Goal: Task Accomplishment & Management: Manage account settings

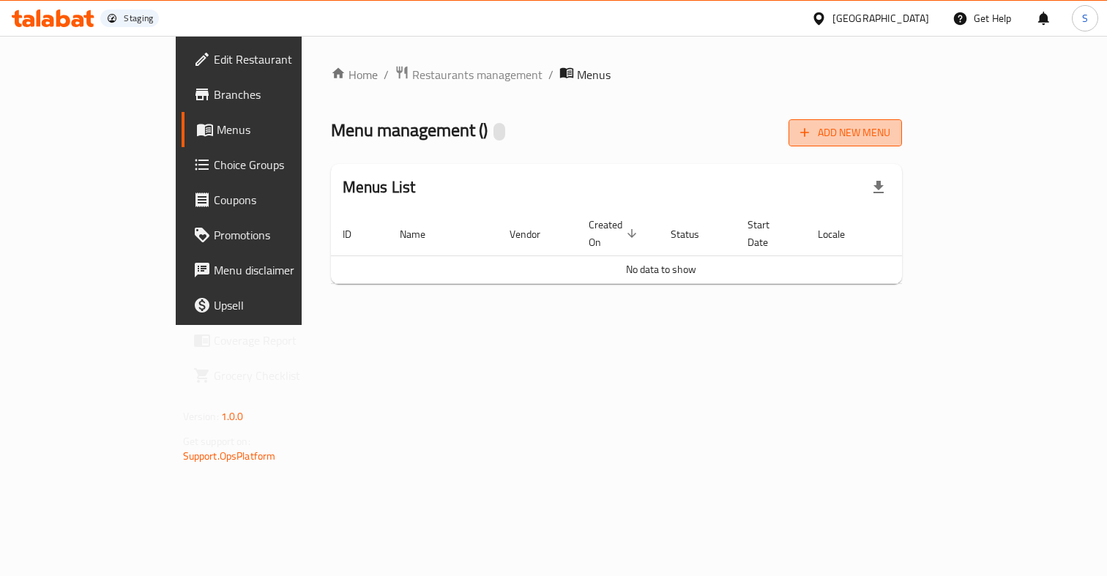
click at [890, 130] on span "Add New Menu" at bounding box center [845, 133] width 90 height 18
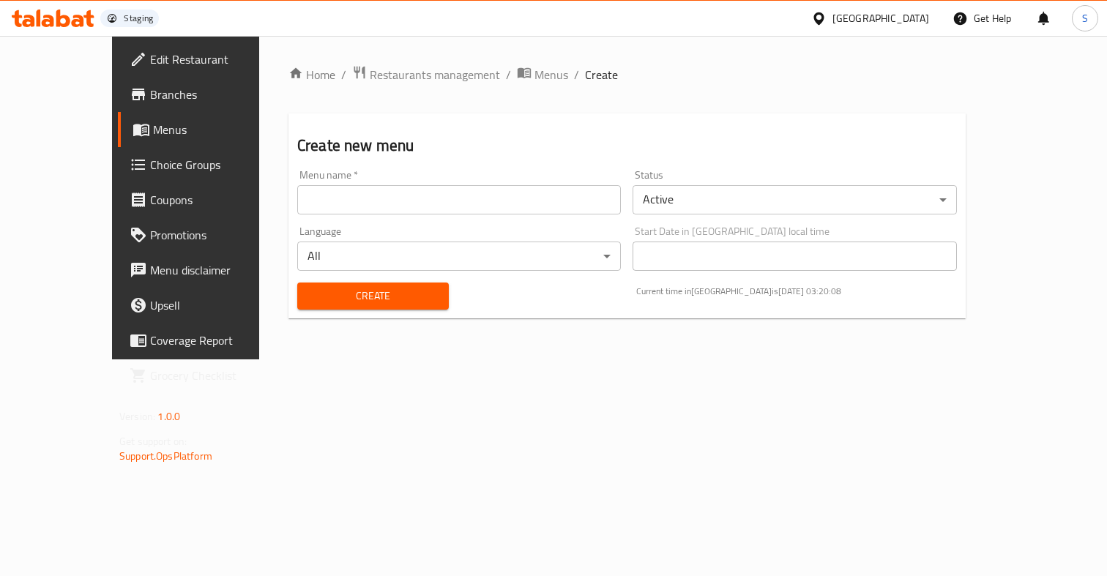
click at [448, 203] on input "text" at bounding box center [459, 199] width 324 height 29
type input "Test onb"
click at [903, 20] on div "Oman" at bounding box center [880, 18] width 97 height 16
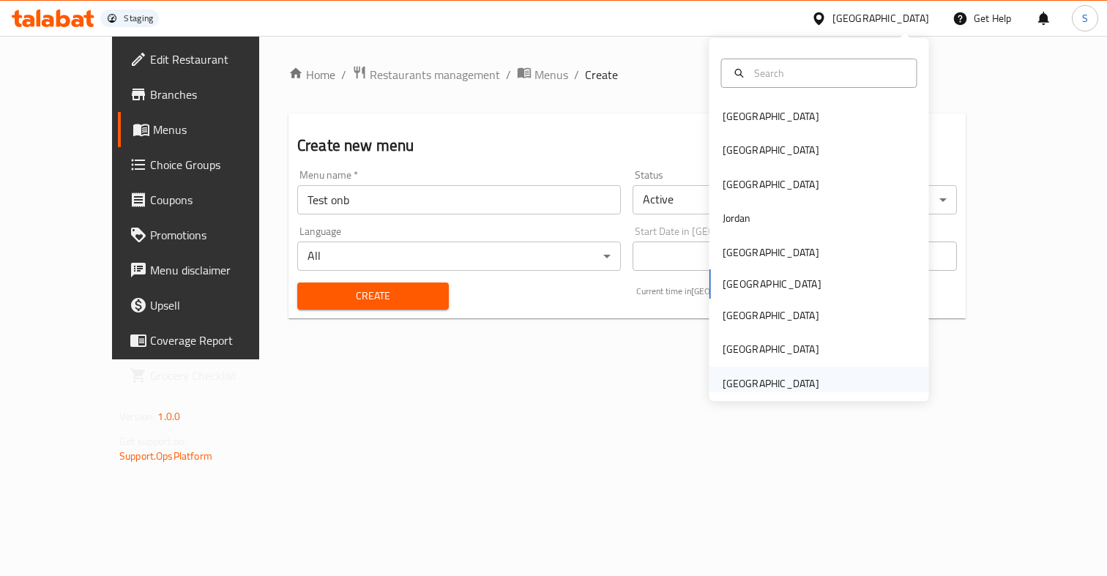
click at [783, 378] on div "[GEOGRAPHIC_DATA]" at bounding box center [771, 384] width 97 height 16
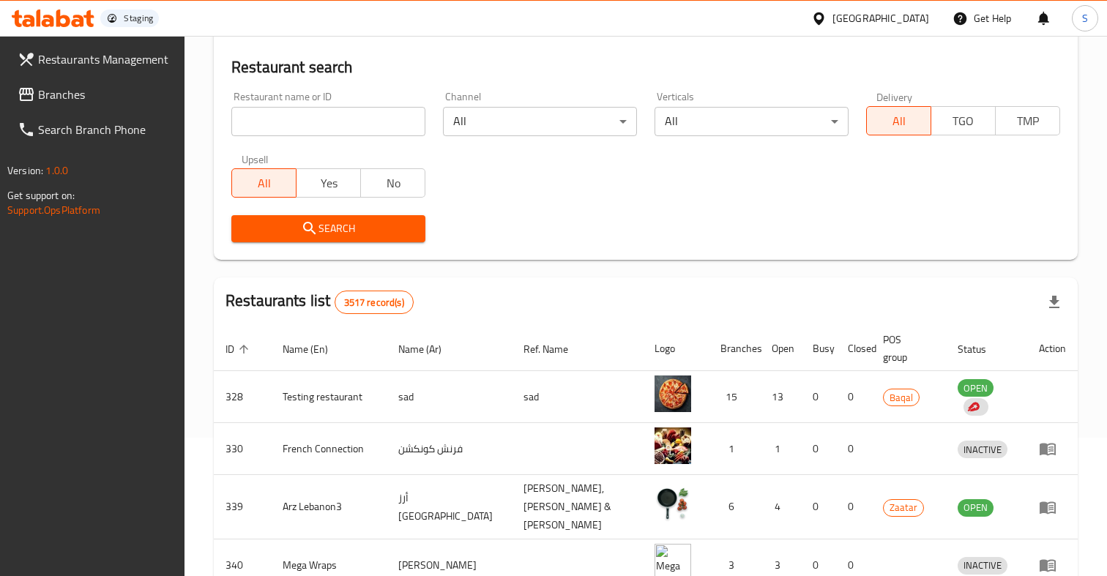
scroll to position [146, 0]
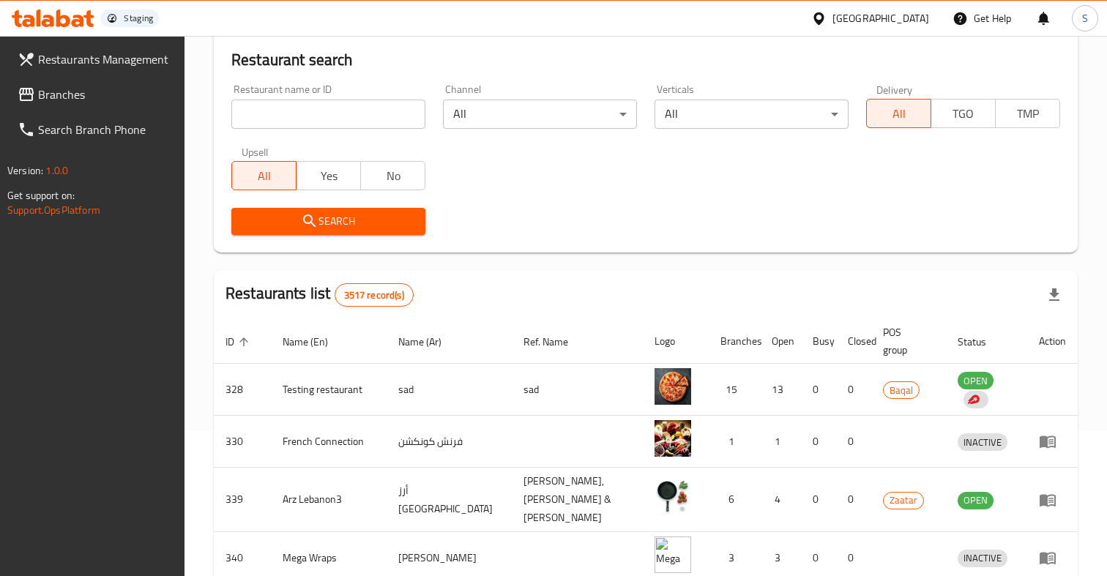
click at [344, 113] on input "search" at bounding box center [328, 114] width 194 height 29
paste input "635133"
type input "635133"
click button "Search" at bounding box center [328, 221] width 194 height 27
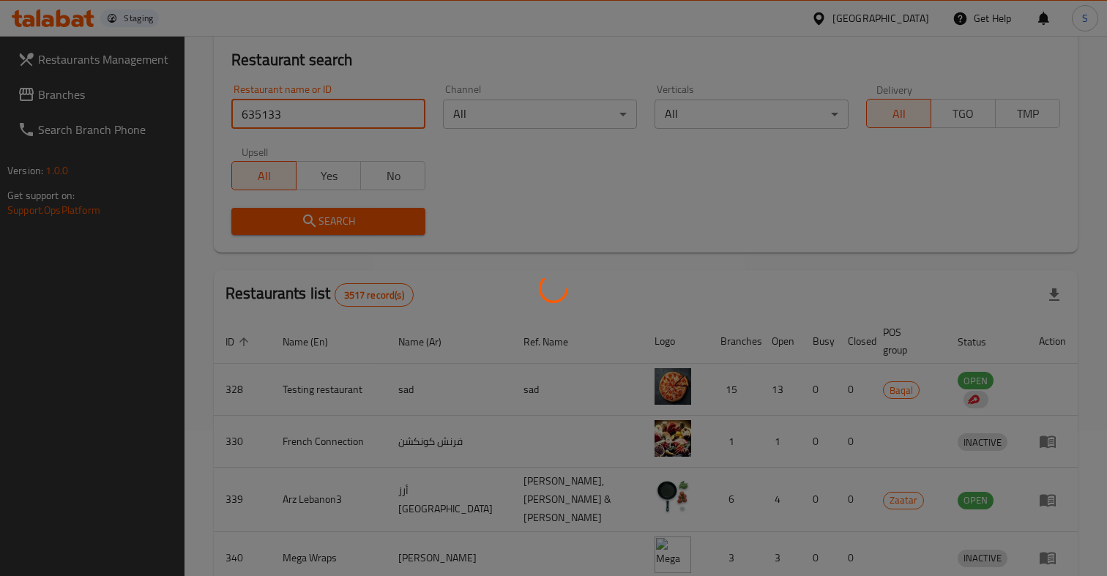
scroll to position [65, 0]
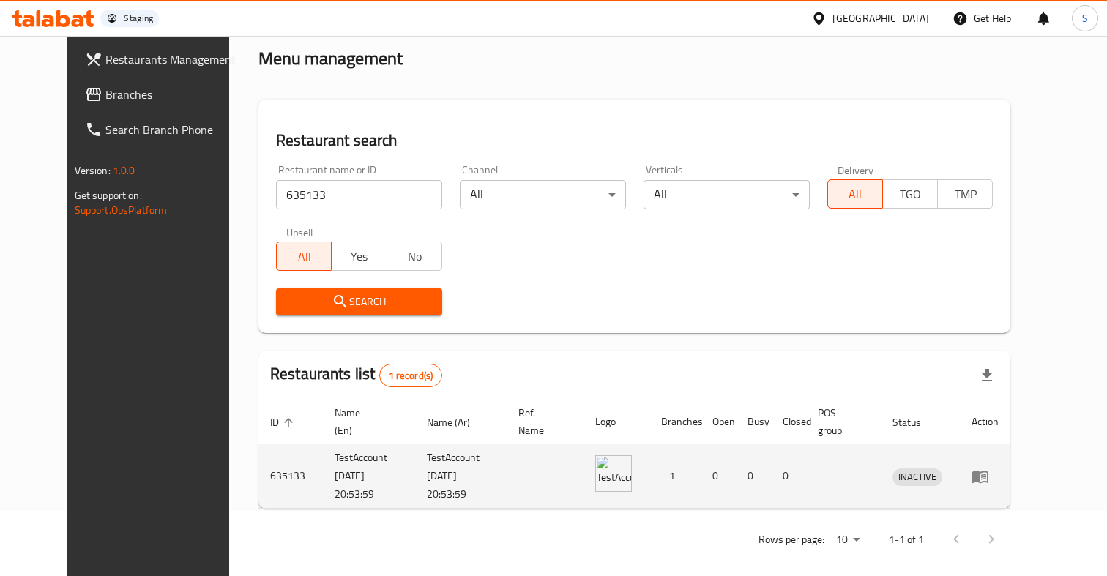
click at [323, 482] on td "TestAccount 2025-09-07 20:53:59" at bounding box center [369, 476] width 92 height 64
click at [988, 474] on icon "enhanced table" at bounding box center [980, 477] width 16 height 12
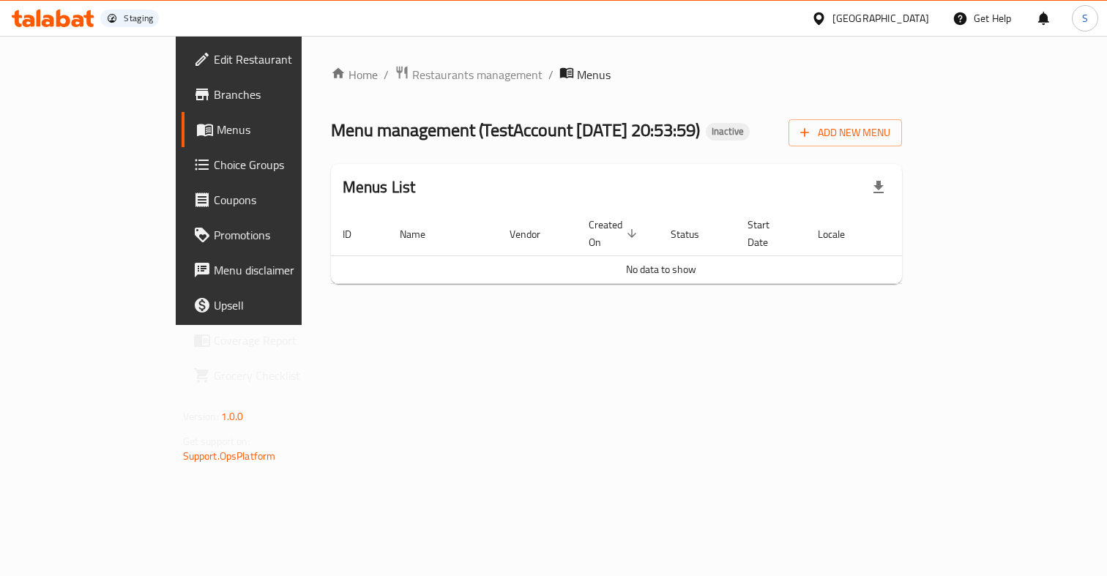
click at [794, 325] on div "Home / Restaurants management / Menus Menu management ( TestAccount 2025-09-07 …" at bounding box center [617, 180] width 630 height 289
click at [890, 130] on span "Add New Menu" at bounding box center [845, 133] width 90 height 18
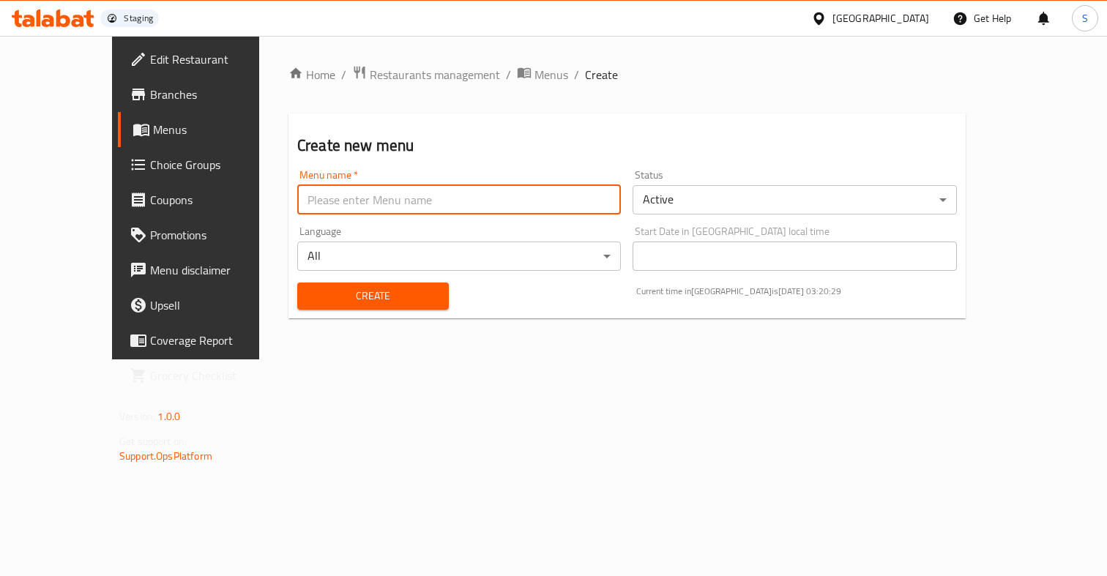
click at [504, 200] on input "text" at bounding box center [459, 199] width 324 height 29
type input "Test onb"
click at [616, 359] on div "Home / Restaurants management / Menus / Create Create new menu Menu name   * Te…" at bounding box center [627, 198] width 736 height 324
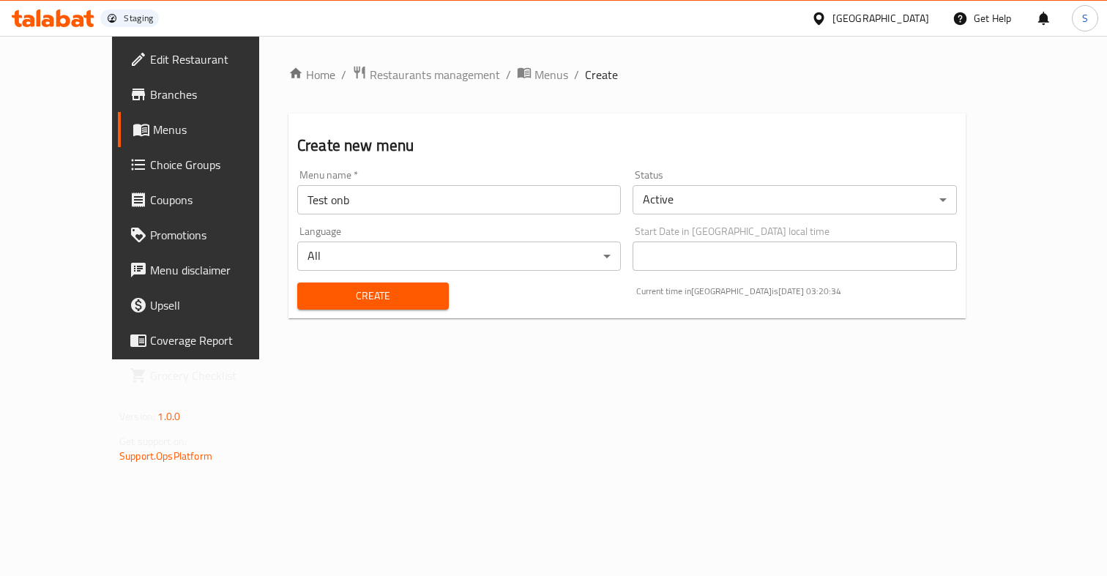
click at [393, 299] on span "Create" at bounding box center [373, 296] width 128 height 18
click at [337, 291] on span "Create" at bounding box center [373, 296] width 128 height 18
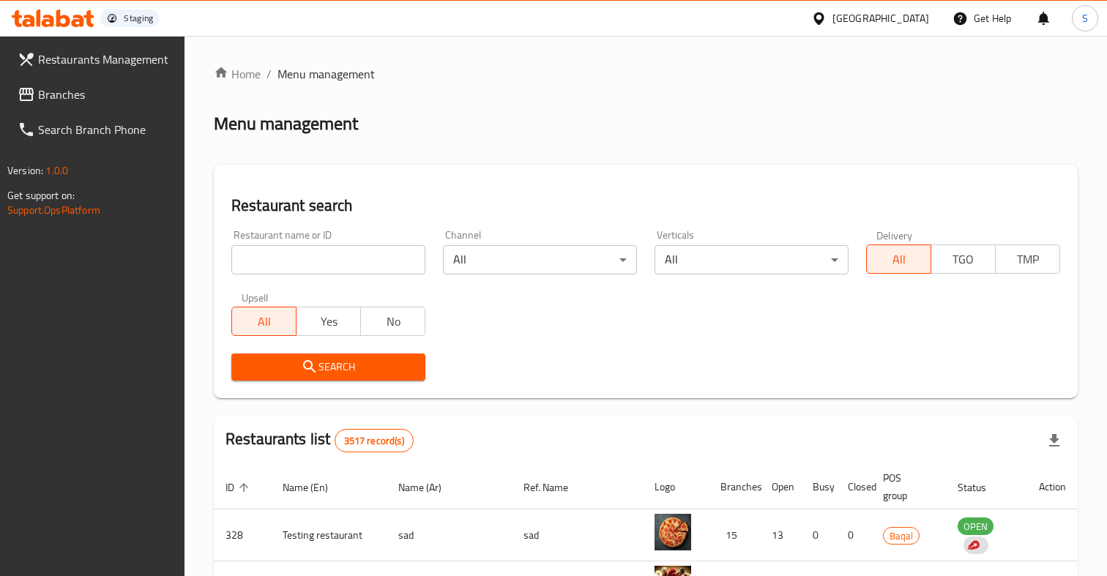
scroll to position [65, 0]
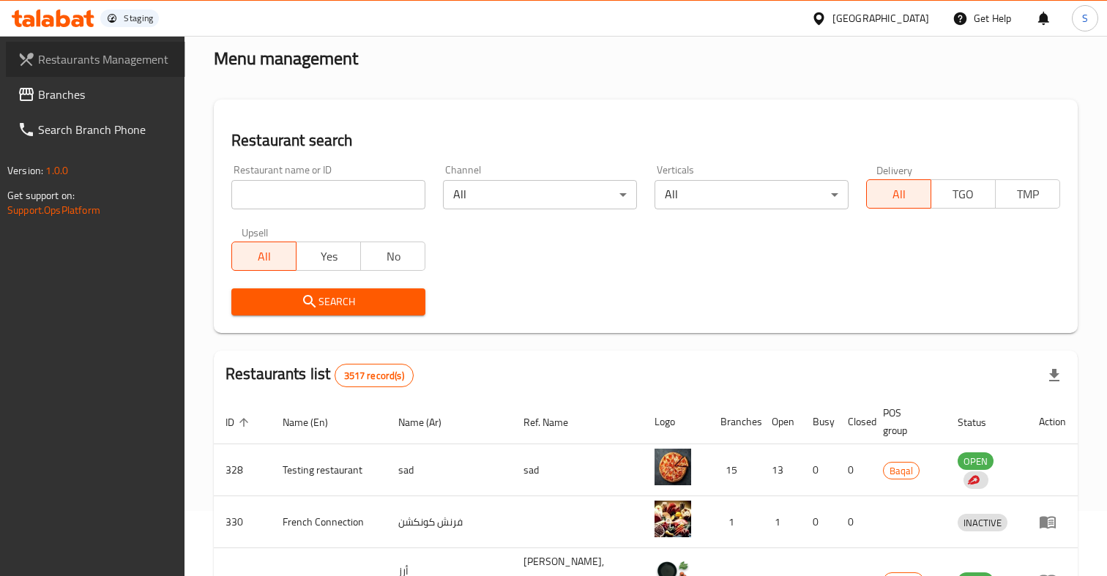
click at [81, 59] on span "Restaurants Management" at bounding box center [105, 60] width 135 height 18
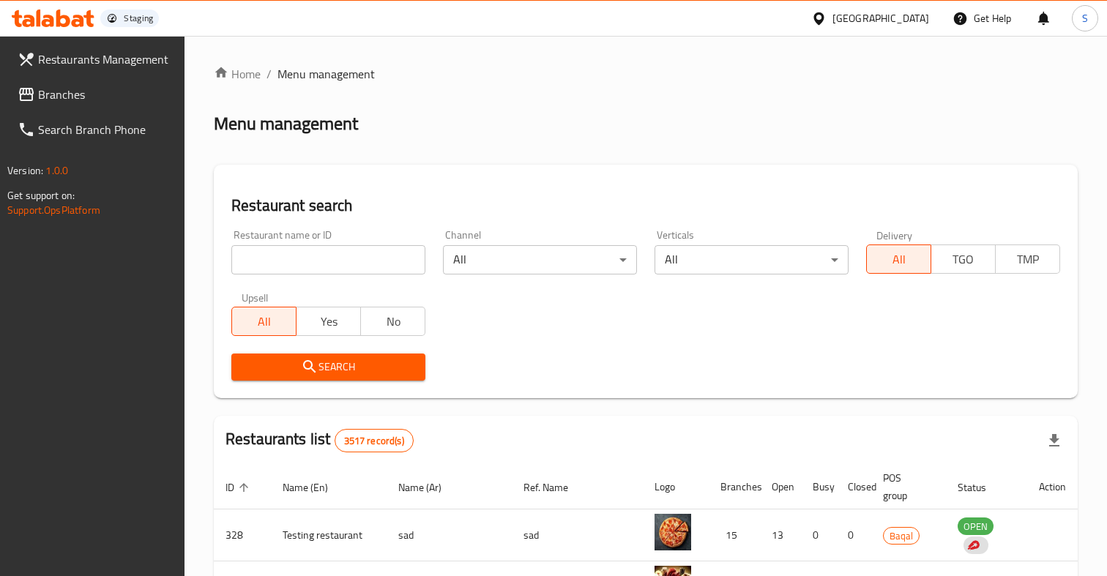
click at [318, 261] on input "search" at bounding box center [328, 259] width 194 height 29
click button "Search" at bounding box center [328, 367] width 194 height 27
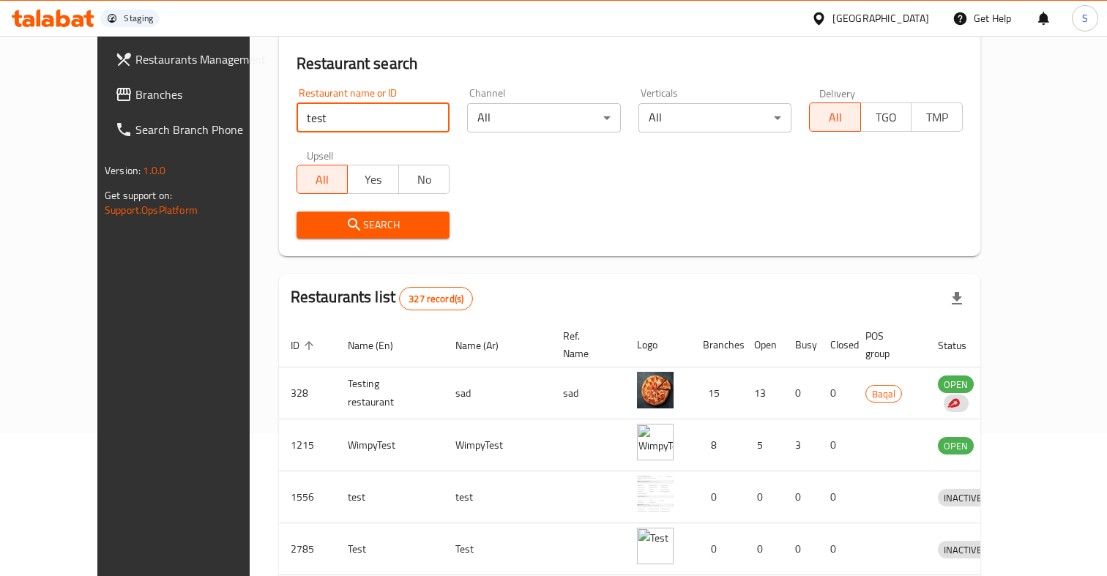
scroll to position [144, 0]
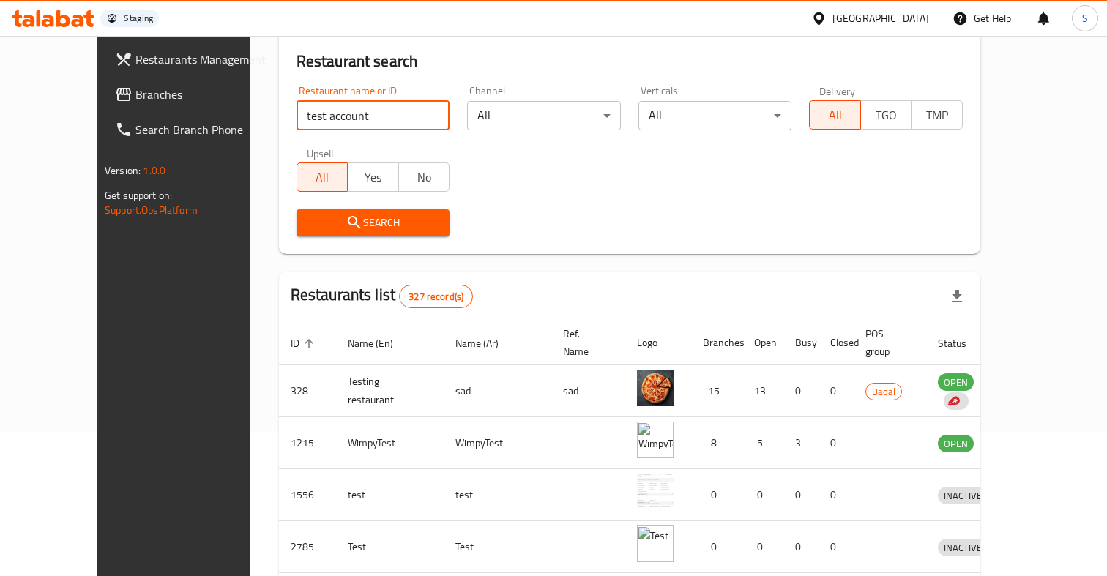
type input "test account"
click button "Search" at bounding box center [373, 222] width 154 height 27
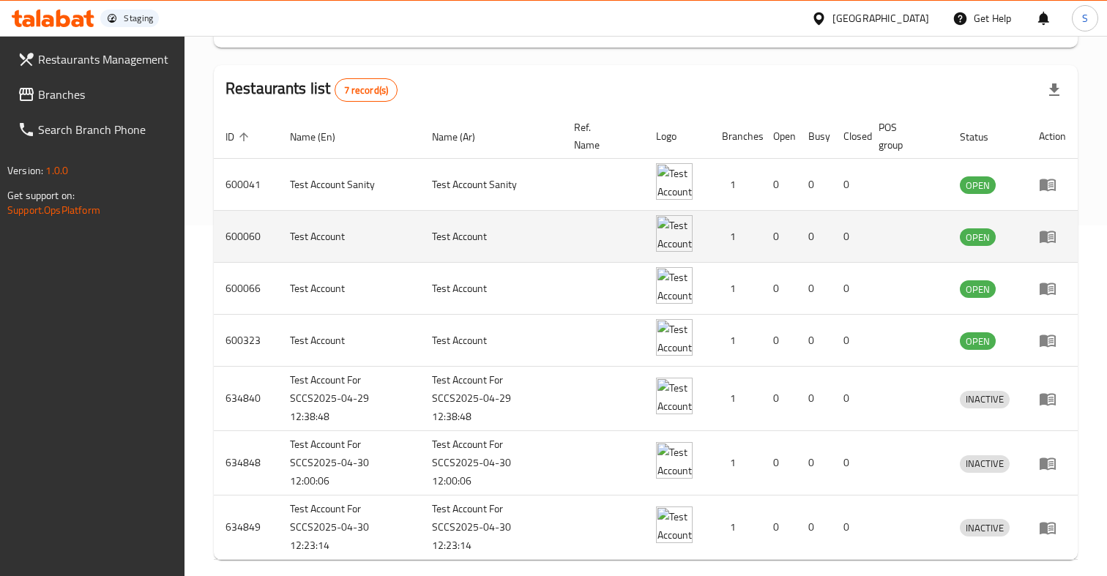
scroll to position [414, 0]
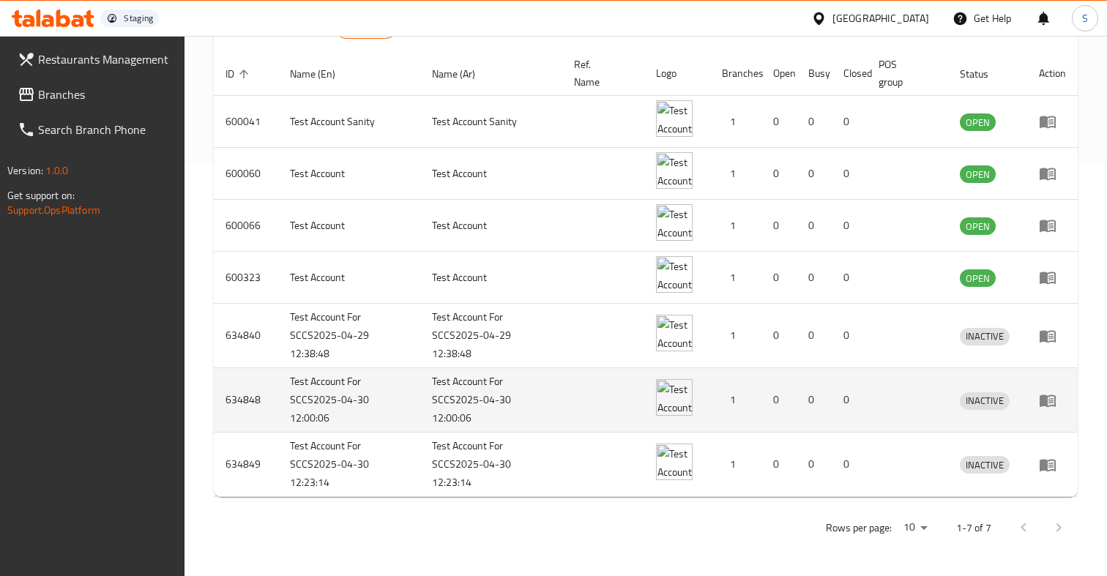
click at [349, 399] on td "Test Account For SCCS2025-04-30 12:00:06" at bounding box center [349, 400] width 142 height 64
click at [1051, 397] on icon "enhanced table" at bounding box center [1048, 401] width 18 height 18
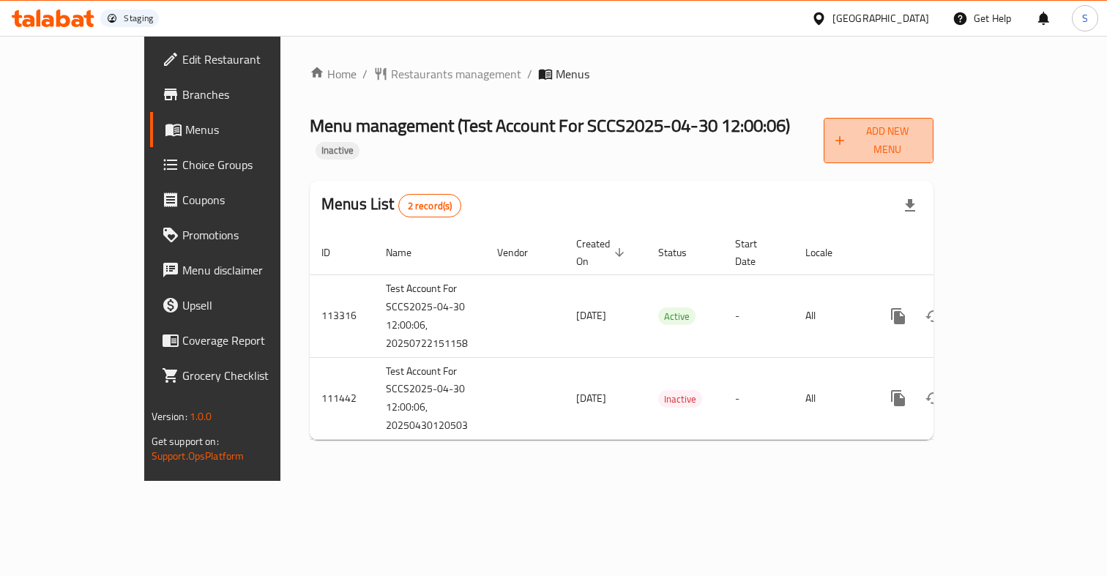
click at [922, 126] on span "Add New Menu" at bounding box center [878, 140] width 86 height 37
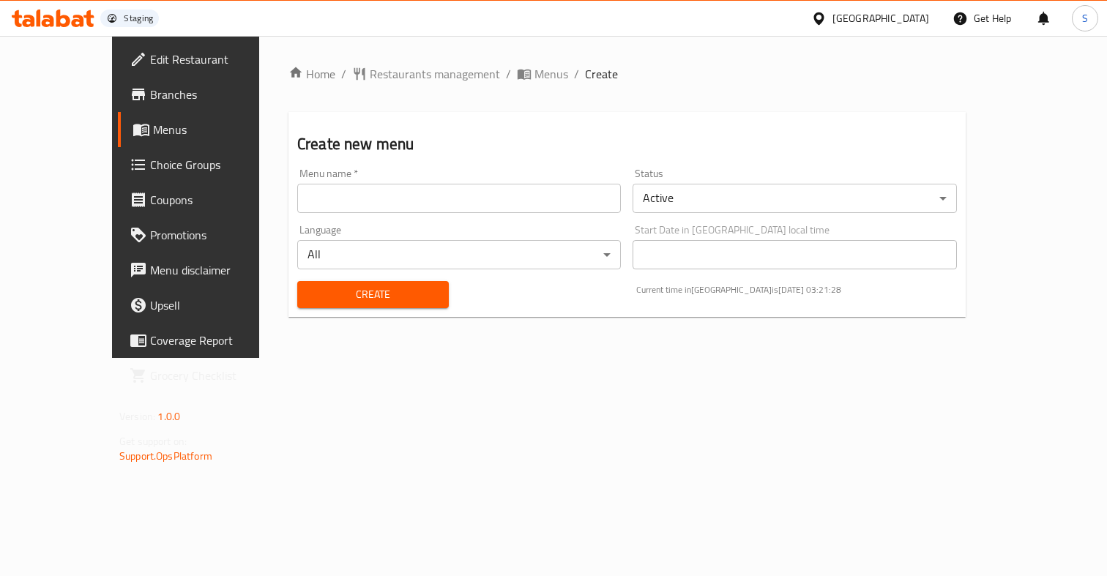
click at [511, 204] on input "text" at bounding box center [459, 198] width 324 height 29
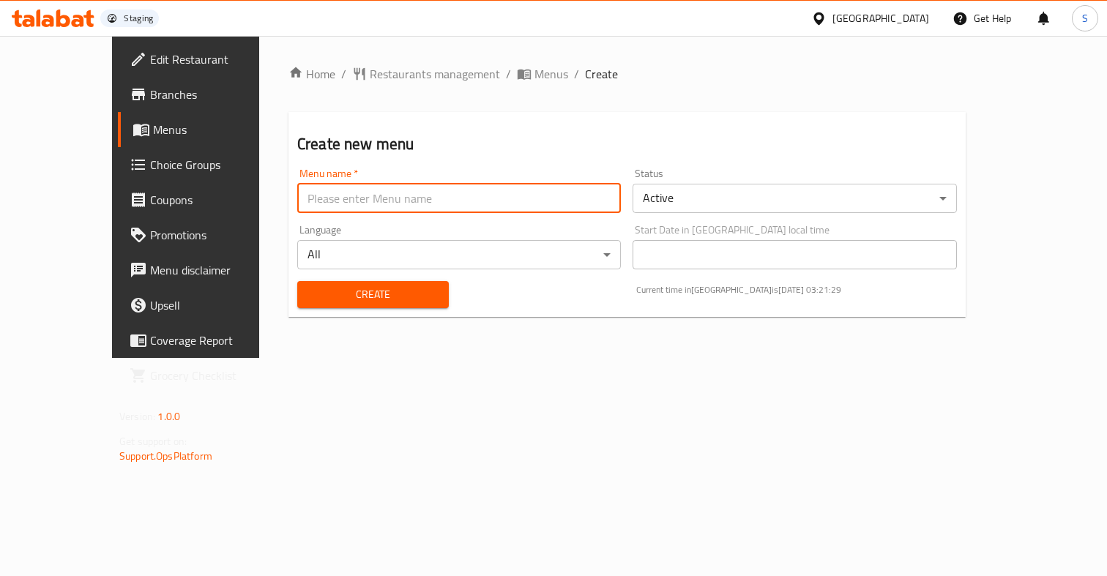
type input "Test onb"
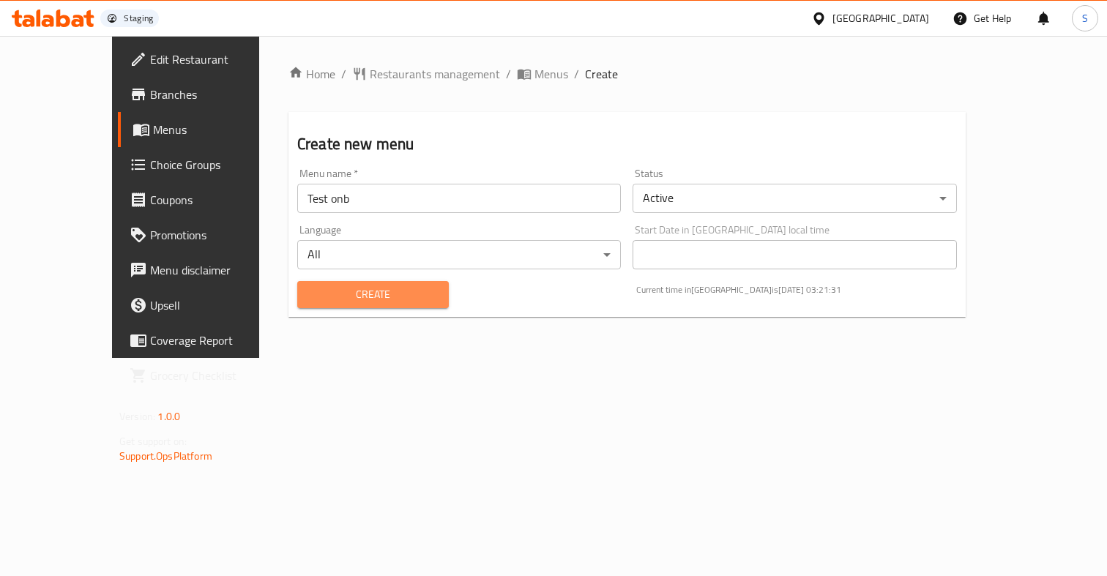
click at [353, 292] on span "Create" at bounding box center [373, 295] width 128 height 18
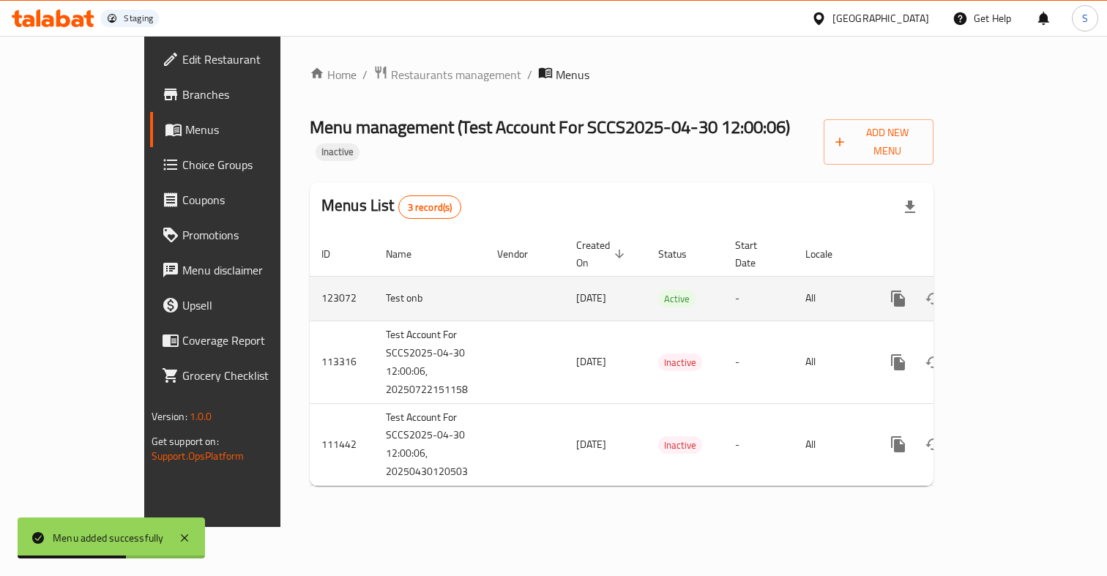
click at [310, 276] on td "123072" at bounding box center [342, 298] width 64 height 45
copy td "123072"
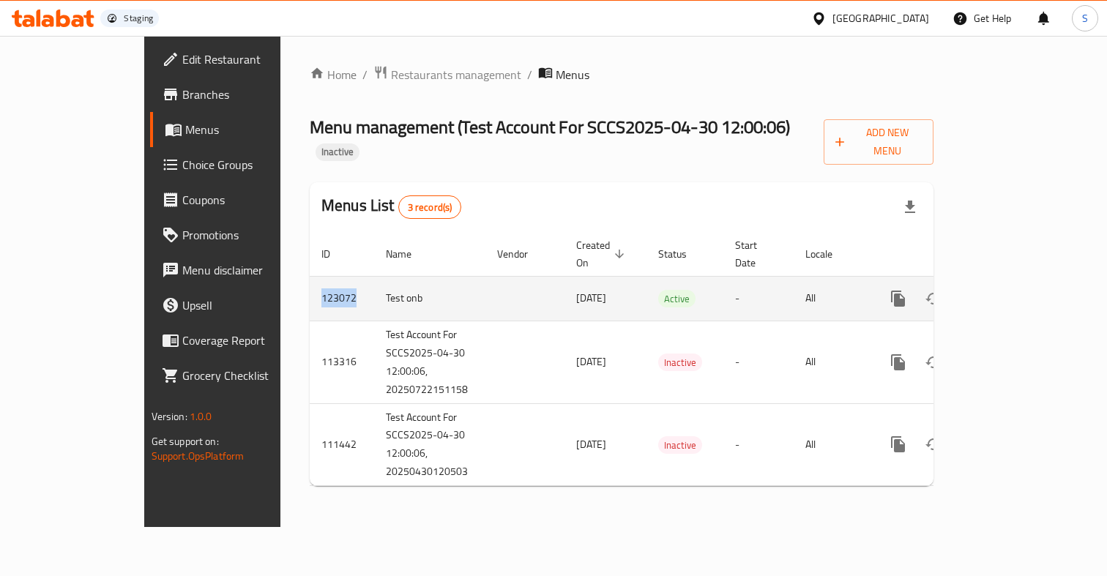
click at [310, 276] on td "123072" at bounding box center [342, 298] width 64 height 45
click at [1010, 292] on icon "enhanced table" at bounding box center [1003, 298] width 13 height 13
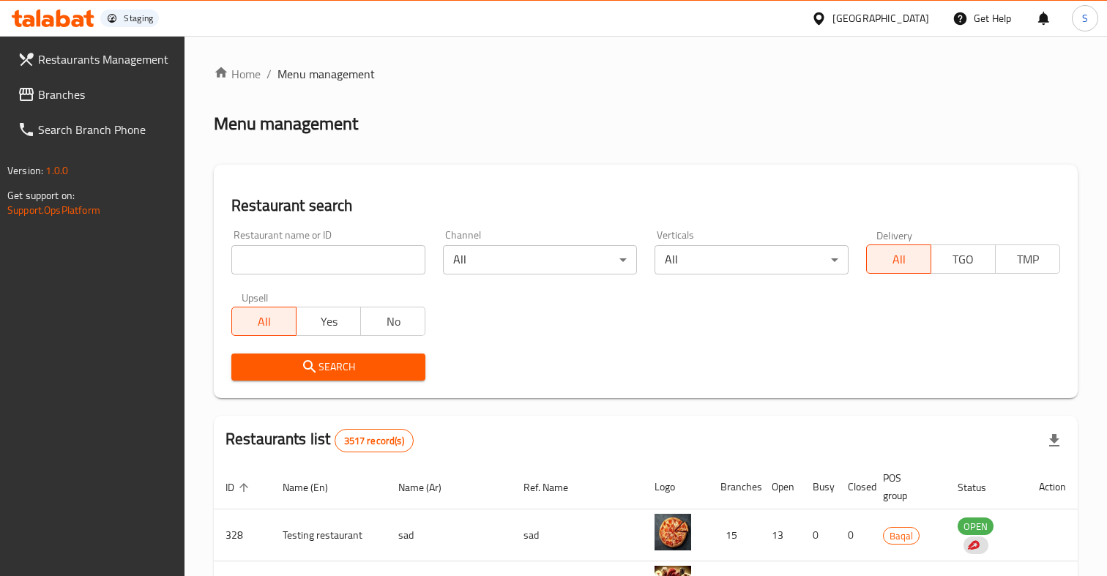
click at [397, 256] on input "search" at bounding box center [328, 259] width 194 height 29
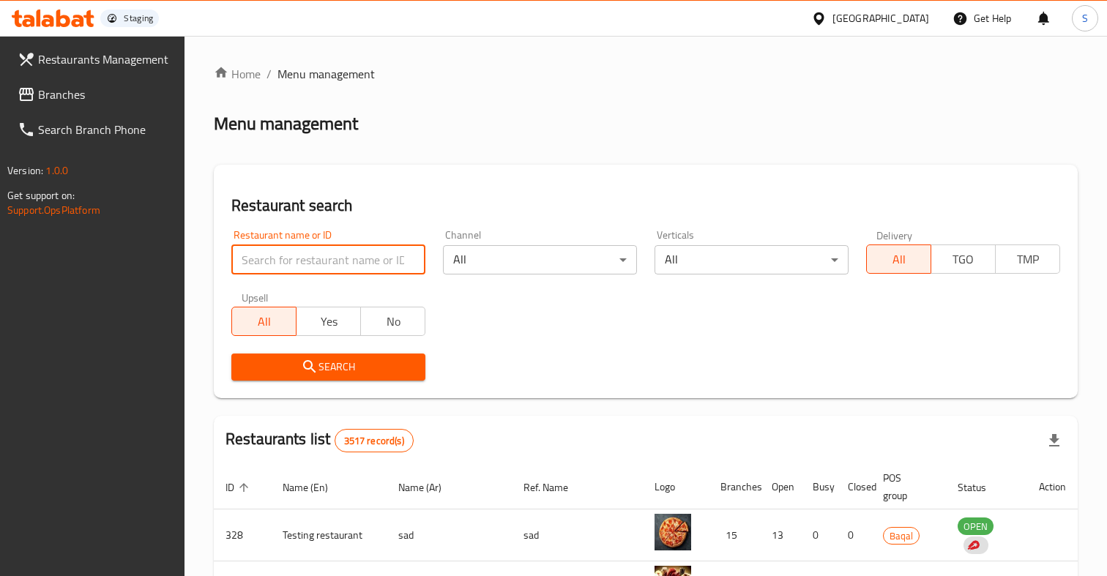
click at [397, 256] on input "search" at bounding box center [328, 259] width 194 height 29
click at [302, 277] on div "Restaurant name or ID test acc Restaurant name or ID" at bounding box center [329, 252] width 212 height 62
click at [302, 268] on input "test acc" at bounding box center [328, 259] width 194 height 29
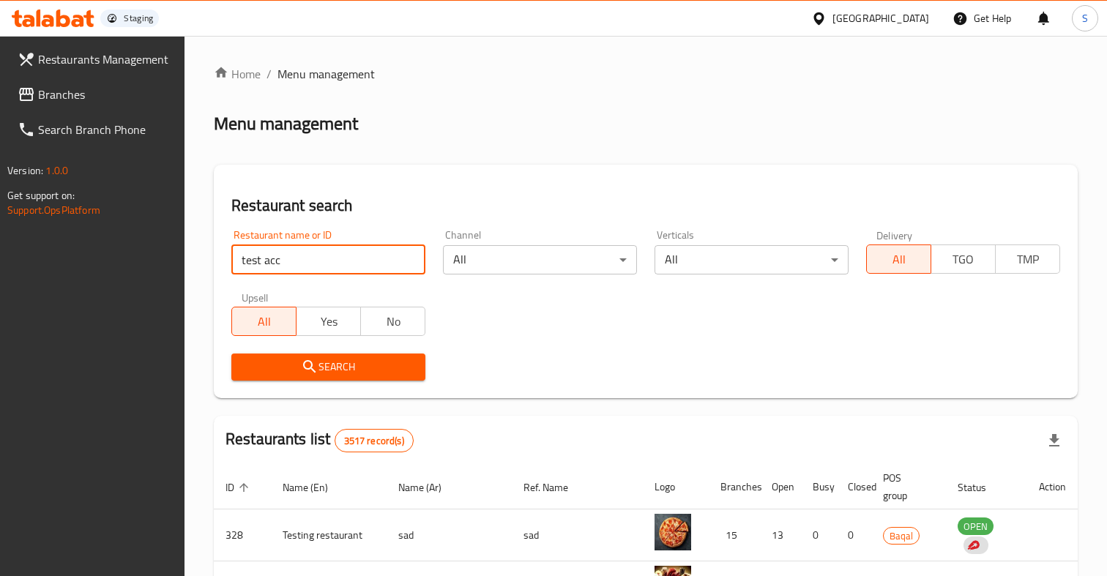
paste input "123072"
type input "123072"
click at [326, 369] on span "Search" at bounding box center [328, 367] width 171 height 18
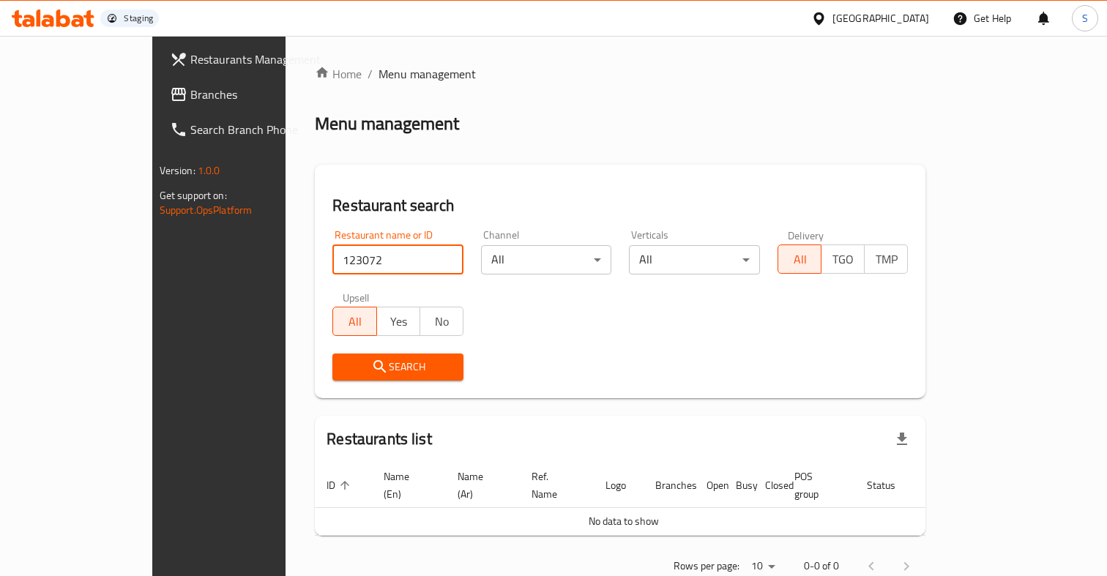
click at [346, 251] on input "123072" at bounding box center [397, 259] width 131 height 29
type input "test account"
click at [353, 386] on div "Search" at bounding box center [398, 367] width 149 height 45
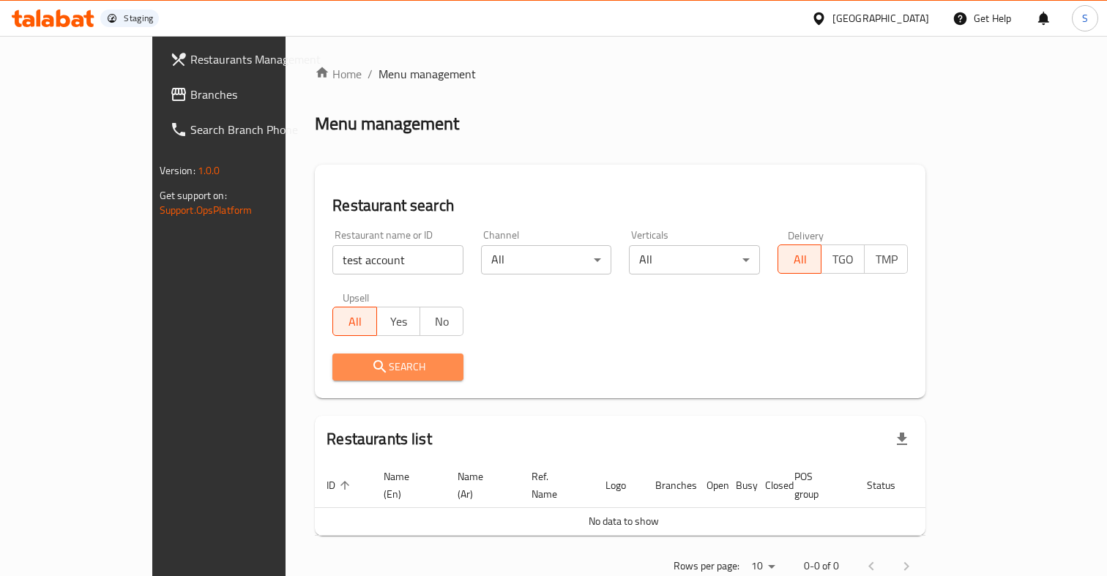
click at [347, 364] on span "Search" at bounding box center [398, 367] width 108 height 18
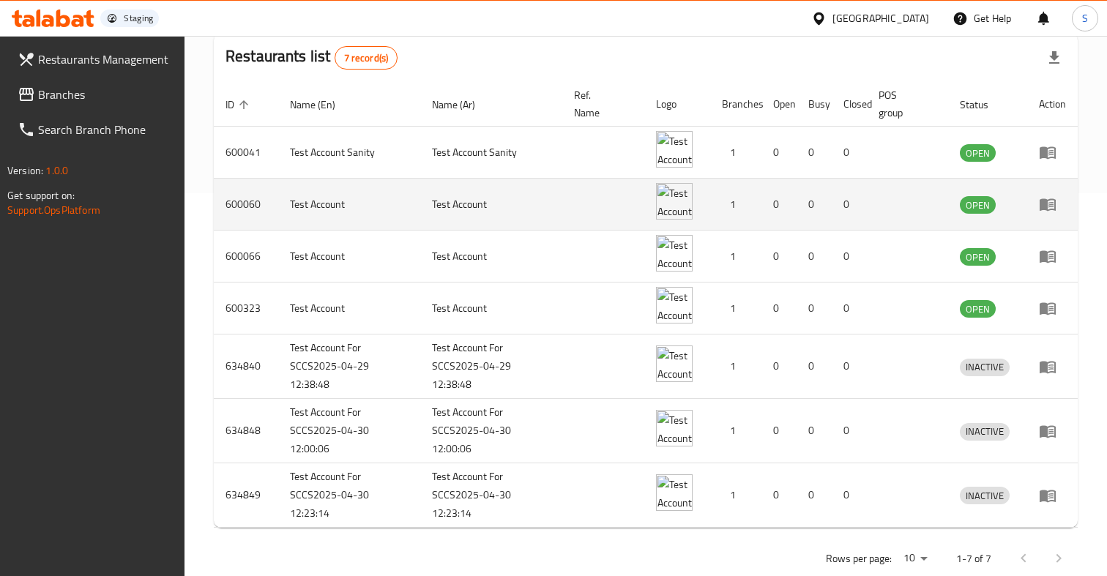
scroll to position [414, 0]
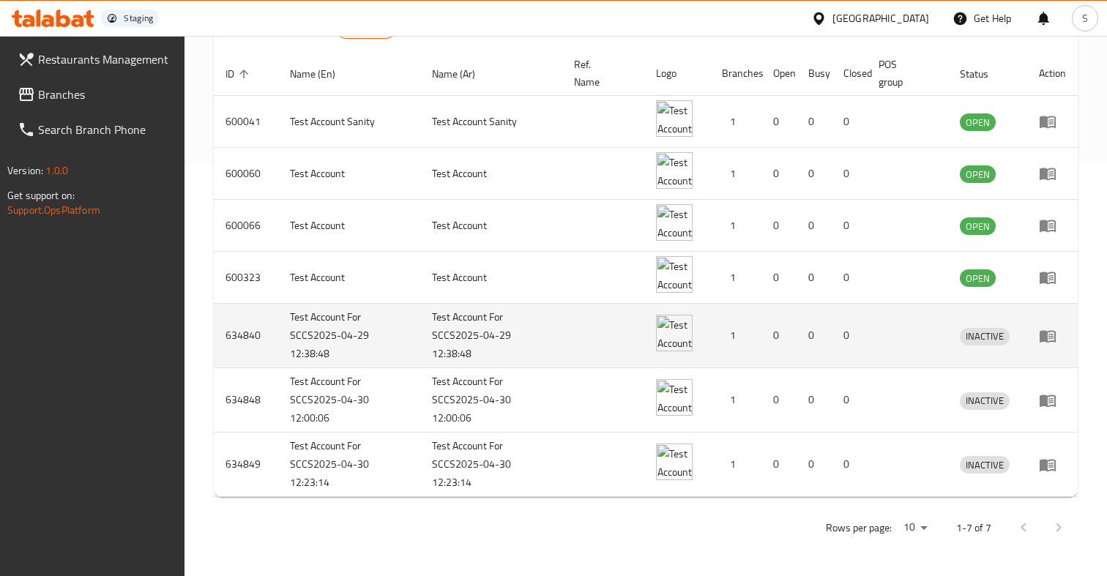
click at [307, 329] on td "Test Account For SCCS2025-04-29 12:38:48" at bounding box center [349, 336] width 142 height 64
click at [242, 335] on td "634840" at bounding box center [246, 336] width 64 height 64
copy td "634840"
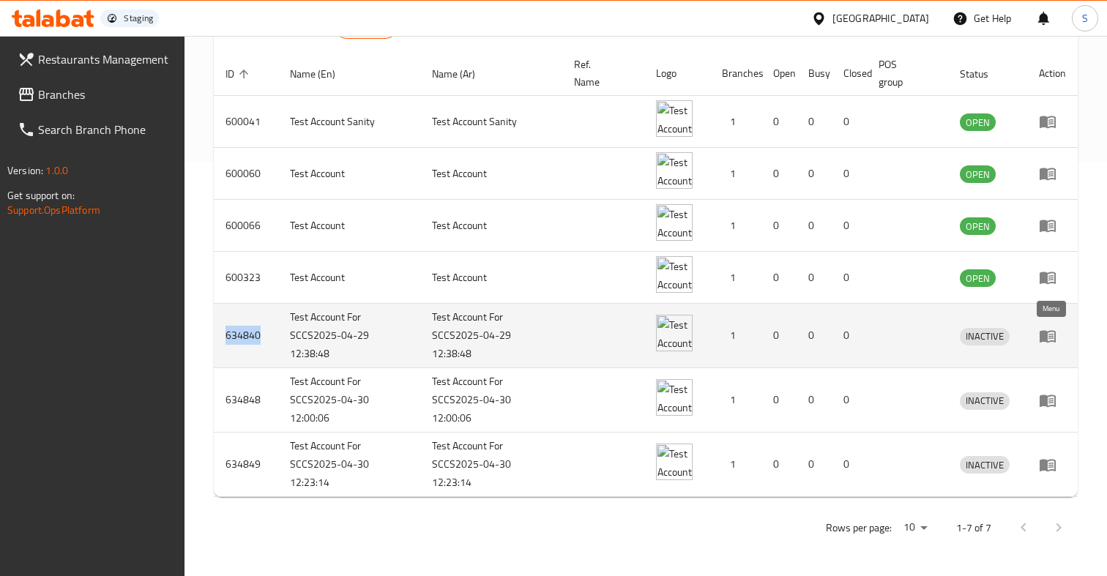
click at [1051, 336] on icon "enhanced table" at bounding box center [1050, 337] width 5 height 6
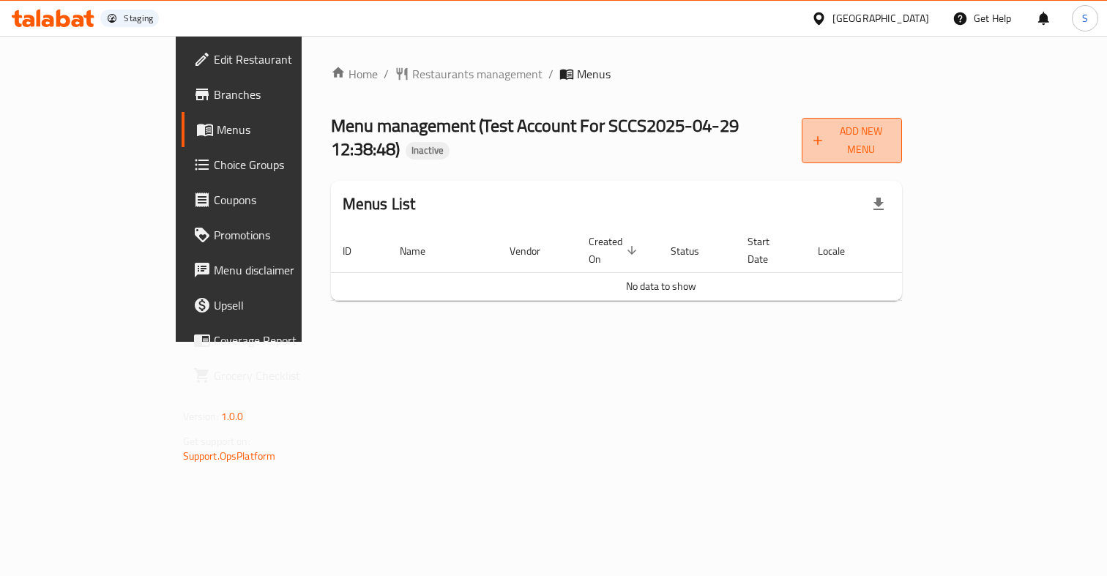
click at [891, 126] on span "Add New Menu" at bounding box center [852, 140] width 78 height 37
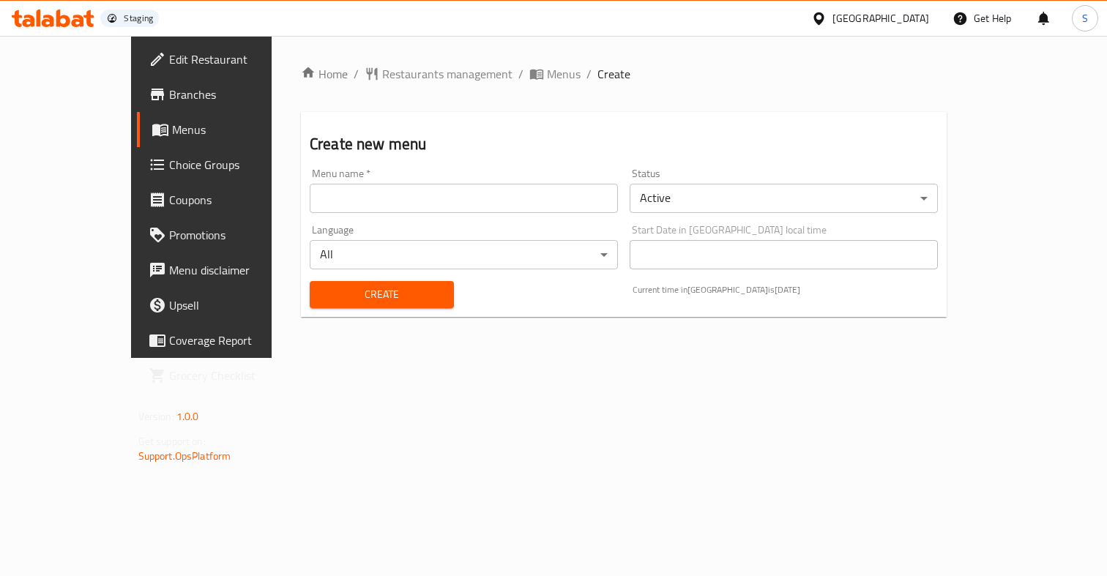
click at [314, 189] on input "text" at bounding box center [464, 198] width 308 height 29
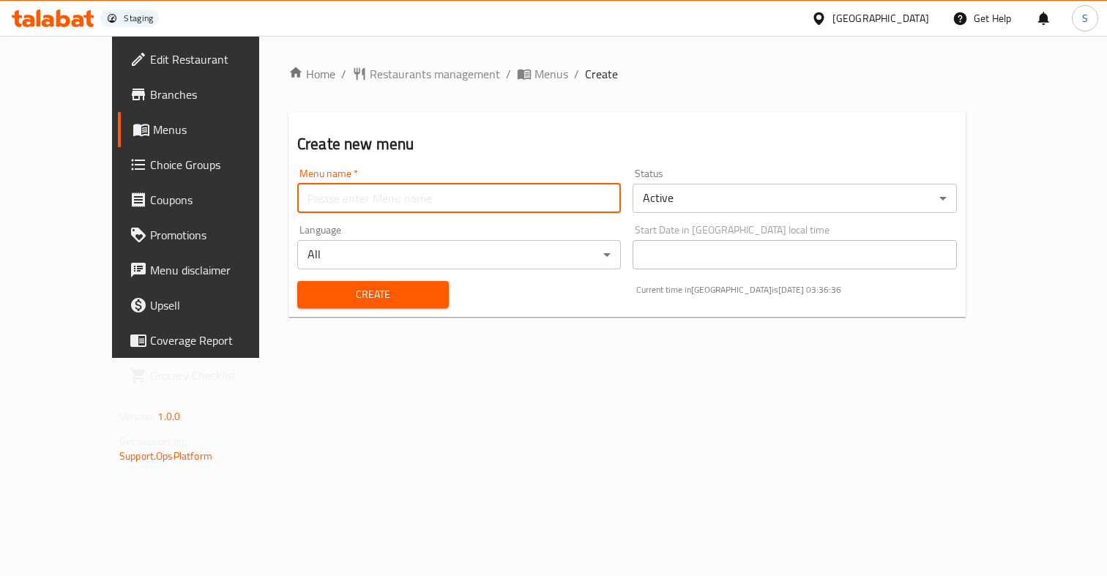
type input "Test onb"
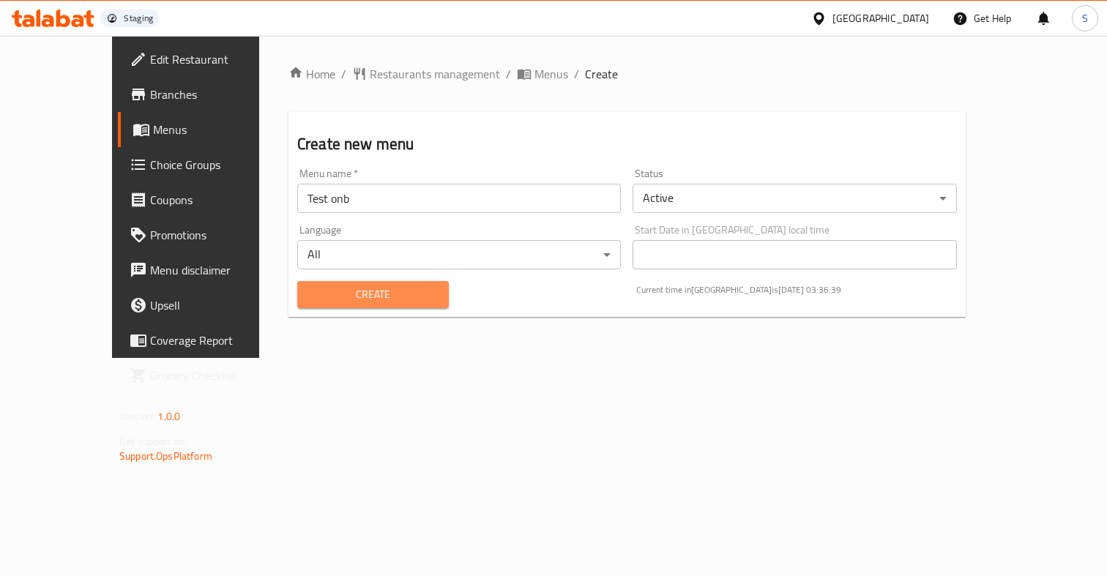
click at [338, 298] on span "Create" at bounding box center [373, 295] width 128 height 18
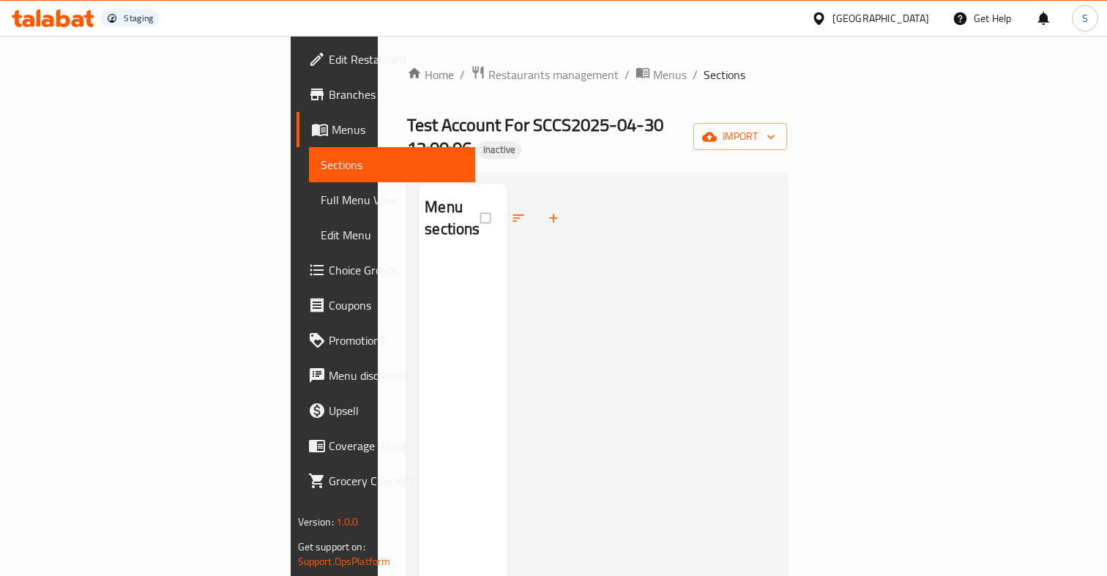
click at [704, 74] on span "Sections" at bounding box center [725, 75] width 42 height 18
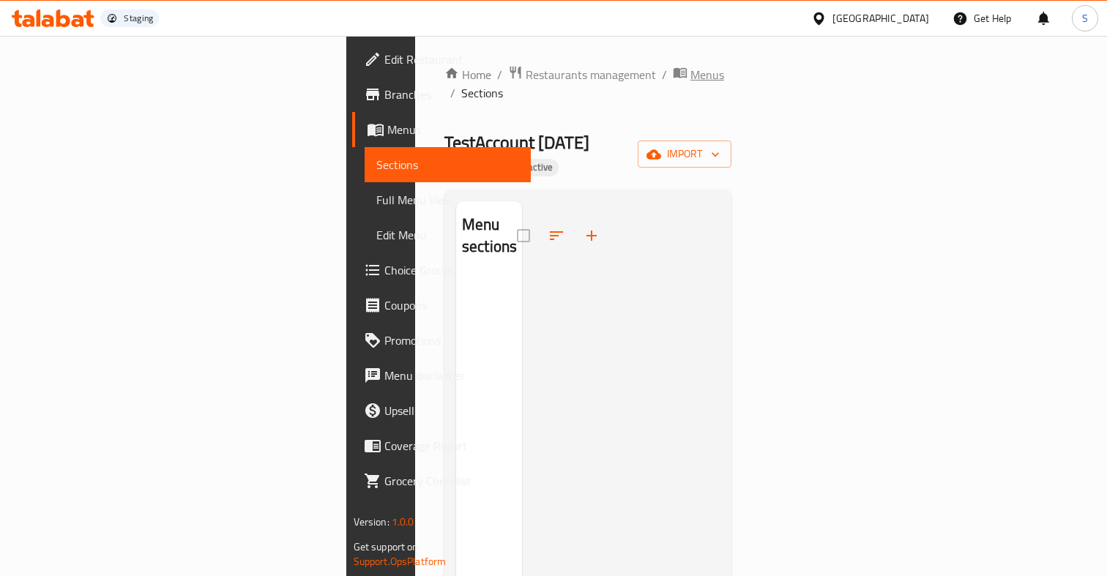
click at [690, 73] on span "Menus" at bounding box center [707, 75] width 34 height 18
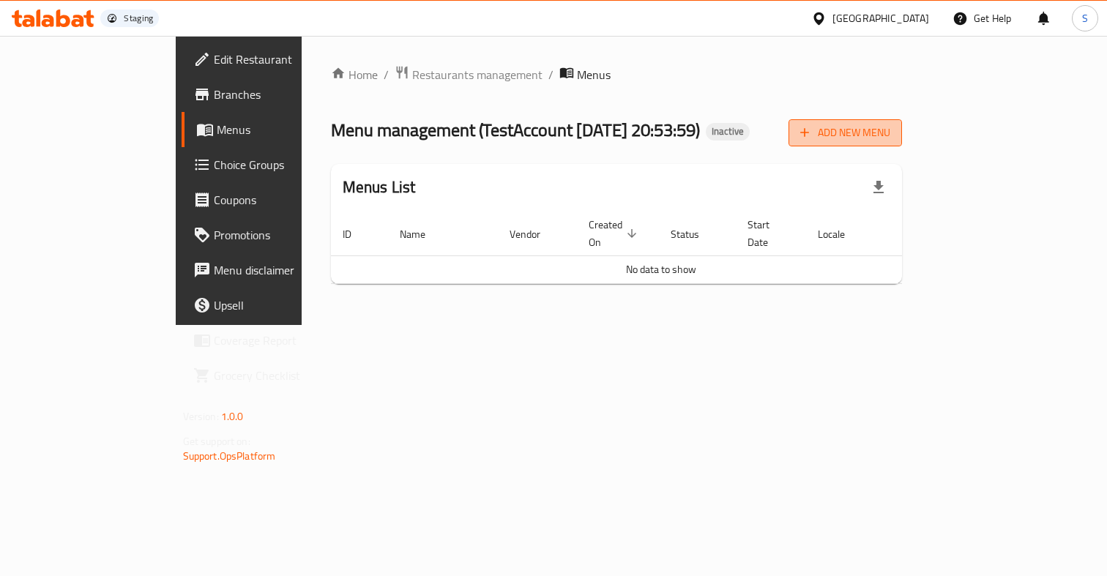
click at [890, 139] on span "Add New Menu" at bounding box center [845, 133] width 90 height 18
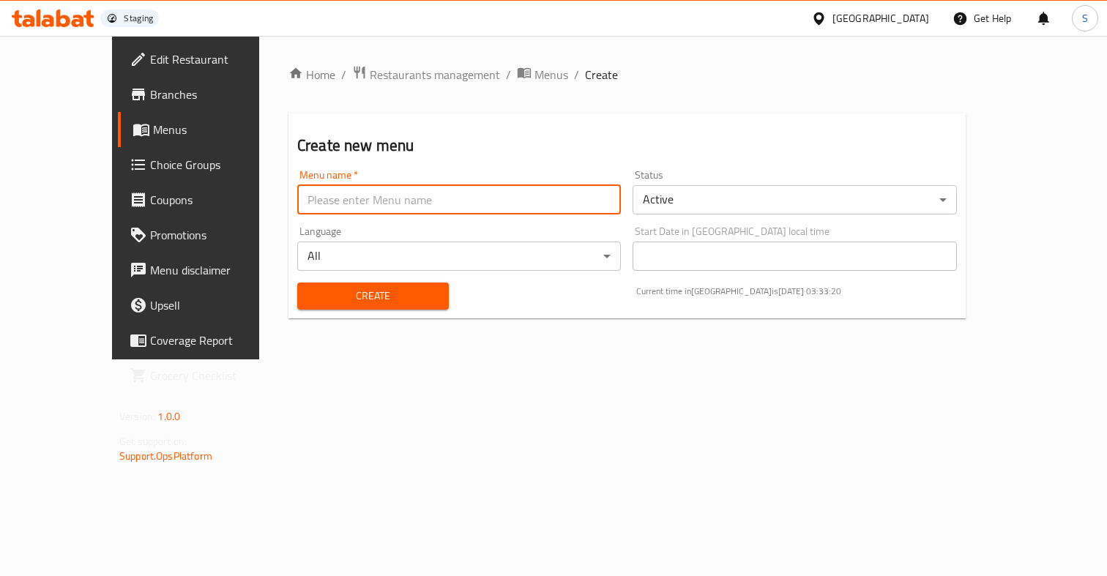
click at [559, 200] on input "text" at bounding box center [459, 199] width 324 height 29
paste input "635133"
type input "635133"
click at [623, 359] on div "Home / Restaurants management / Menus / Create Create new menu Menu name   * 63…" at bounding box center [627, 198] width 736 height 324
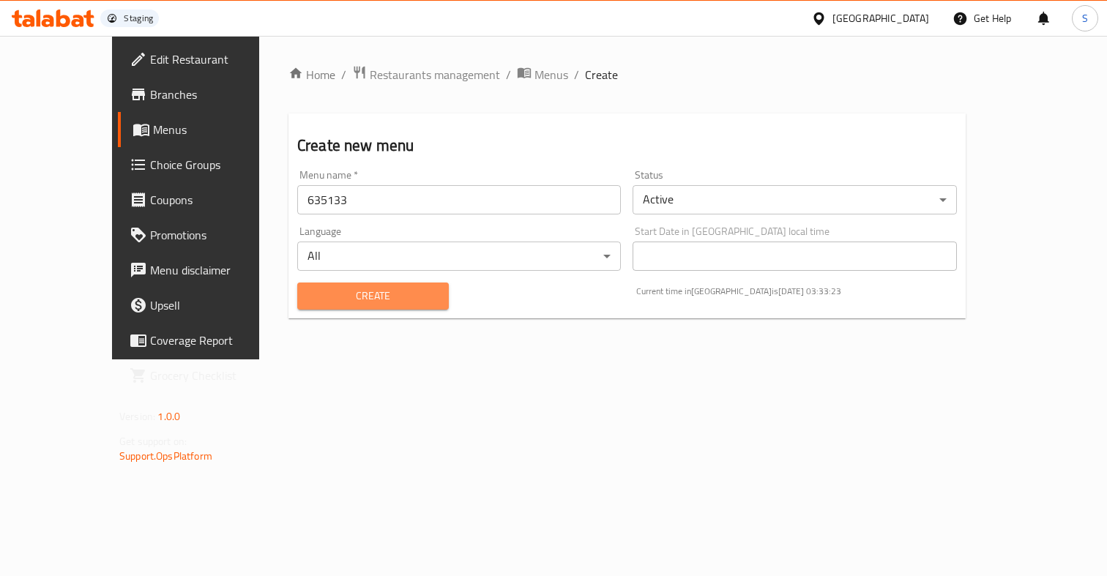
click at [387, 296] on span "Create" at bounding box center [373, 296] width 128 height 18
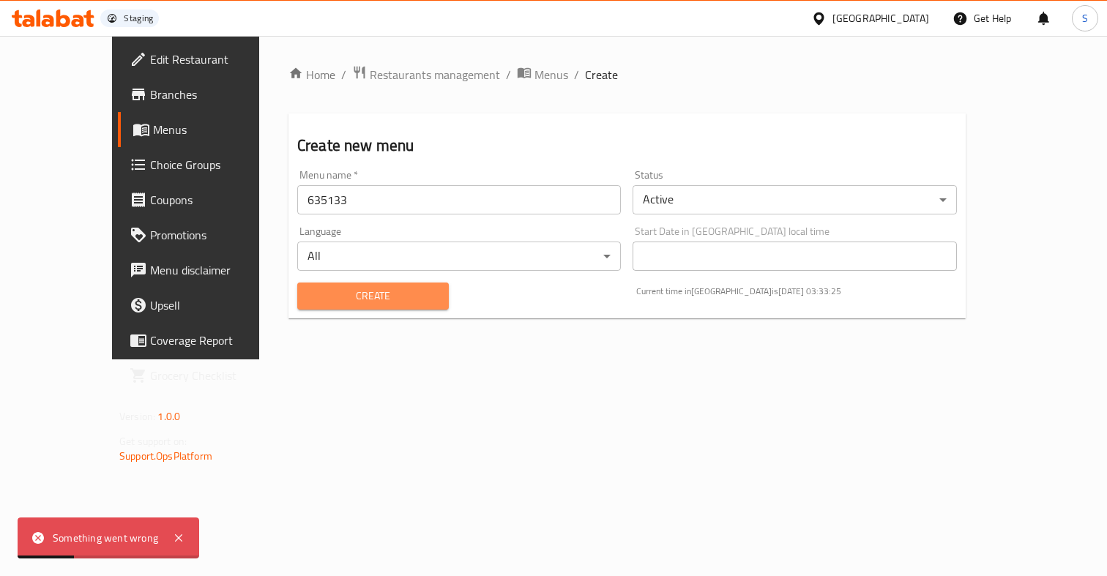
click at [387, 296] on span "Create" at bounding box center [373, 296] width 128 height 18
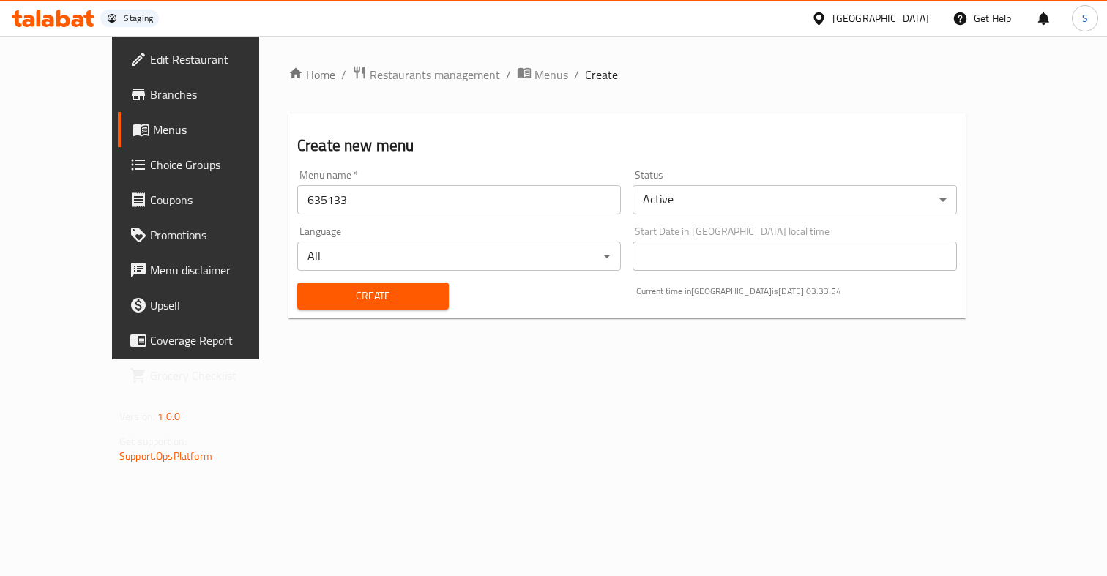
click at [531, 359] on div "Home / Restaurants management / Menus / Create Create new menu Menu name   * 63…" at bounding box center [627, 198] width 736 height 324
click at [567, 359] on div "Home / Restaurants management / Menus / Create Create new menu Menu name   * 63…" at bounding box center [627, 198] width 736 height 324
click at [762, 206] on body "​ Staging United Arab Emirates Get Help S Edit Restaurant Branches Menus Choice…" at bounding box center [553, 306] width 1107 height 540
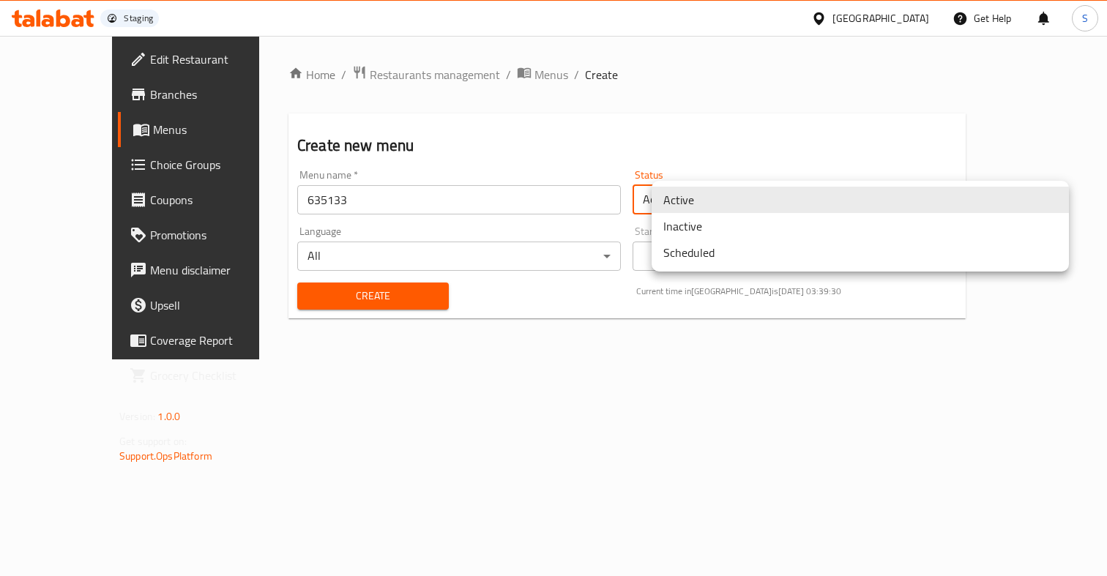
click at [764, 235] on li "Inactive" at bounding box center [860, 226] width 417 height 26
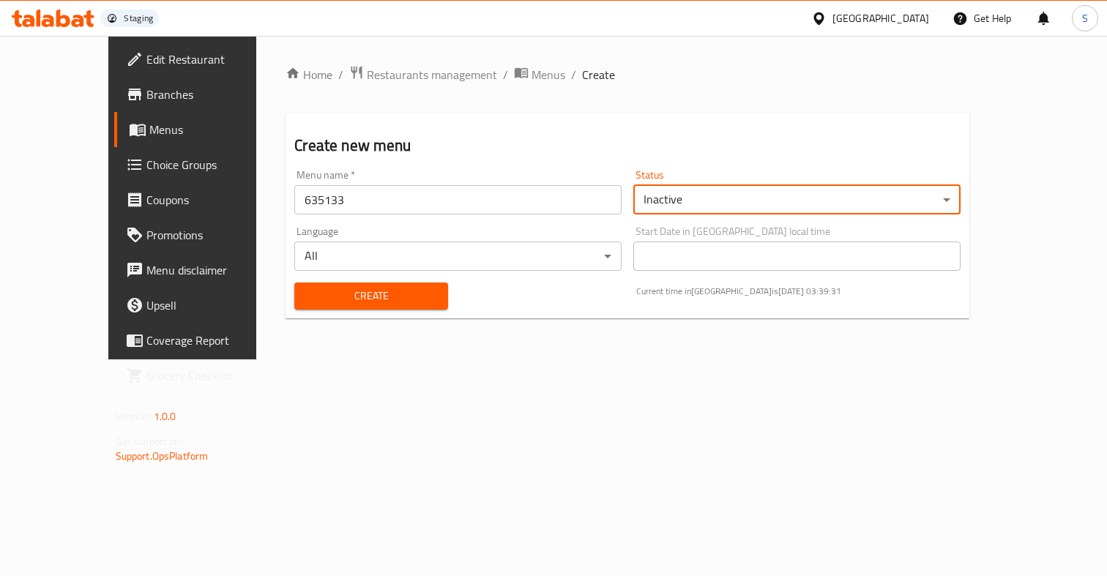
click at [360, 297] on span "Create" at bounding box center [371, 296] width 130 height 18
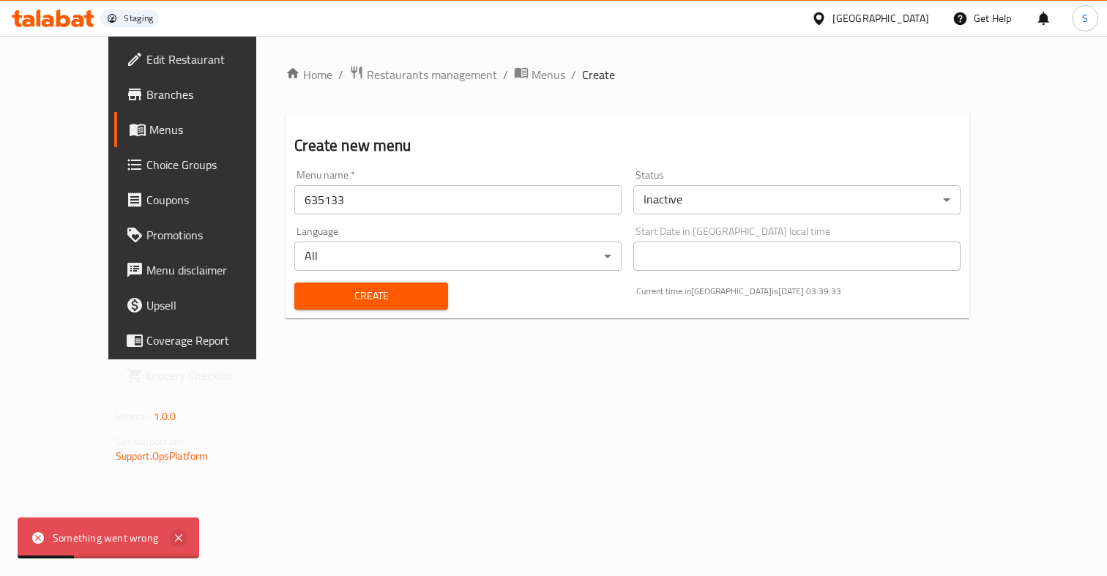
click at [179, 541] on icon at bounding box center [178, 537] width 7 height 7
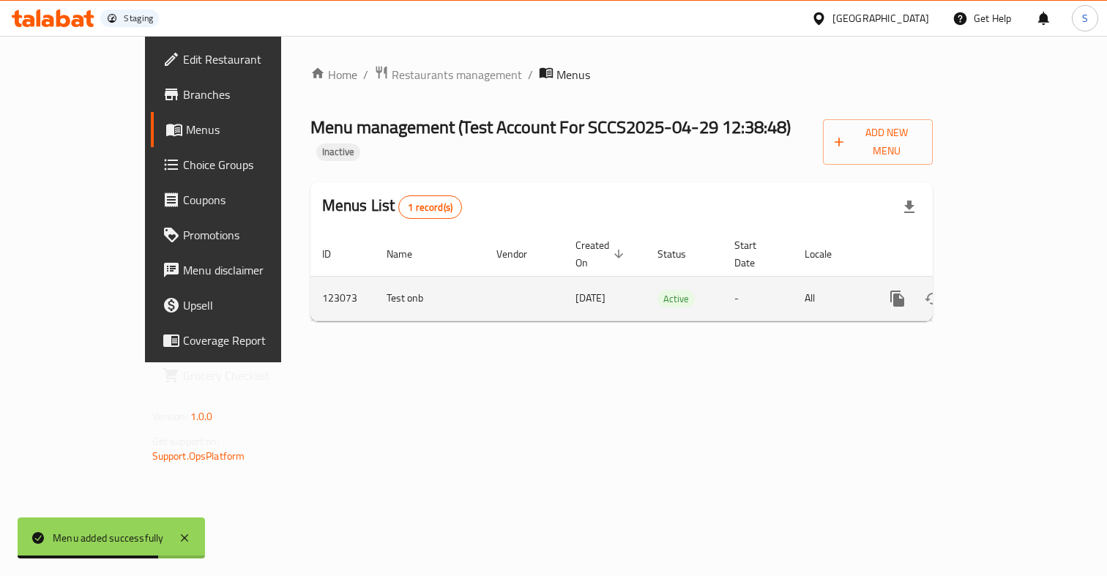
click at [310, 276] on td "123073" at bounding box center [342, 298] width 64 height 45
copy td "123073"
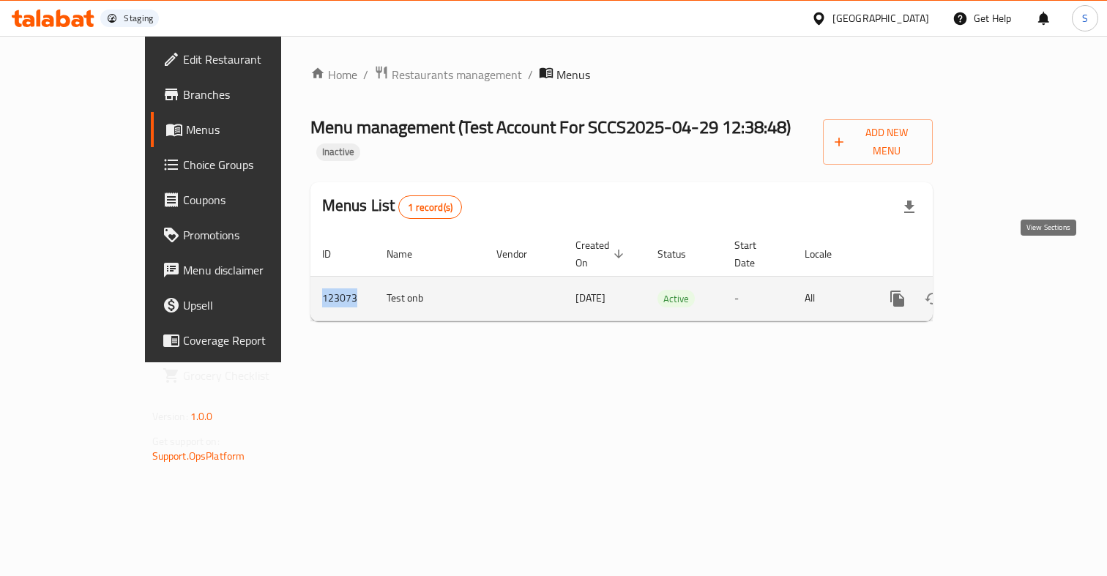
click at [1012, 290] on icon "enhanced table" at bounding box center [1003, 299] width 18 height 18
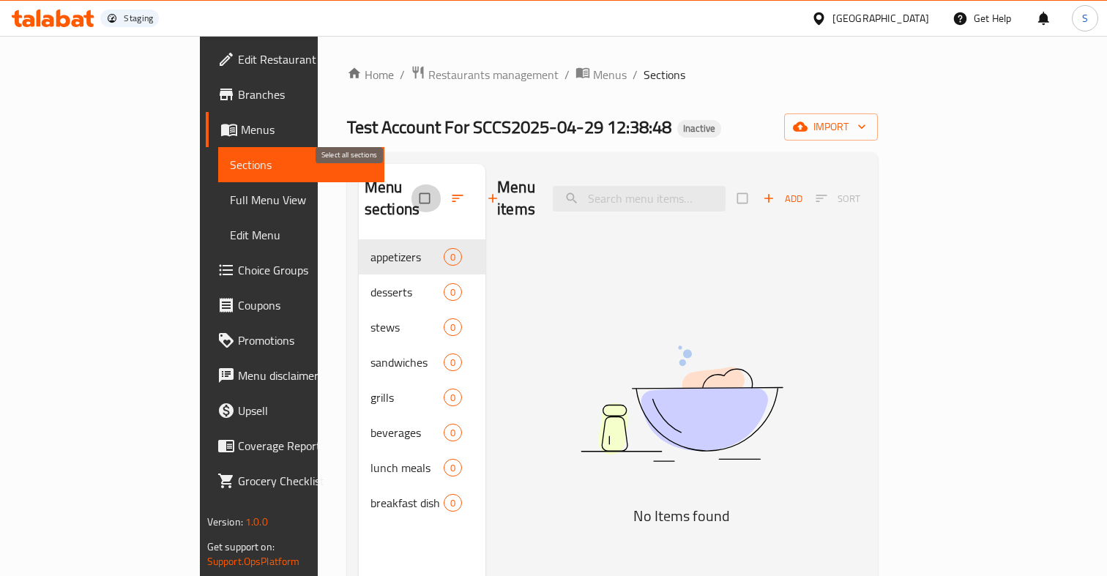
click at [411, 188] on input "checkbox" at bounding box center [426, 198] width 31 height 28
checkbox input "true"
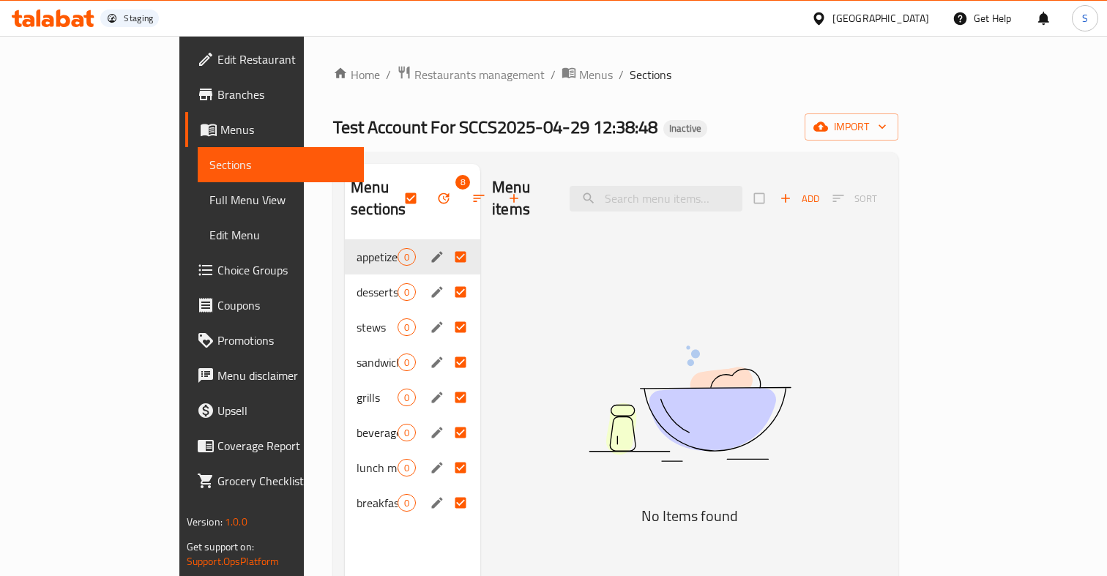
click at [611, 432] on img at bounding box center [690, 404] width 366 height 194
drag, startPoint x: 216, startPoint y: 125, endPoint x: 377, endPoint y: 117, distance: 161.3
click at [377, 117] on span "Test Account For SCCS2025-04-29 12:38:48" at bounding box center [495, 127] width 324 height 33
copy span "Test Account For SCCS"
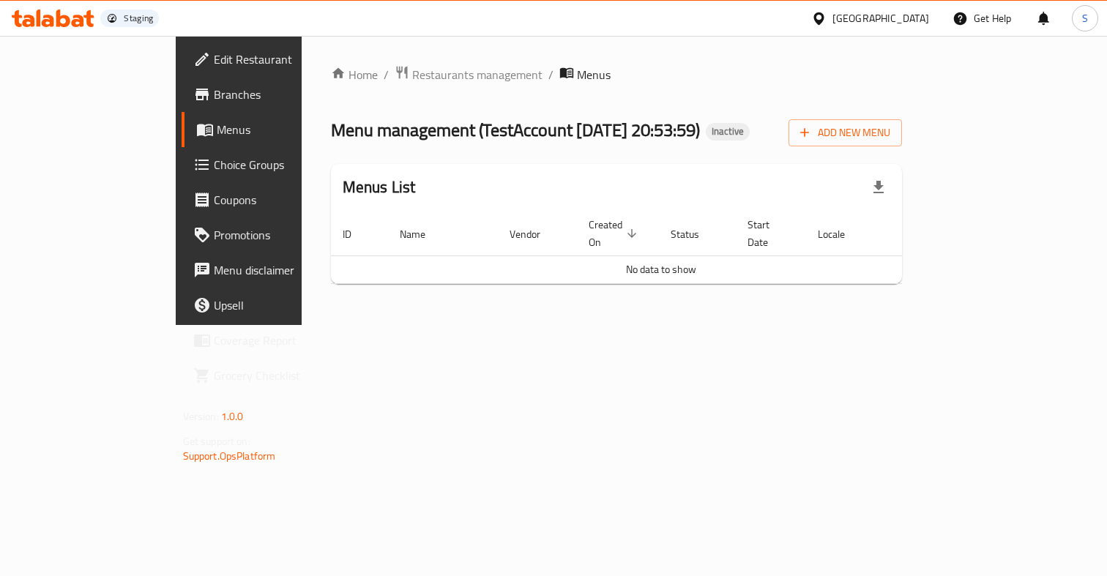
click at [217, 127] on span "Menus" at bounding box center [283, 130] width 133 height 18
click at [217, 132] on span "Menus" at bounding box center [283, 130] width 133 height 18
click at [214, 94] on span "Branches" at bounding box center [281, 95] width 135 height 18
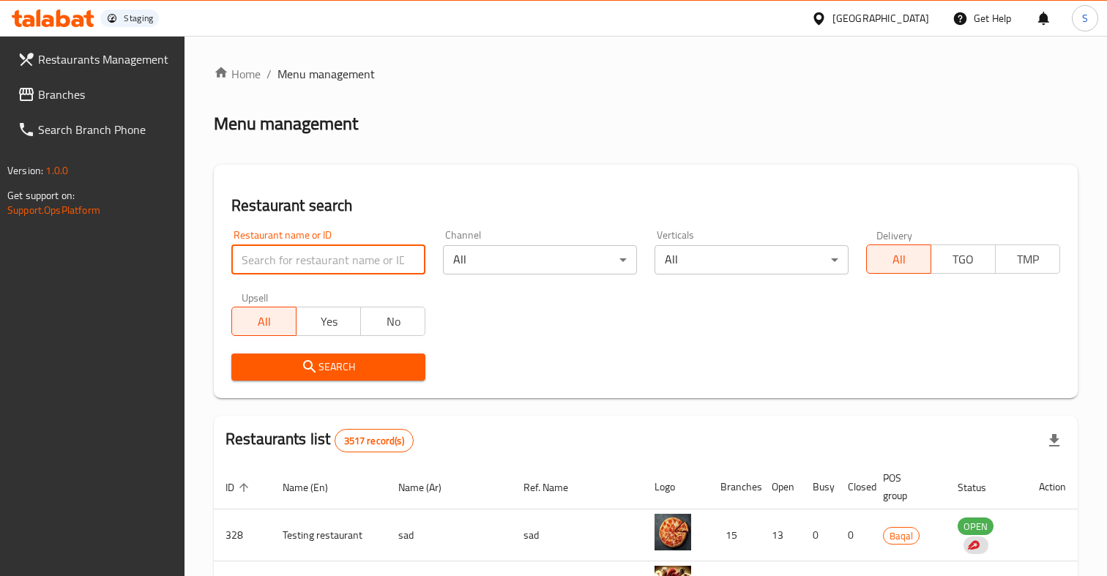
click at [288, 266] on input "search" at bounding box center [328, 259] width 194 height 29
paste input "Test Account For SCCS"
click button "Search" at bounding box center [328, 367] width 194 height 27
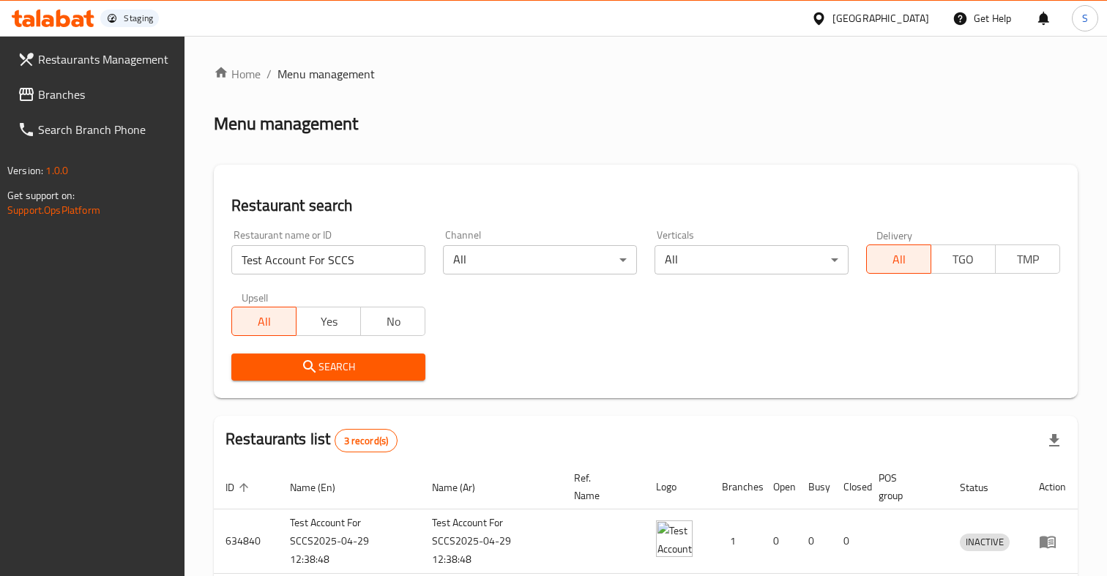
click at [515, 394] on div "Restaurant search Restaurant name or ID Test Account For SCCS Restaurant name o…" at bounding box center [646, 282] width 864 height 234
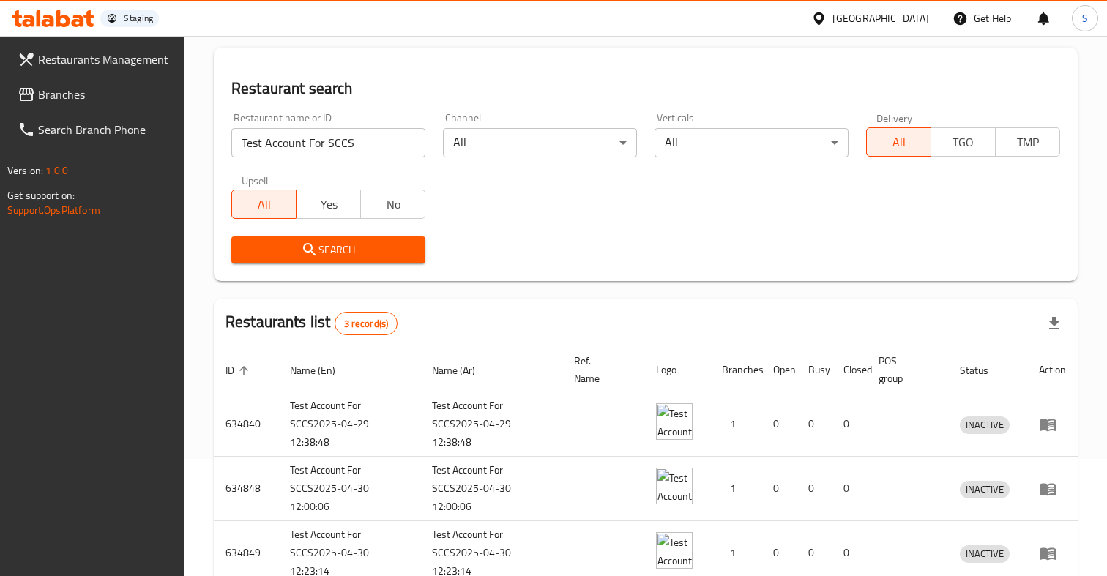
scroll to position [80, 0]
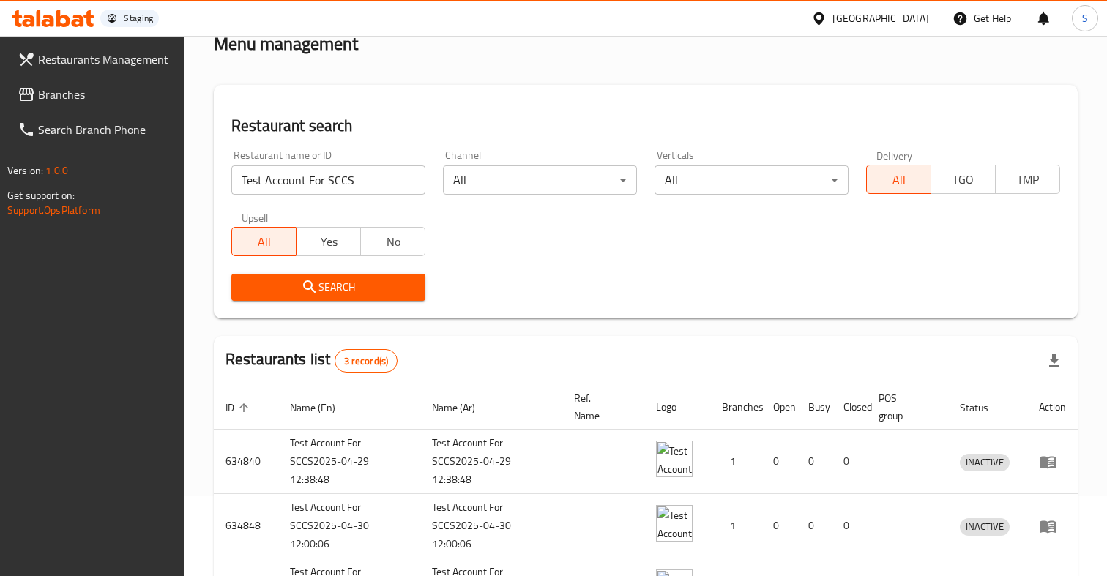
click at [378, 175] on input "Test Account For SCCS" at bounding box center [328, 179] width 194 height 29
paste input "Account 2025-09-07 20:53:59"
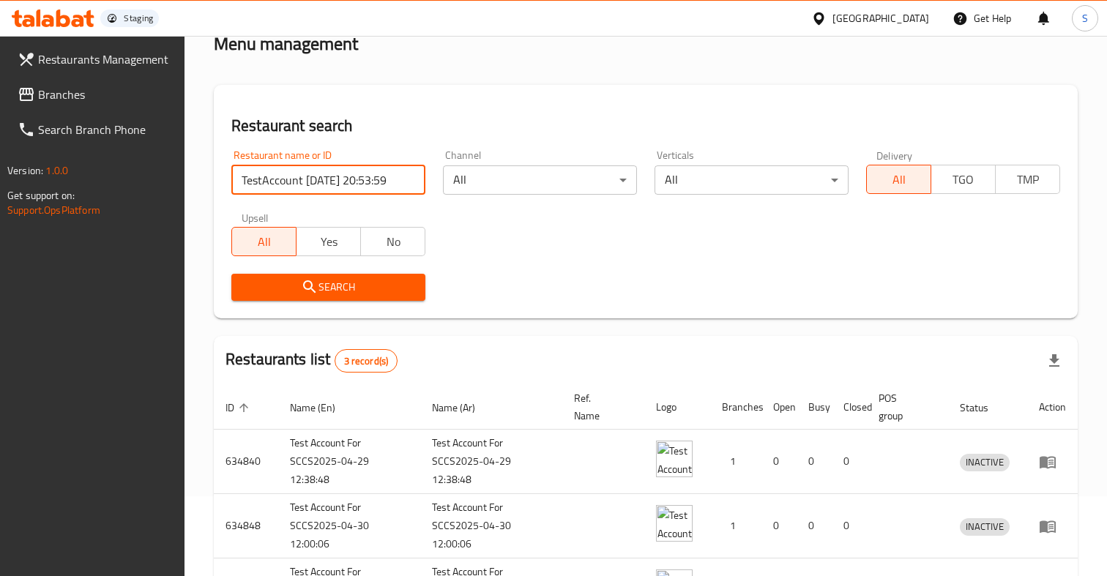
type input "TestAccount 2025-09-07 20:53:59"
click at [369, 289] on span "Search" at bounding box center [328, 287] width 171 height 18
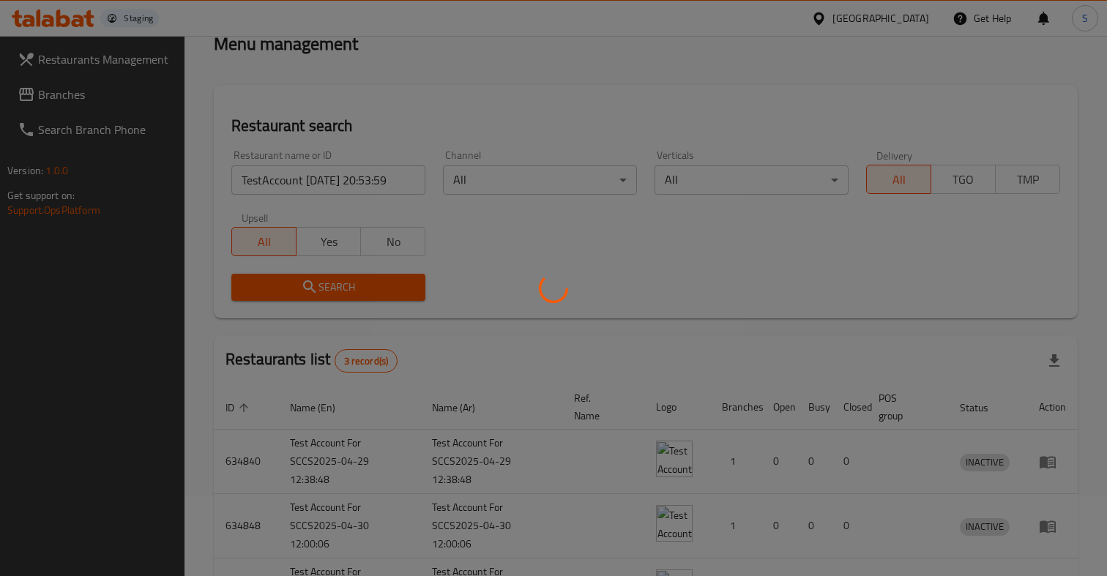
scroll to position [22, 0]
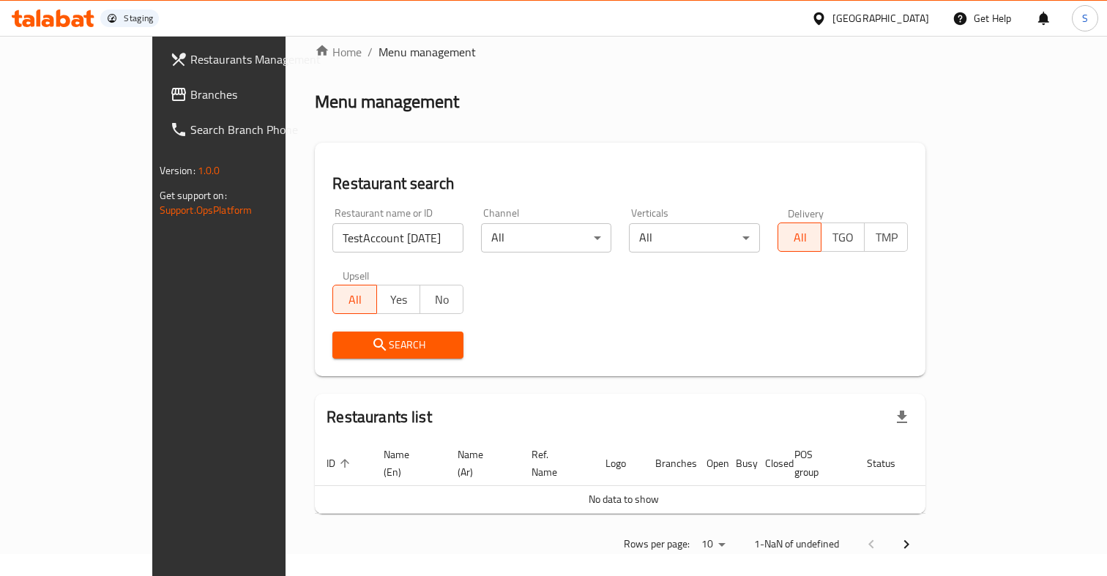
click at [547, 299] on div "Restaurant name or ID TestAccount 2025-09-07 20:53:59 Restaurant name or ID Cha…" at bounding box center [620, 283] width 593 height 168
click at [190, 102] on span "Branches" at bounding box center [257, 95] width 135 height 18
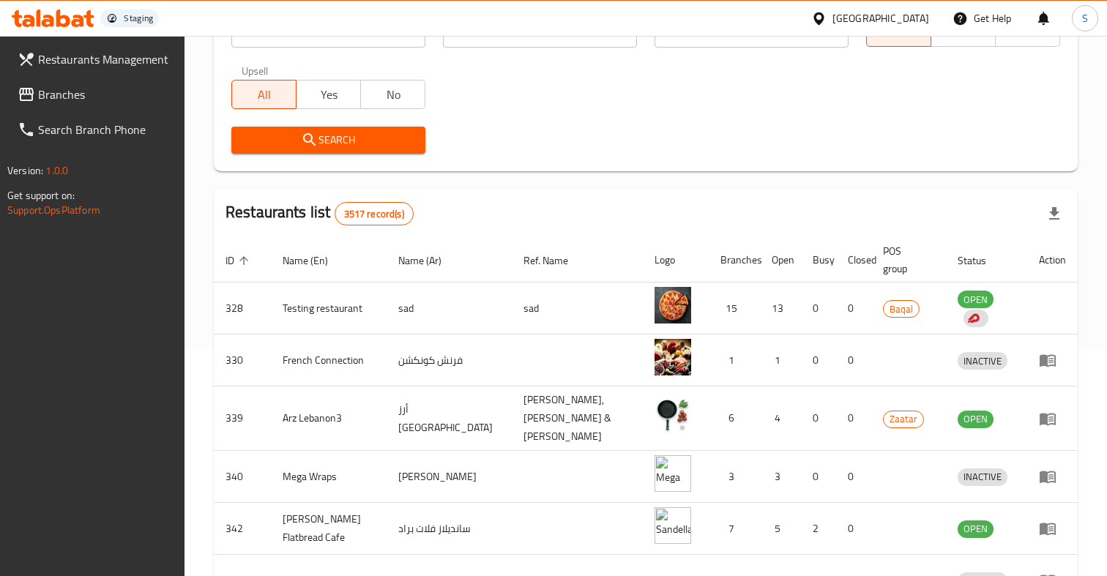
scroll to position [225, 0]
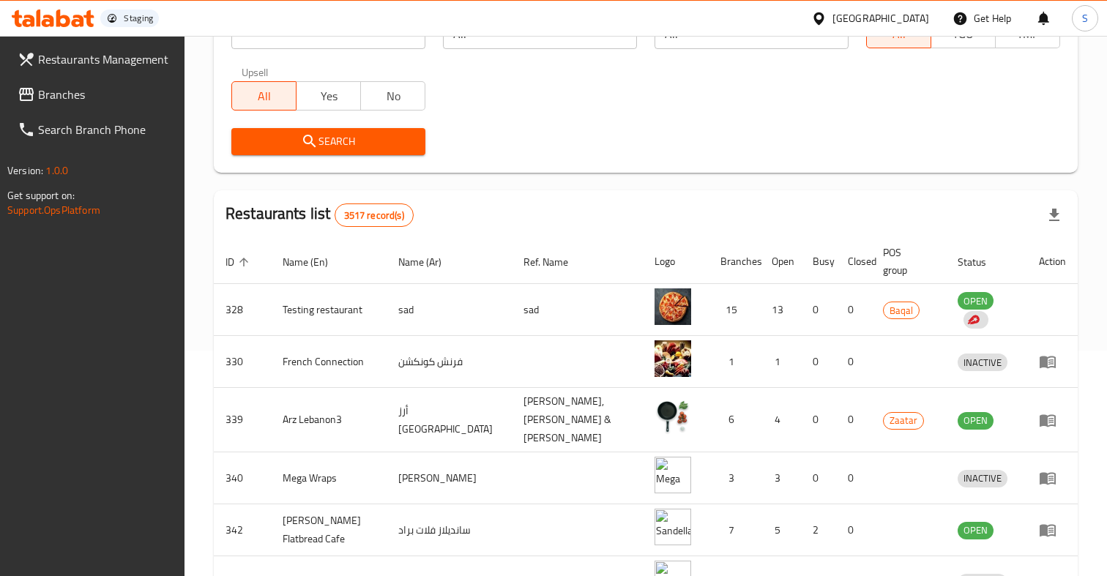
click at [801, 432] on td "0" at bounding box center [818, 420] width 35 height 64
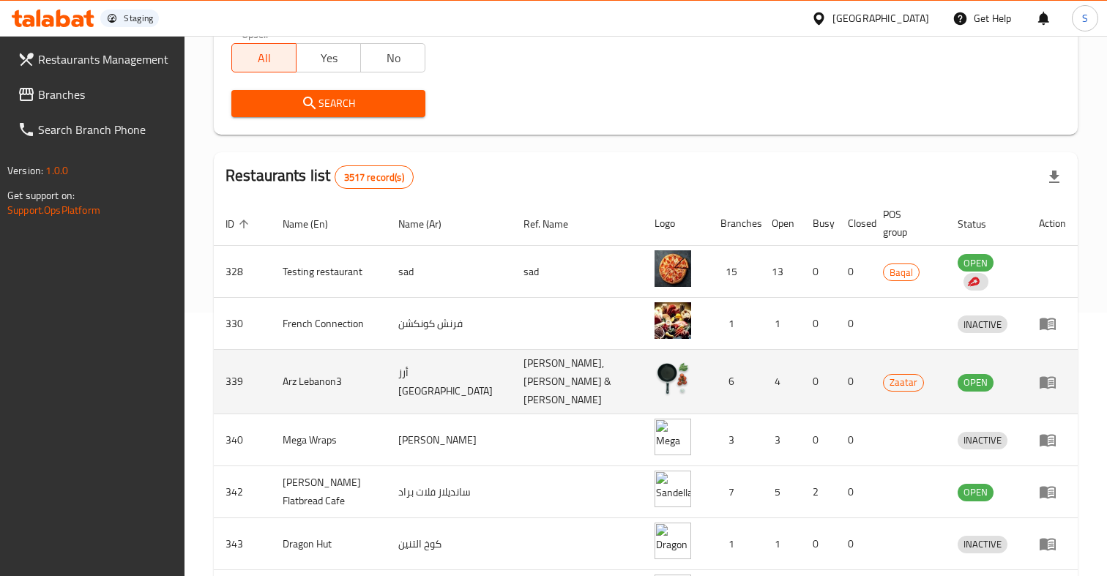
scroll to position [268, 0]
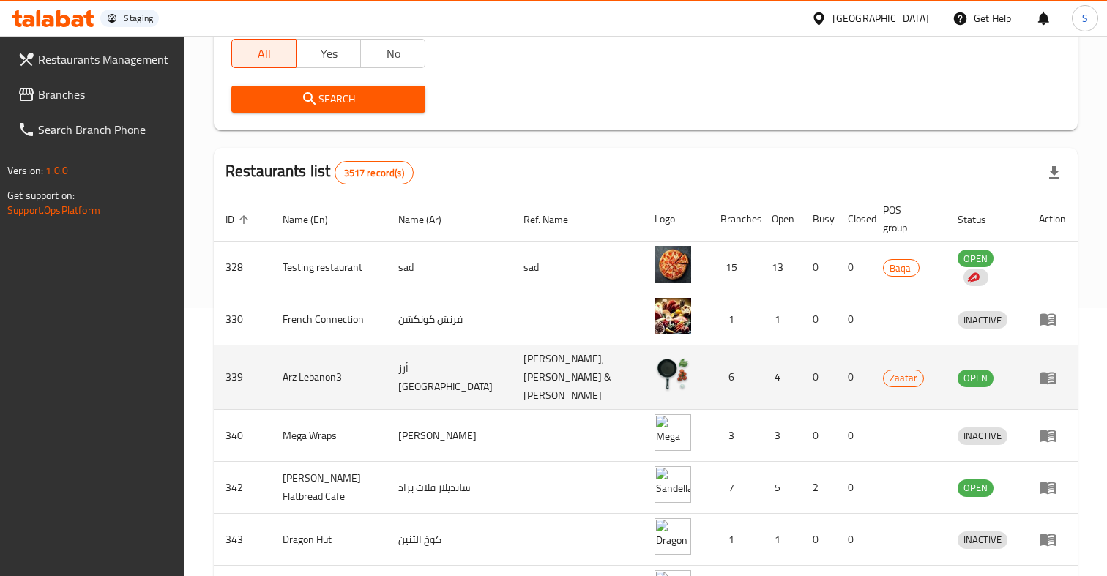
click at [801, 432] on td "0" at bounding box center [818, 436] width 35 height 52
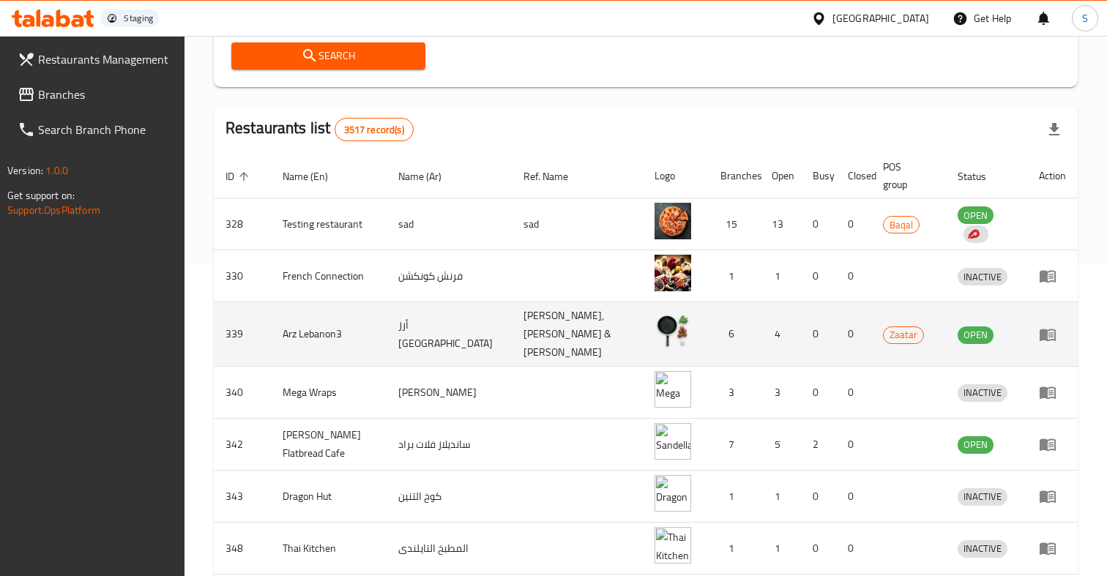
scroll to position [319, 0]
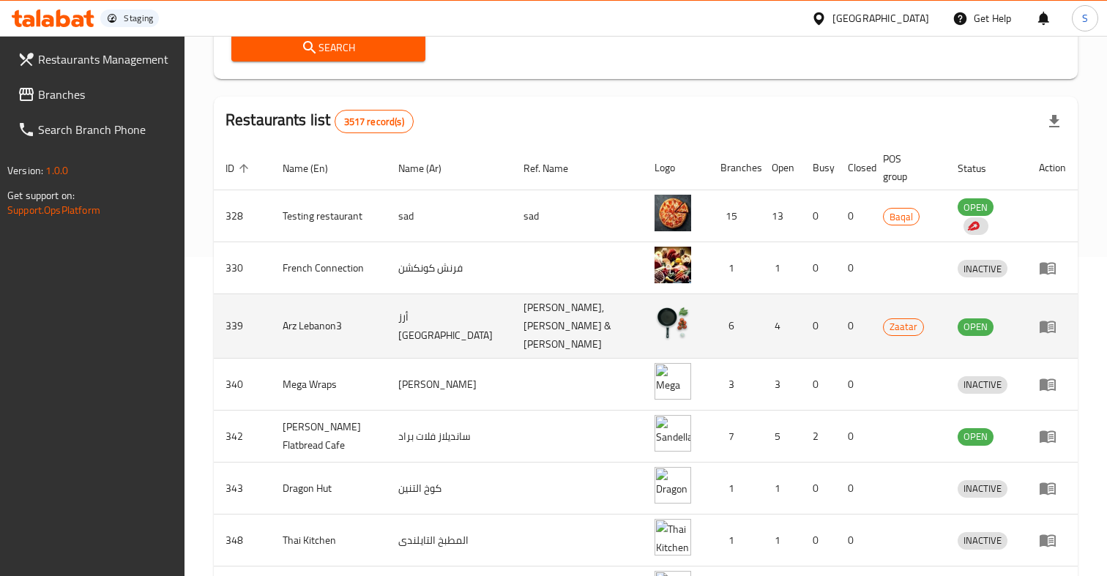
click at [801, 432] on td "2" at bounding box center [818, 437] width 35 height 52
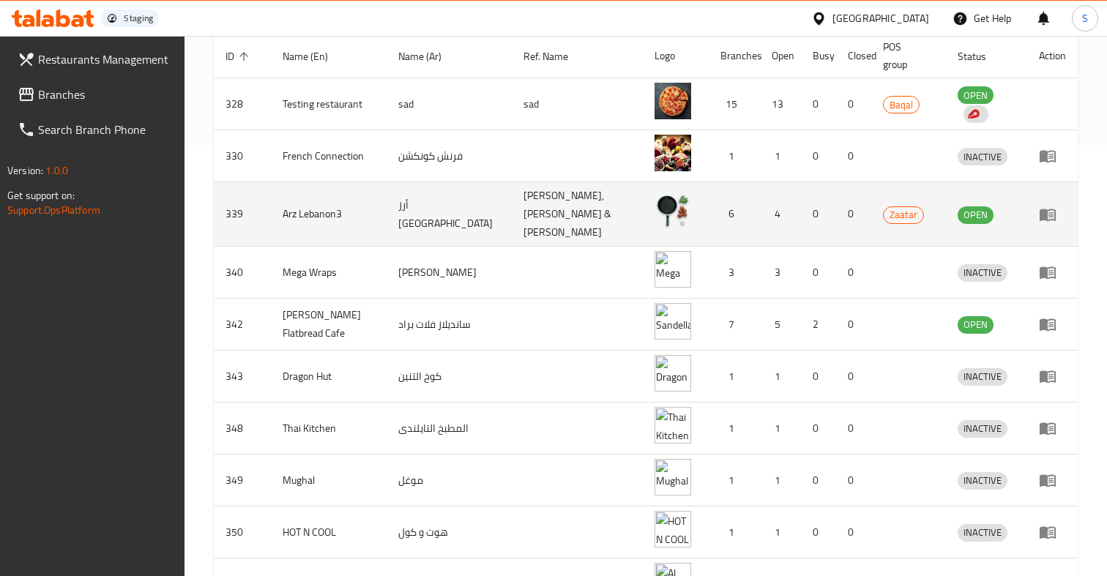
click at [801, 433] on td "0" at bounding box center [818, 429] width 35 height 52
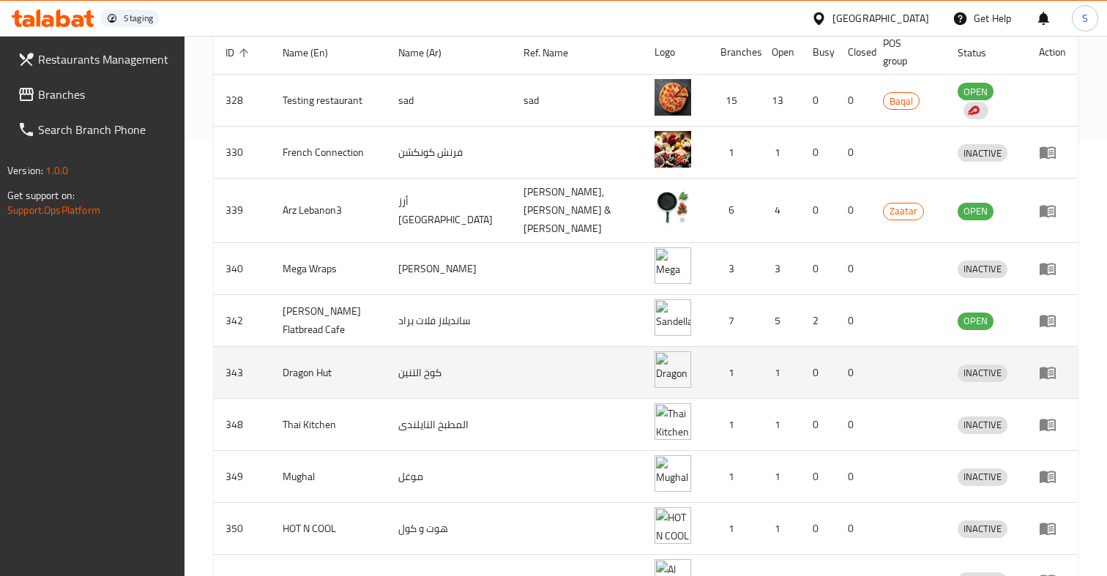
click at [760, 364] on td "1" at bounding box center [780, 373] width 41 height 52
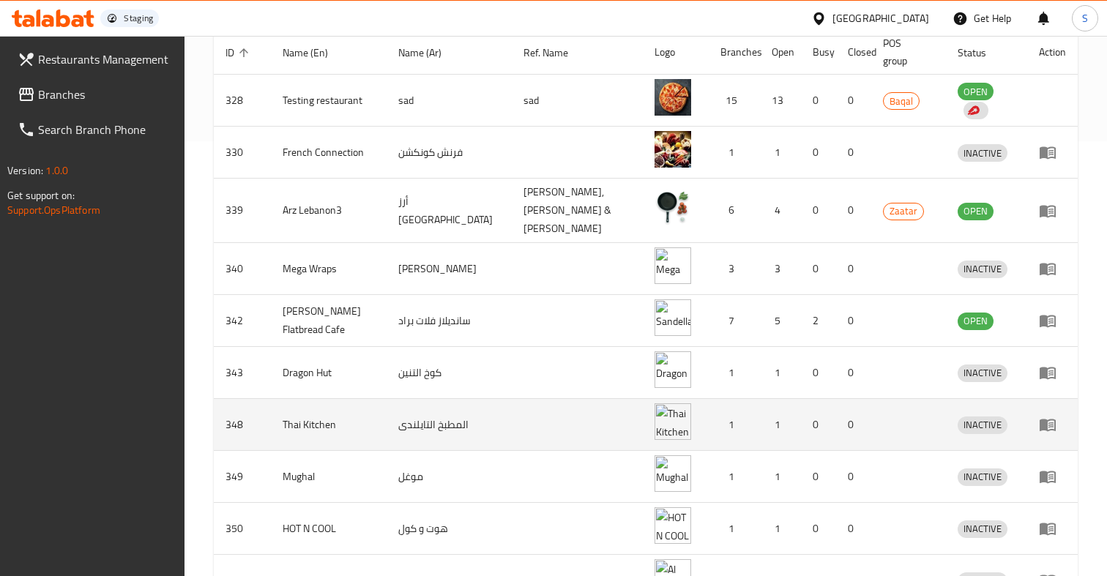
click at [765, 409] on td "1" at bounding box center [780, 425] width 41 height 52
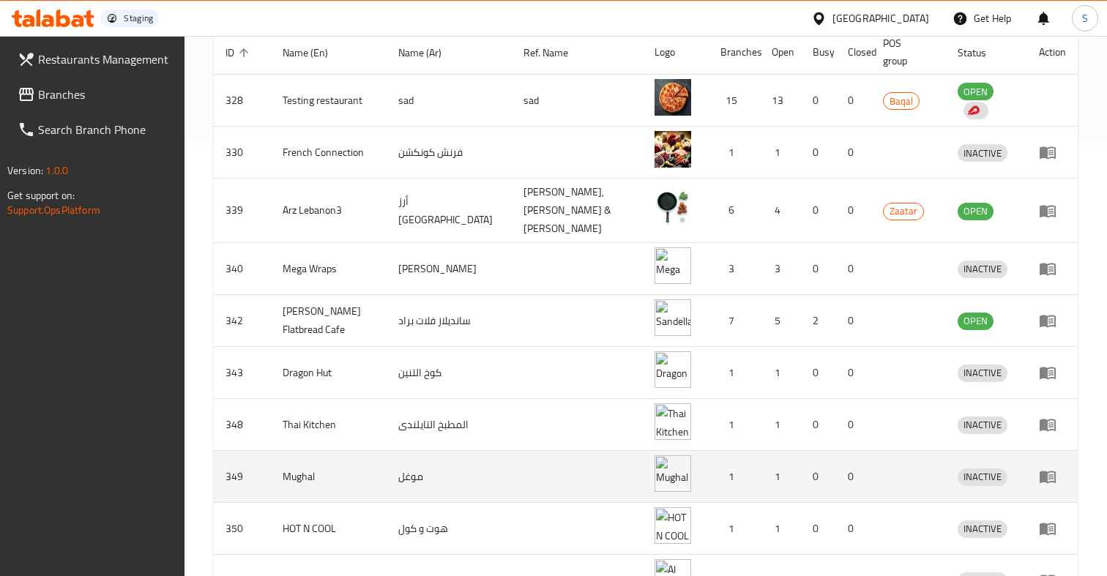
click at [765, 451] on td "1" at bounding box center [780, 477] width 41 height 52
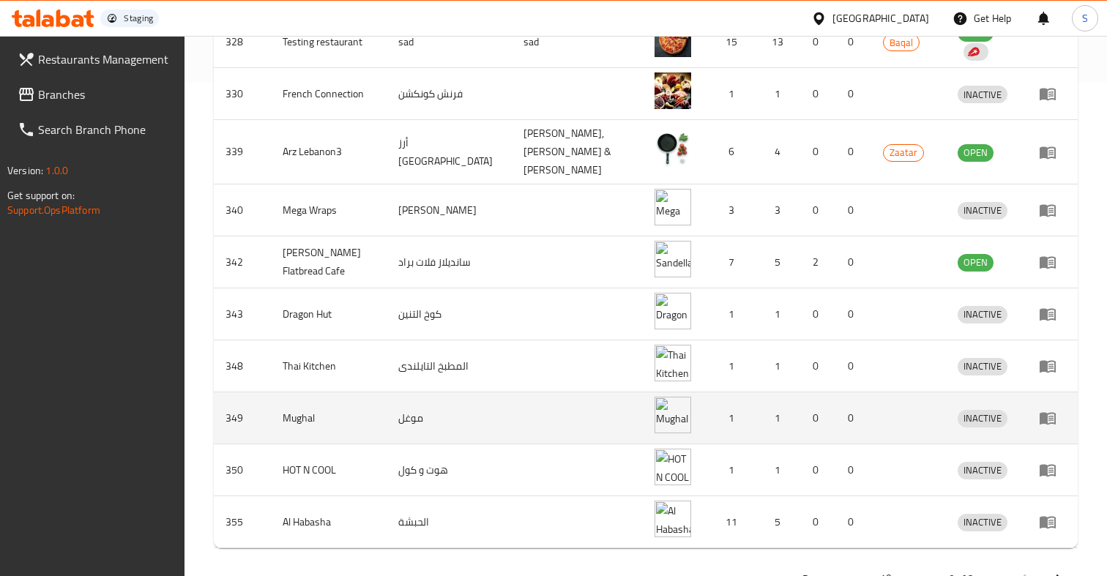
scroll to position [501, 0]
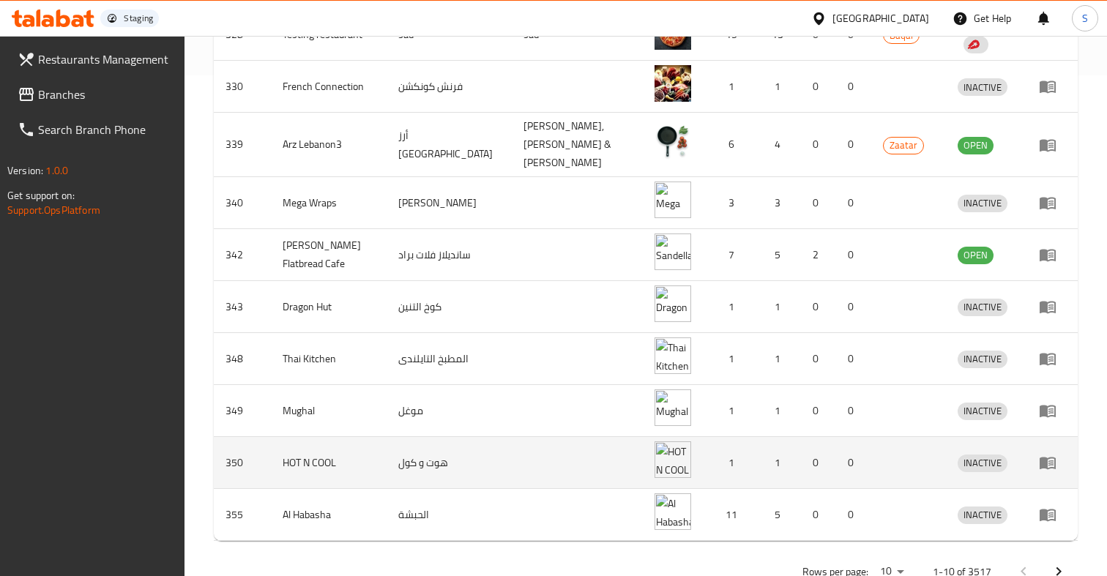
click at [765, 450] on td "1" at bounding box center [780, 463] width 41 height 52
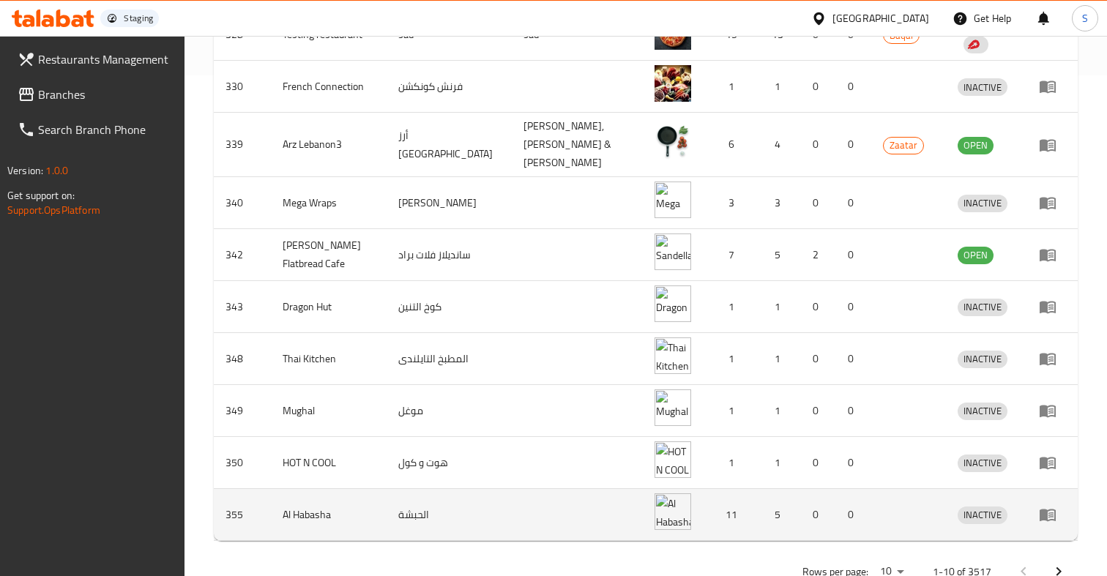
click at [801, 494] on td "0" at bounding box center [818, 515] width 35 height 52
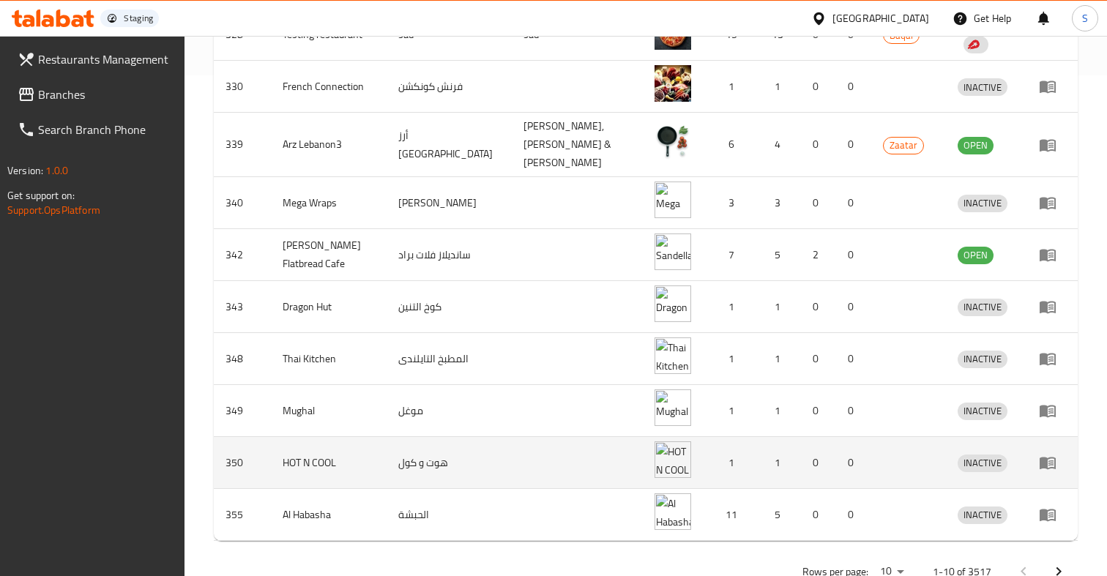
click at [777, 469] on td "1" at bounding box center [780, 463] width 41 height 52
click at [760, 437] on td "1" at bounding box center [780, 463] width 41 height 52
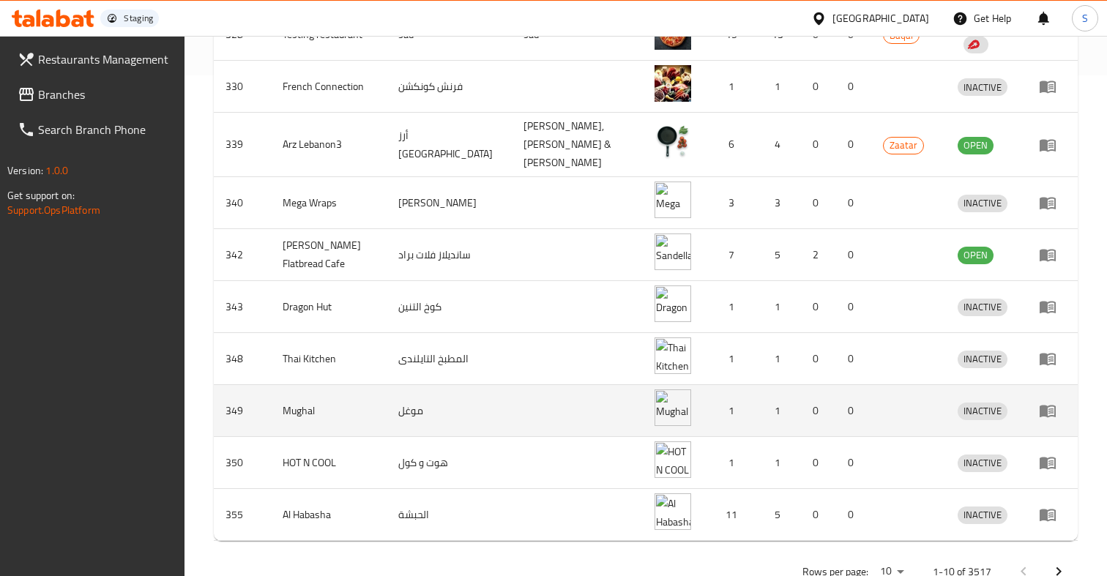
click at [760, 411] on td "1" at bounding box center [780, 411] width 41 height 52
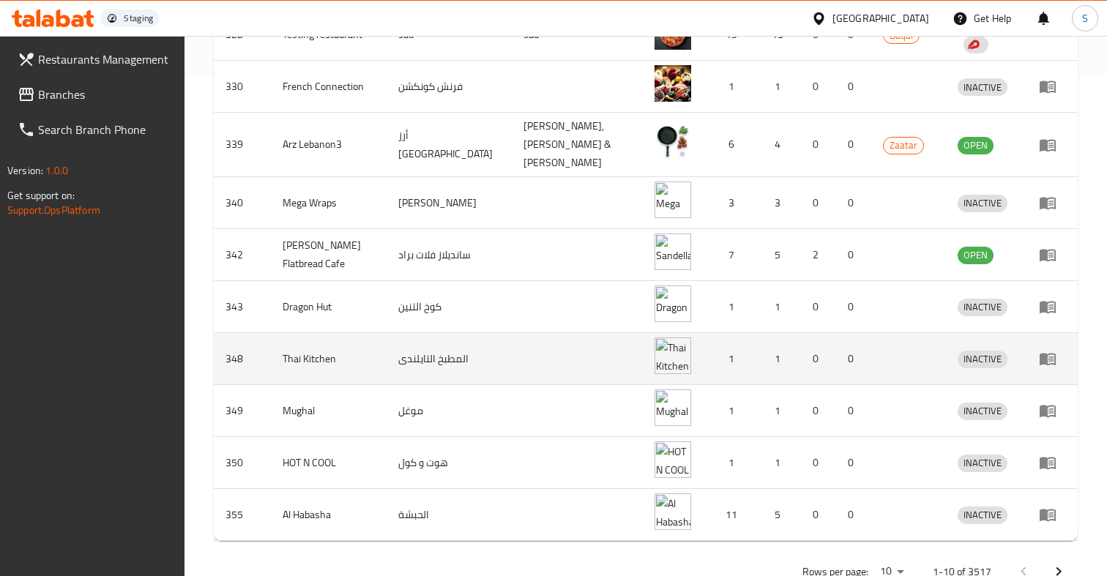
click at [720, 357] on td "1" at bounding box center [734, 359] width 51 height 52
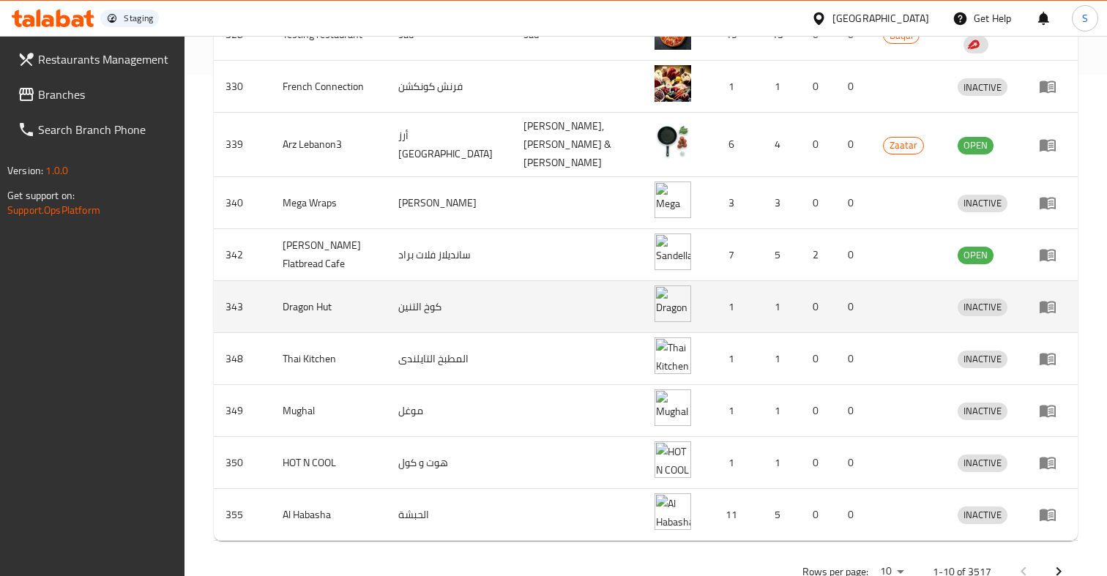
click at [709, 307] on td "1" at bounding box center [734, 307] width 51 height 52
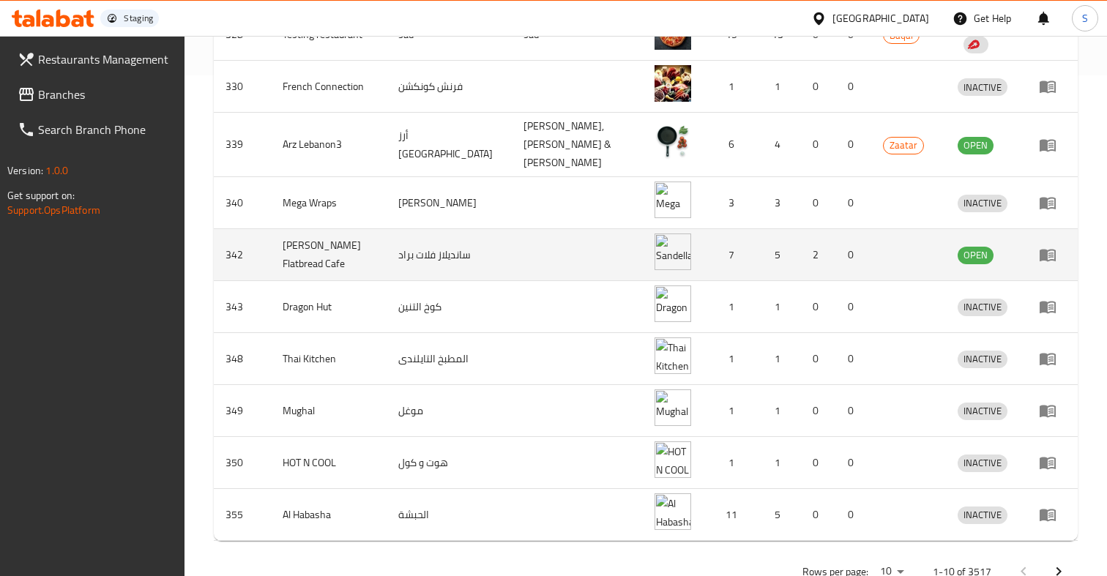
click at [760, 246] on td "5" at bounding box center [780, 255] width 41 height 52
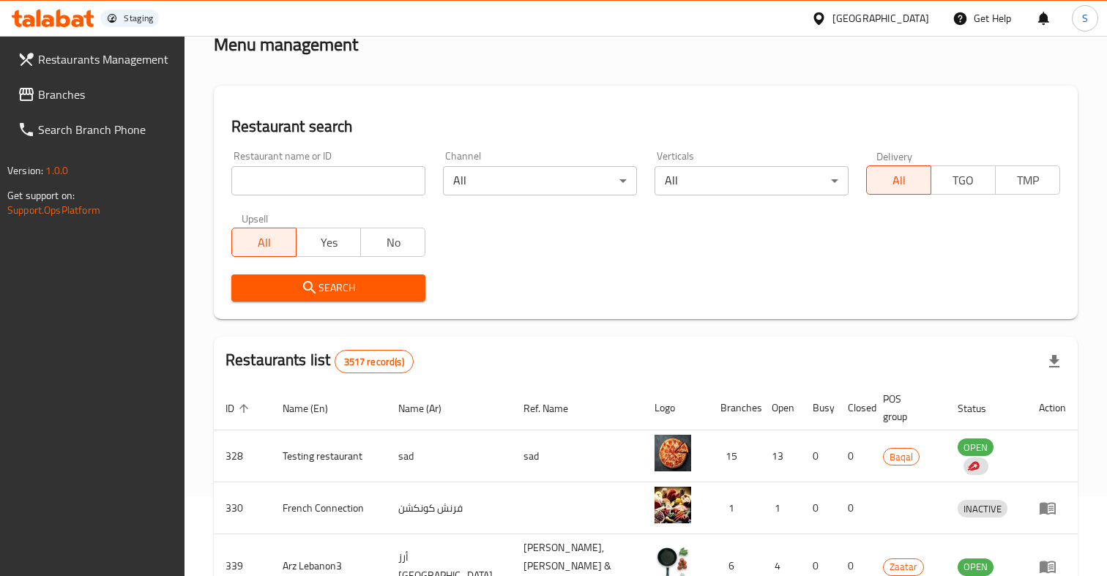
scroll to position [0, 0]
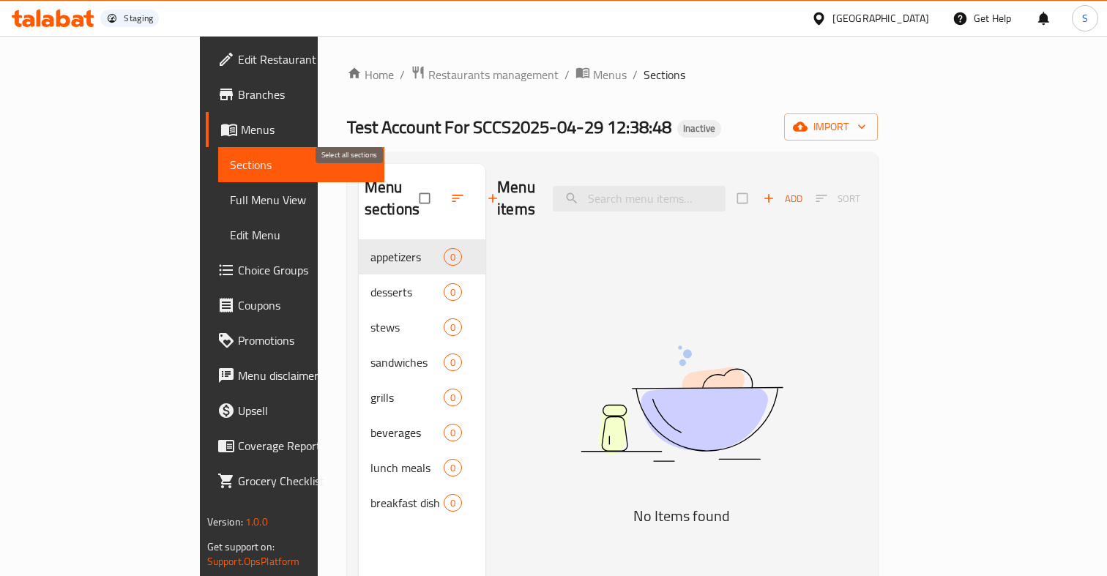
click at [411, 184] on input "checkbox" at bounding box center [426, 198] width 31 height 28
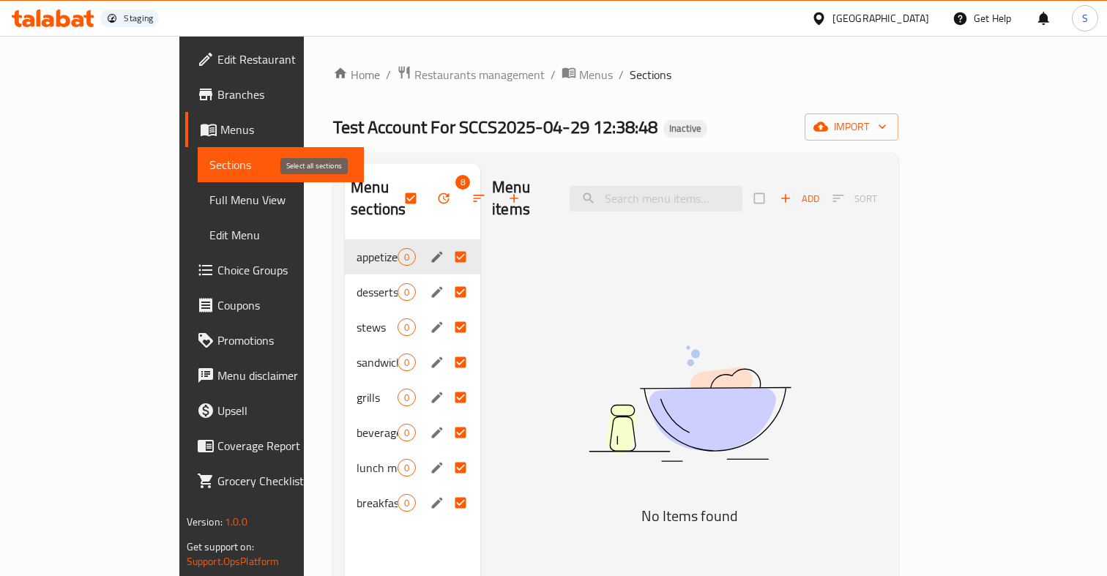
click at [397, 198] on input "checkbox" at bounding box center [412, 198] width 31 height 28
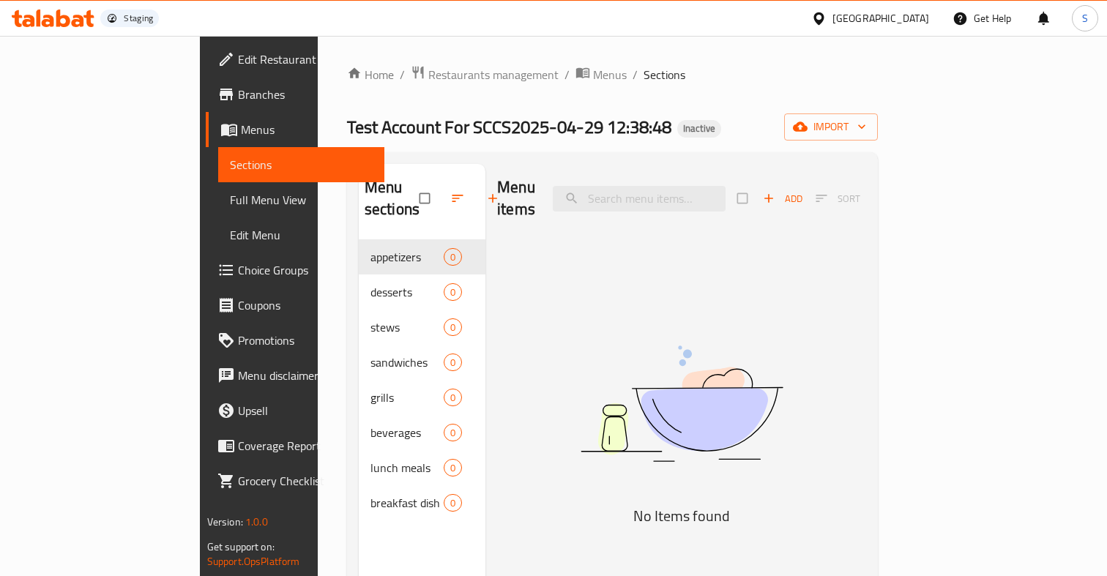
click at [573, 307] on img at bounding box center [682, 404] width 366 height 194
click at [490, 280] on div "Menu items Add Sort No Items found" at bounding box center [675, 452] width 381 height 576
click at [411, 191] on input "checkbox" at bounding box center [426, 198] width 31 height 28
checkbox input "true"
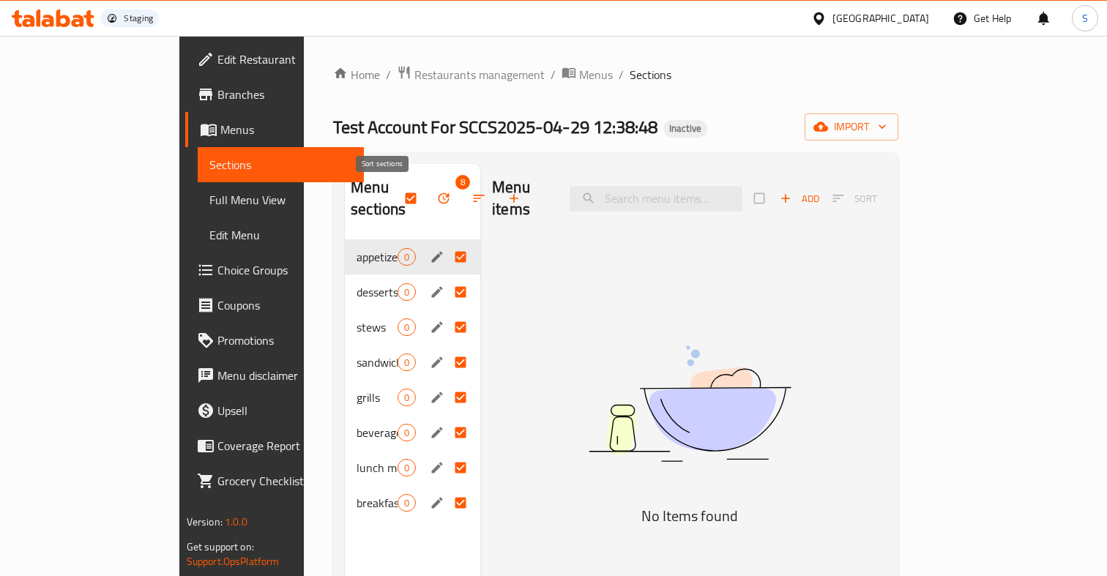
click at [474, 195] on icon "button" at bounding box center [479, 198] width 11 height 7
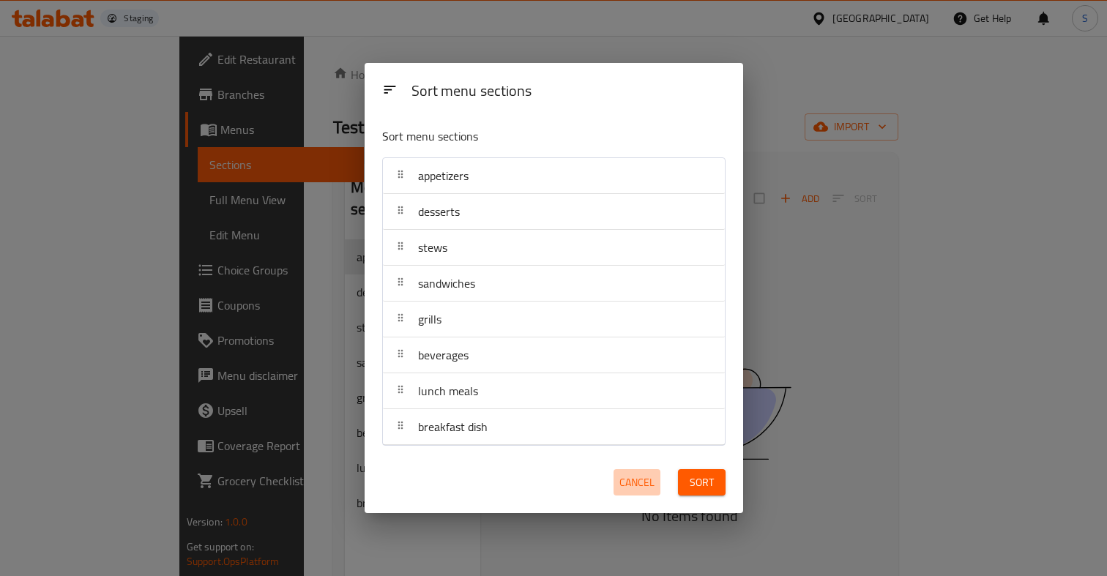
click at [643, 485] on span "Cancel" at bounding box center [636, 483] width 35 height 18
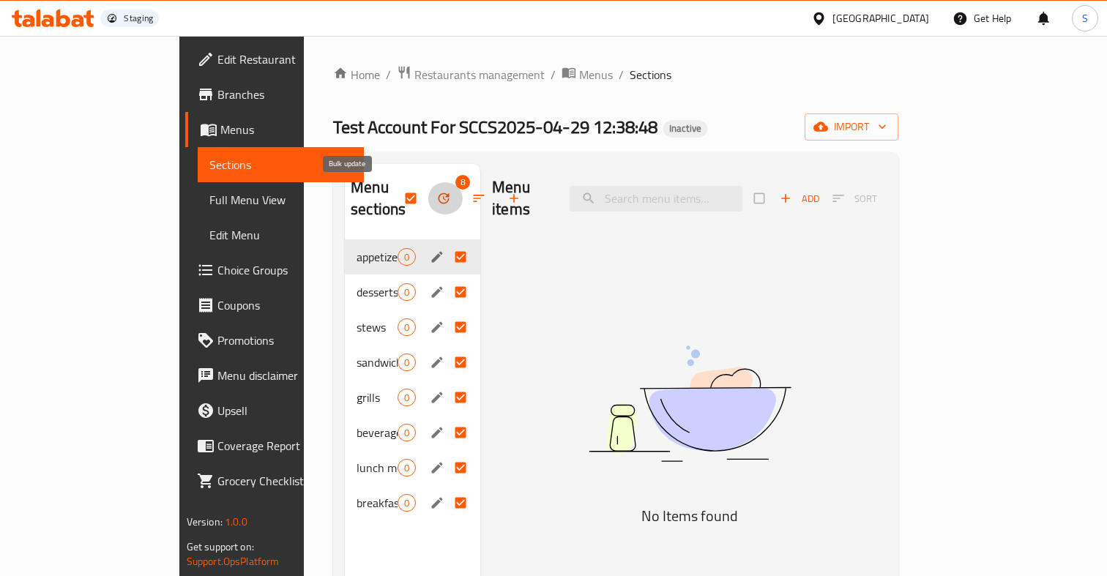
click at [436, 196] on icon "button" at bounding box center [443, 198] width 15 height 15
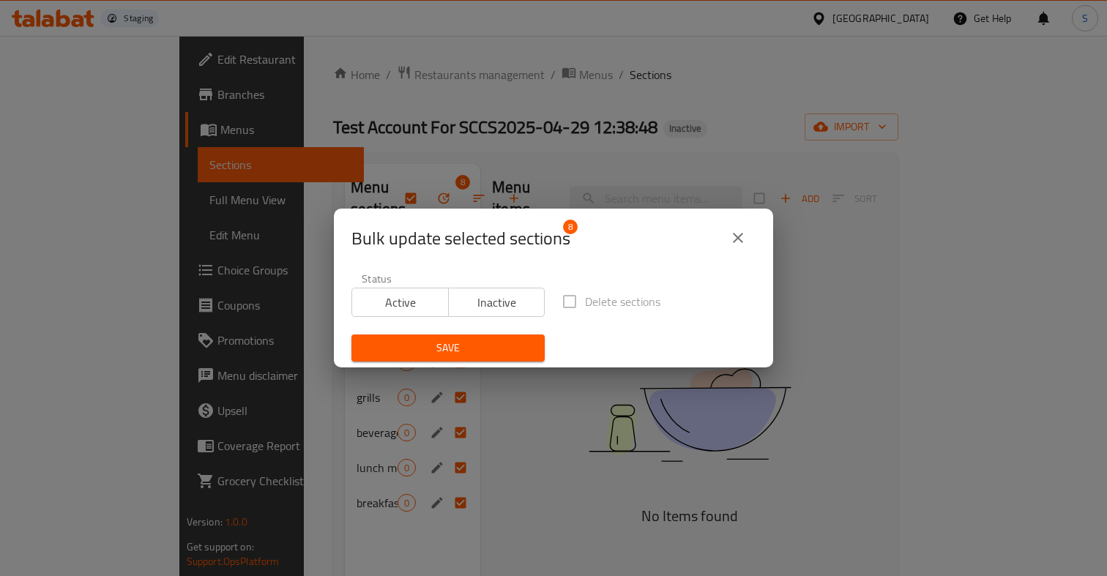
click at [570, 298] on label "Delete sections" at bounding box center [607, 301] width 106 height 31
click at [482, 296] on span "Inactive" at bounding box center [497, 302] width 85 height 21
click at [747, 233] on button "close" at bounding box center [737, 237] width 35 height 35
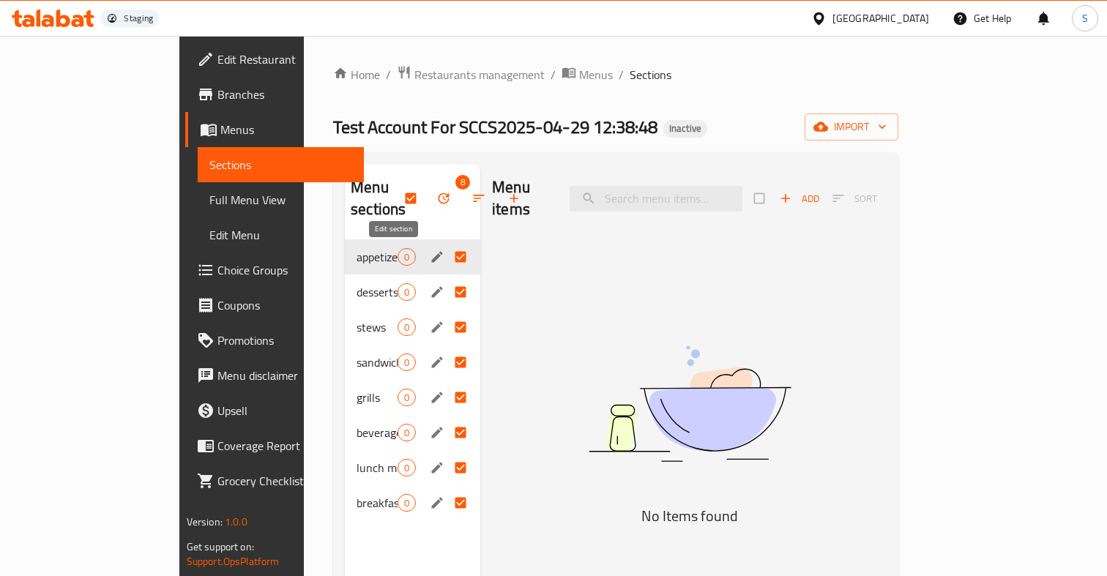
click at [432, 255] on icon "edit" at bounding box center [437, 256] width 11 height 11
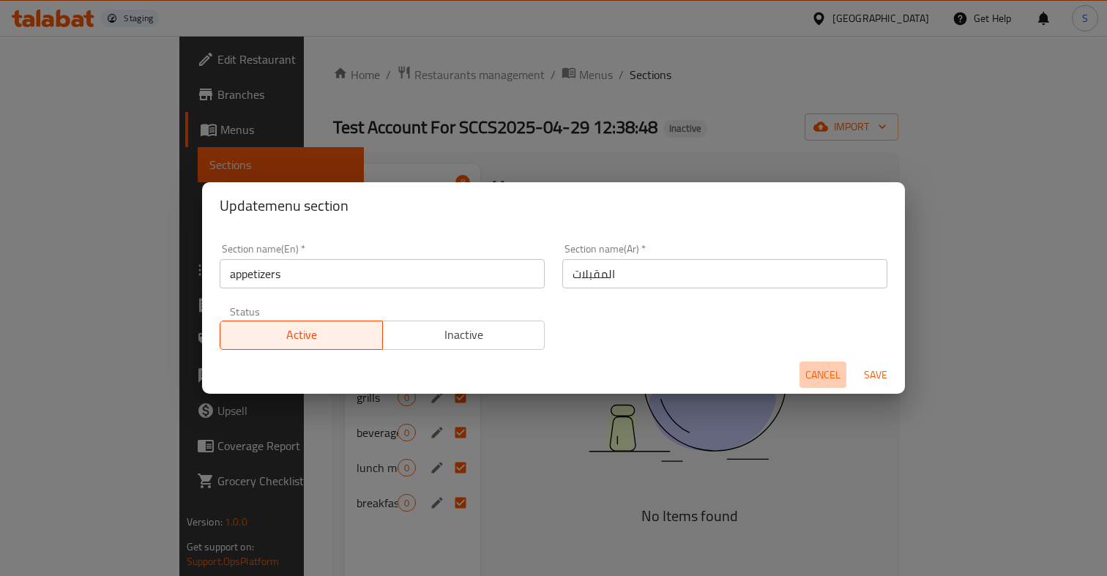
click at [816, 364] on button "Cancel" at bounding box center [822, 375] width 47 height 27
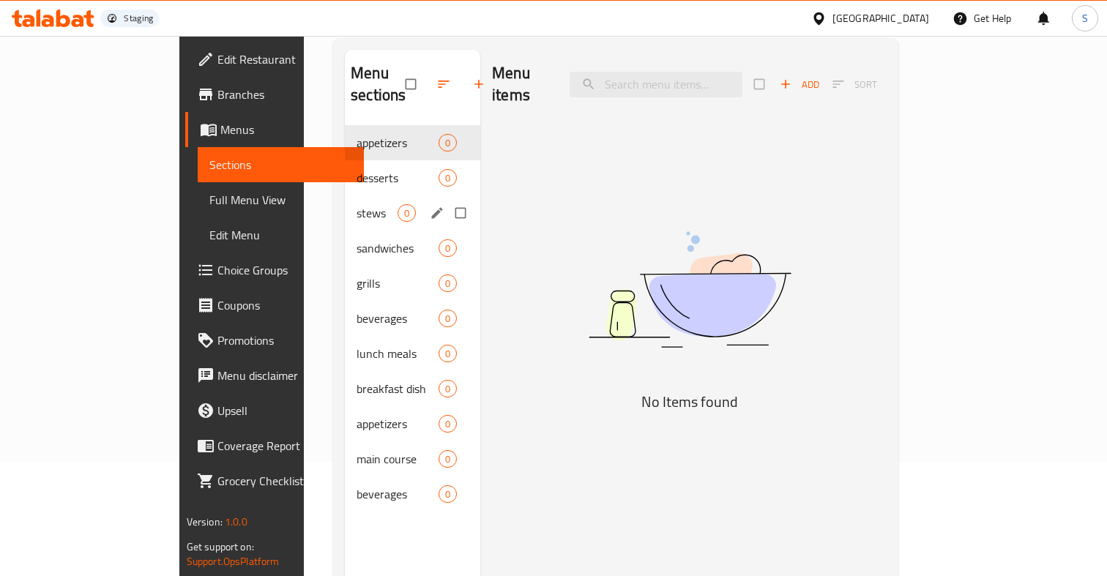
scroll to position [124, 0]
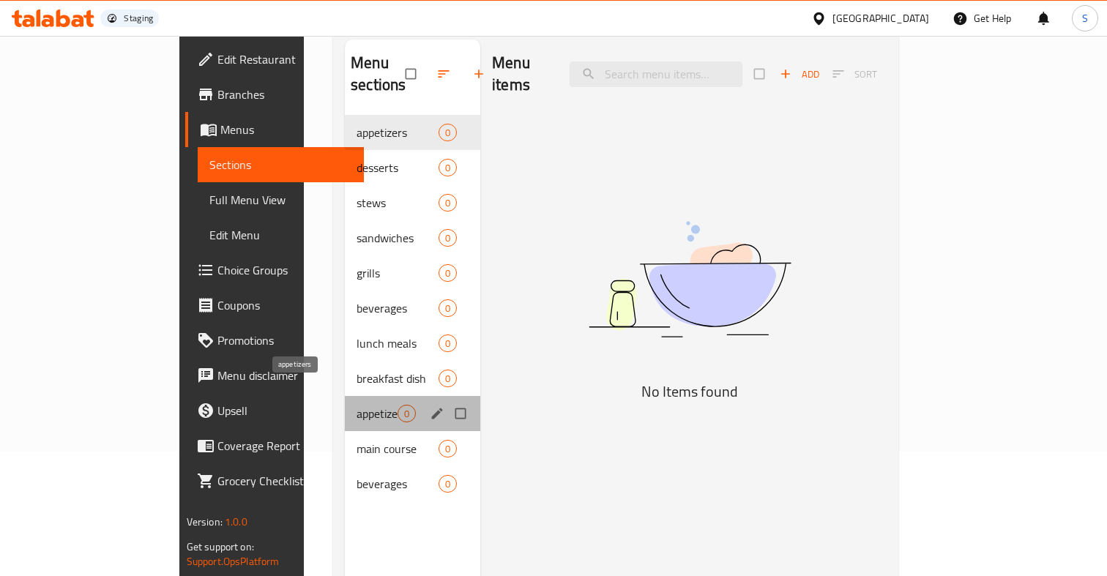
click at [357, 405] on span "appetizers" at bounding box center [377, 414] width 41 height 18
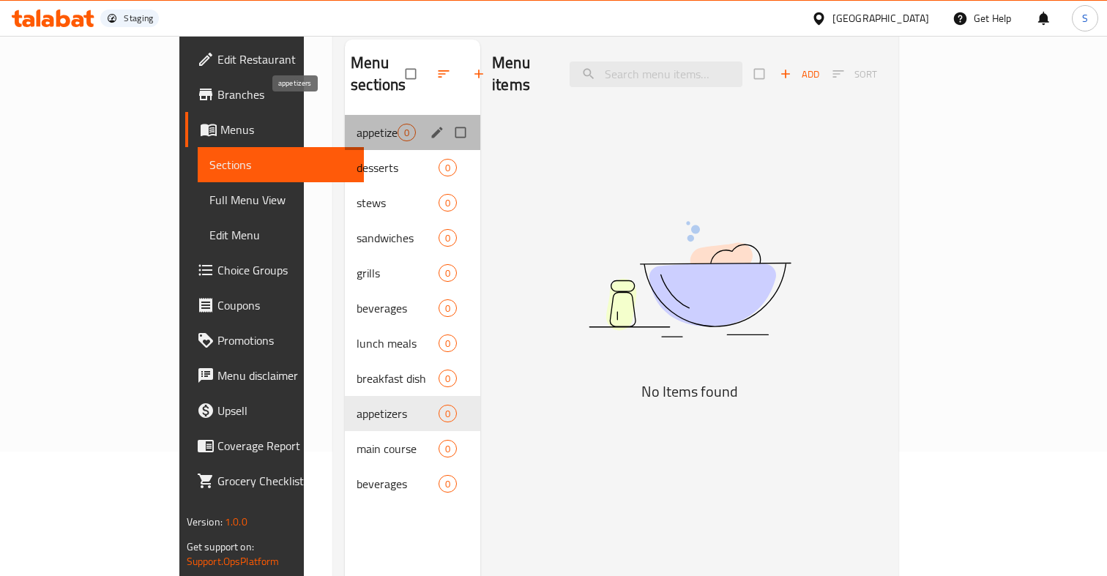
click at [357, 124] on span "appetizers" at bounding box center [377, 133] width 41 height 18
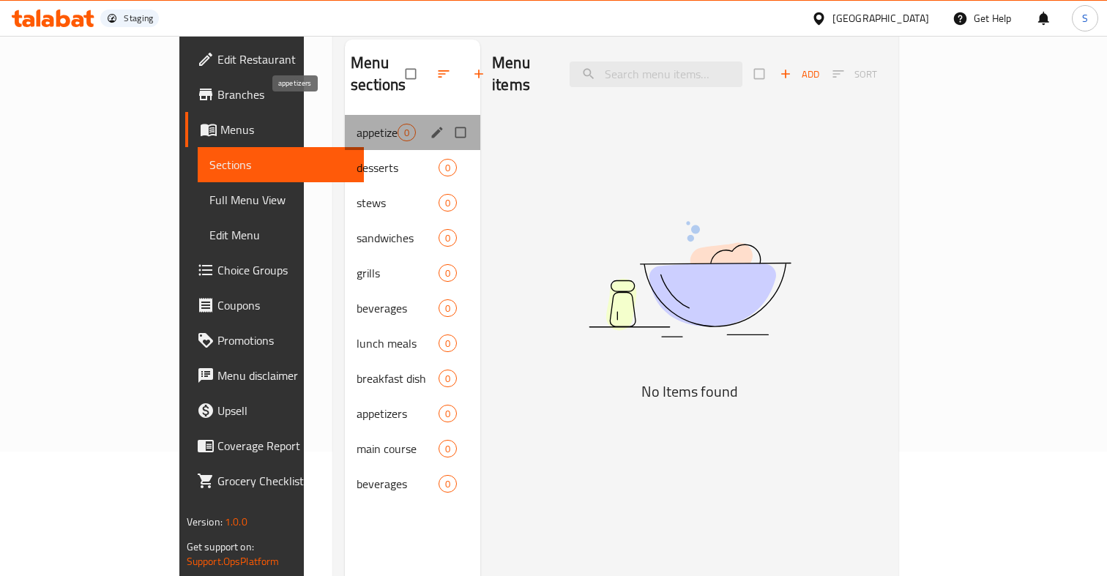
click at [357, 124] on span "appetizers" at bounding box center [377, 133] width 41 height 18
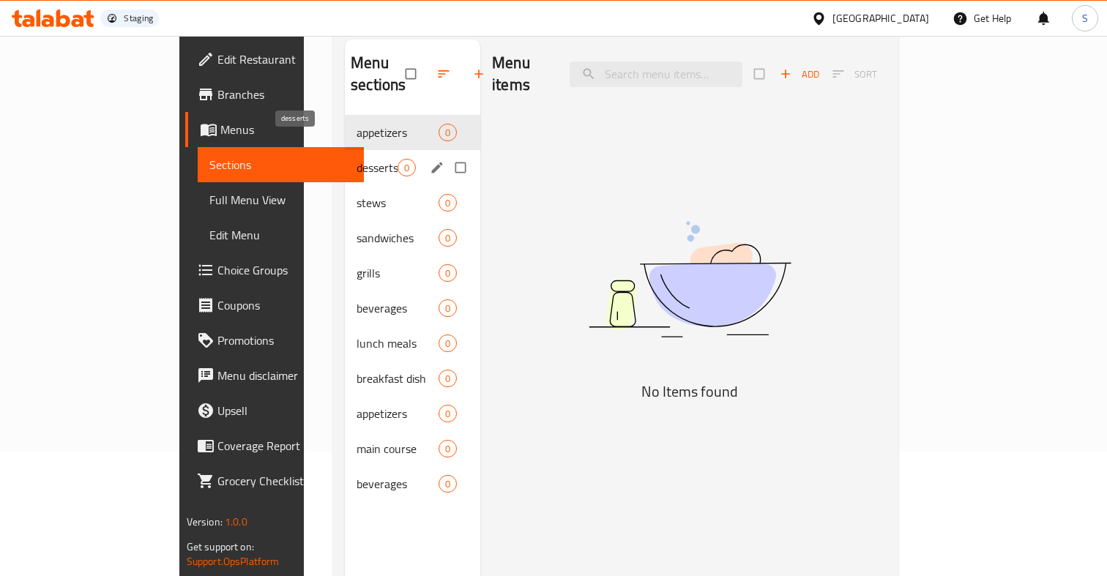
click at [357, 159] on span "desserts" at bounding box center [377, 168] width 41 height 18
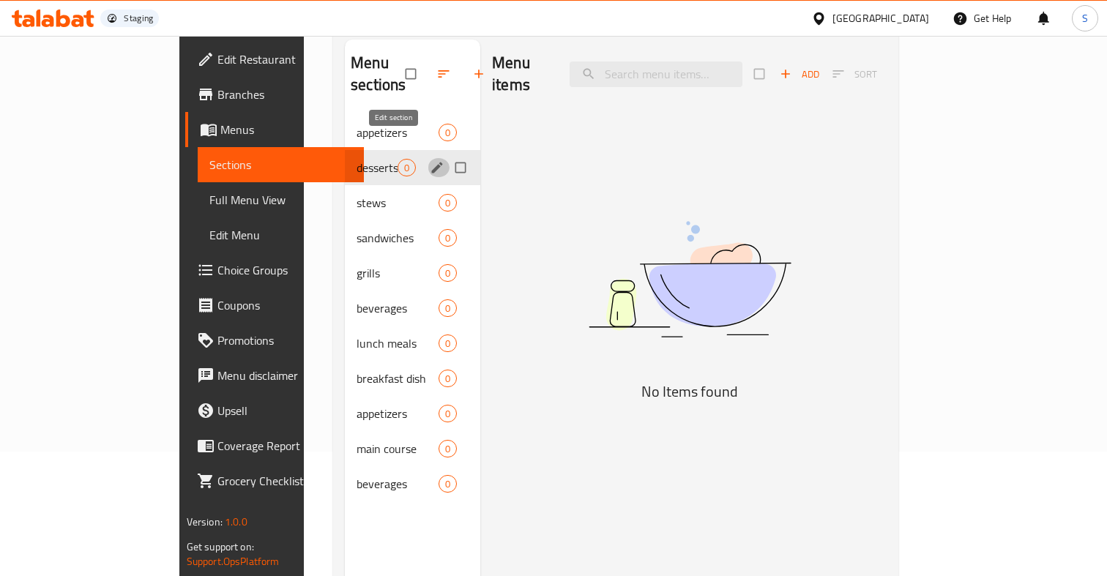
click at [432, 162] on icon "edit" at bounding box center [437, 167] width 11 height 11
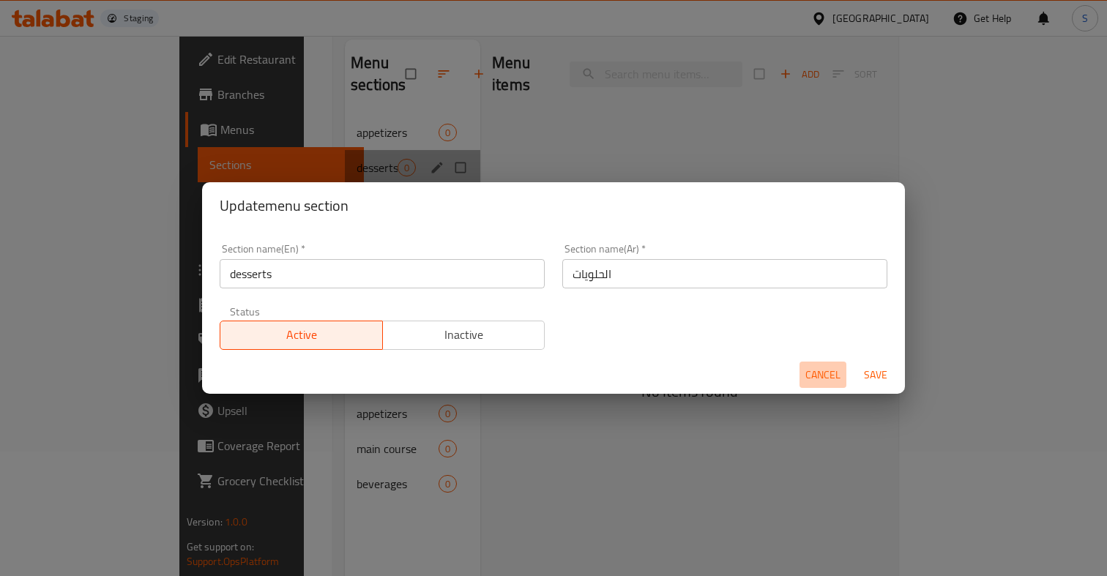
click at [821, 369] on span "Cancel" at bounding box center [822, 375] width 35 height 18
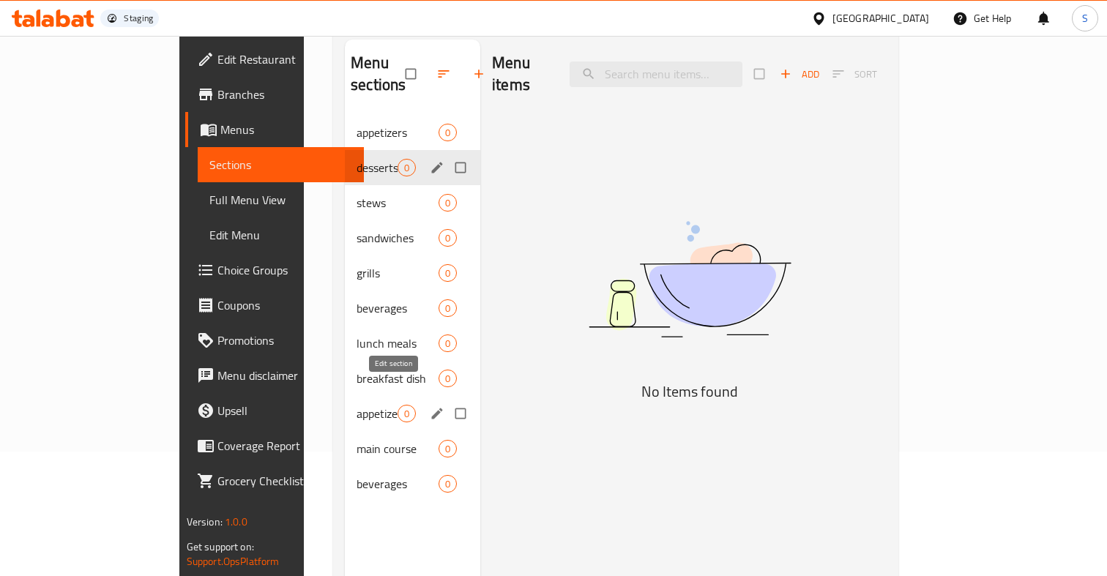
click at [432, 408] on icon "edit" at bounding box center [437, 413] width 11 height 11
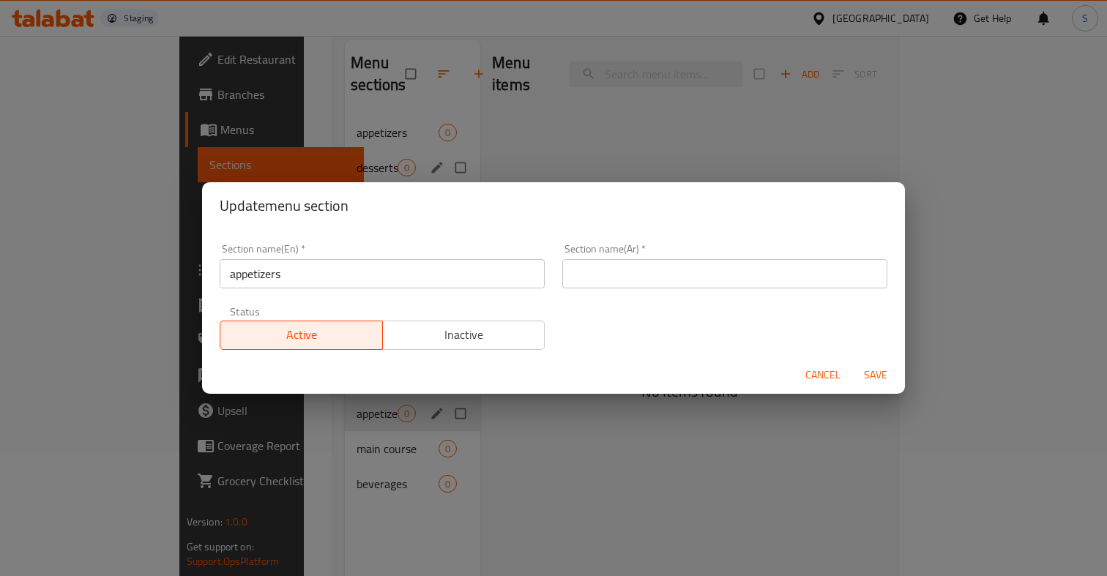
click at [825, 374] on span "Cancel" at bounding box center [822, 375] width 35 height 18
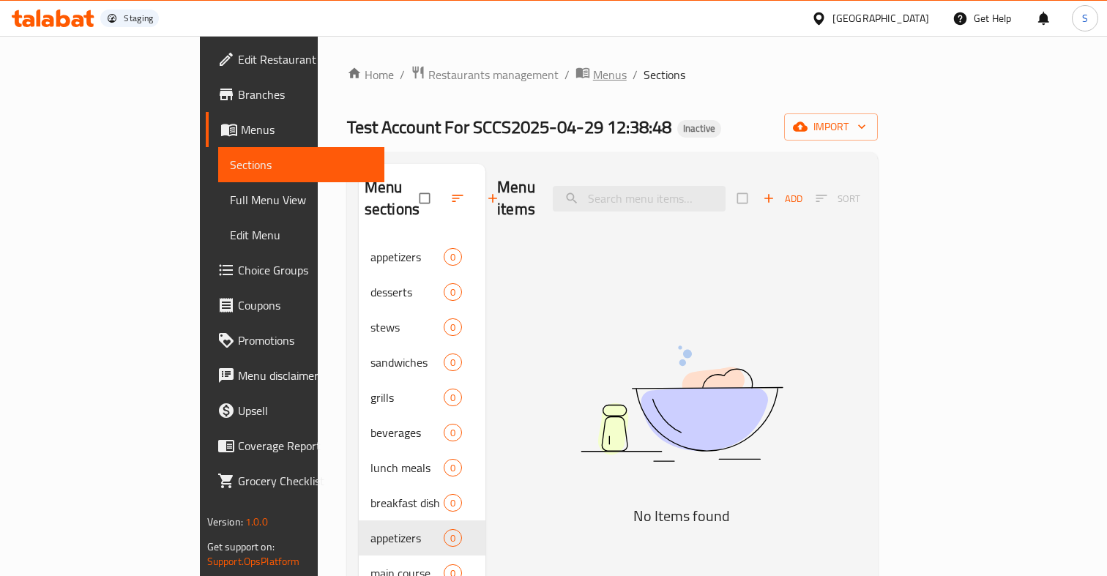
click at [593, 72] on span "Menus" at bounding box center [610, 75] width 34 height 18
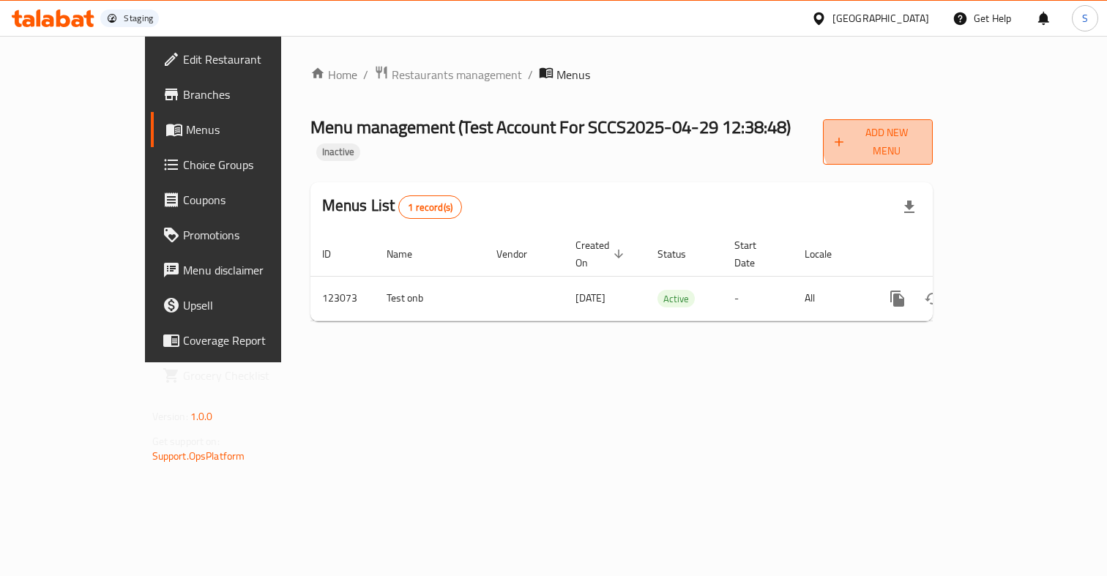
click at [921, 137] on span "Add New Menu" at bounding box center [878, 142] width 86 height 37
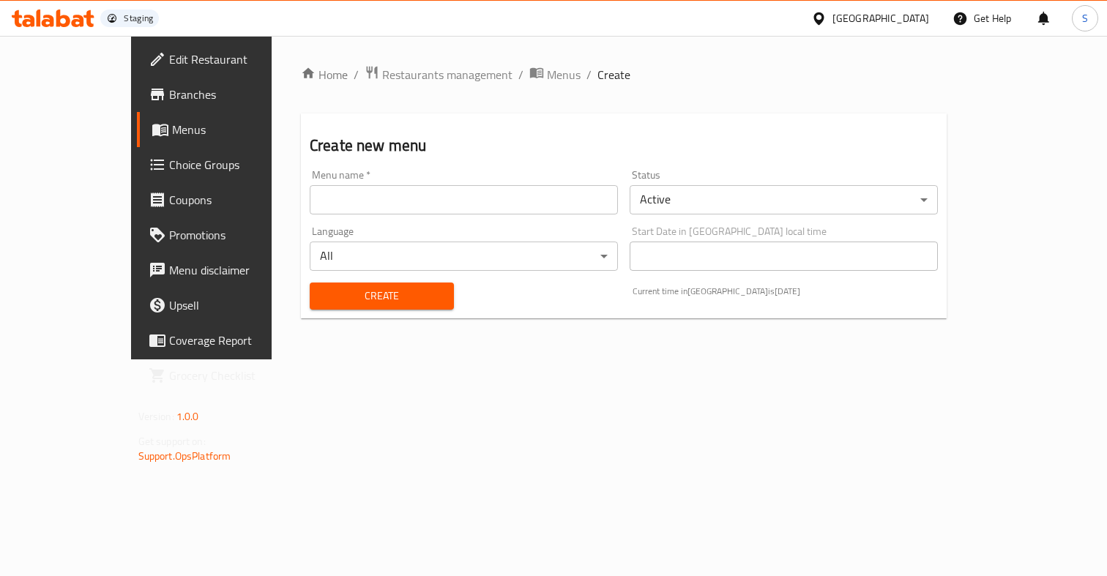
click at [395, 197] on input "text" at bounding box center [464, 199] width 308 height 29
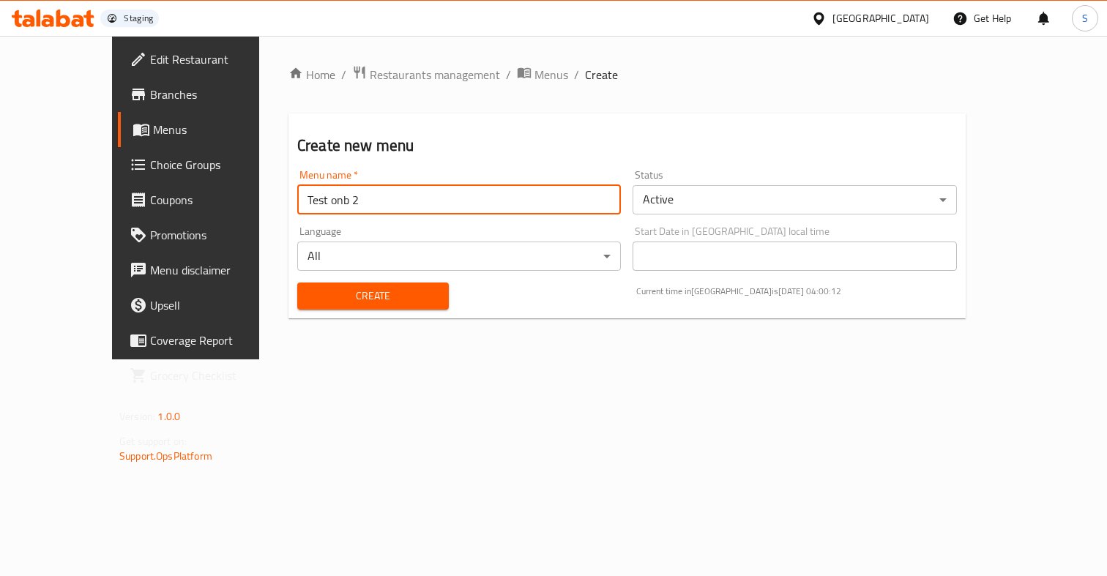
type input "Test onb 2"
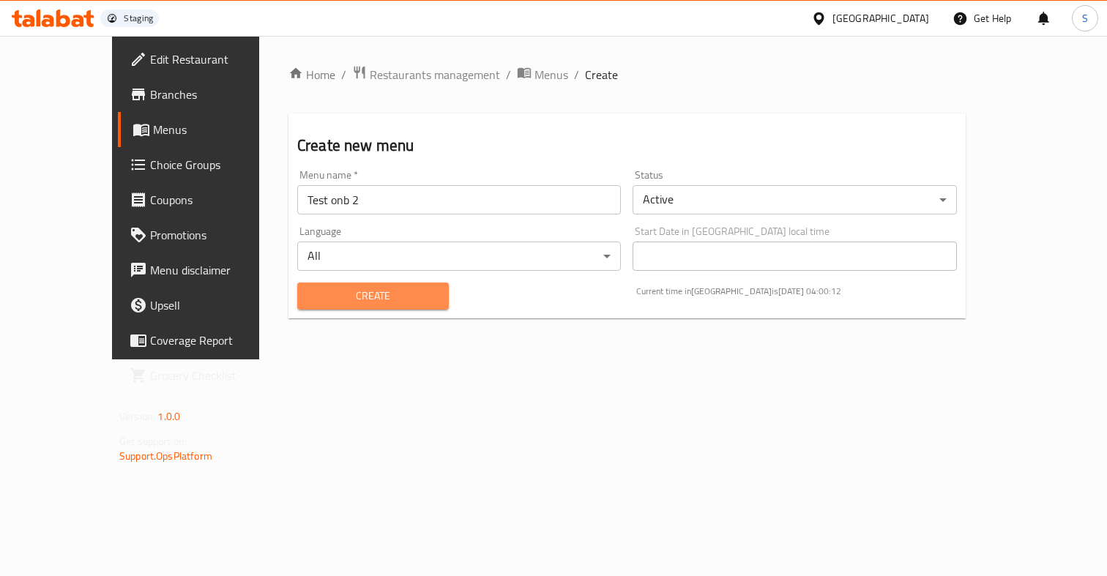
click at [378, 303] on span "Create" at bounding box center [373, 296] width 128 height 18
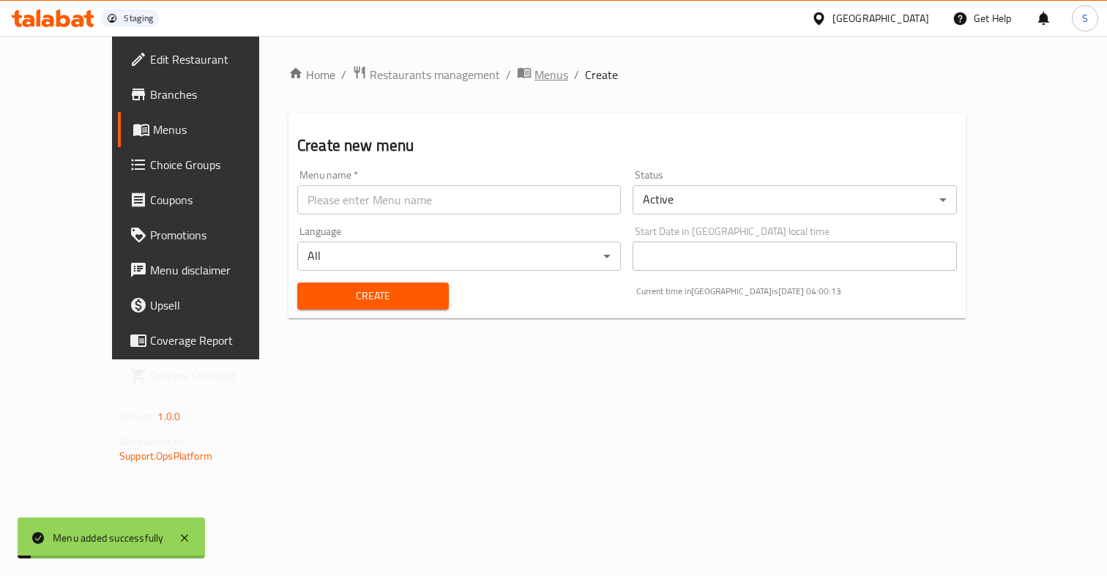
click at [534, 77] on span "Menus" at bounding box center [551, 75] width 34 height 18
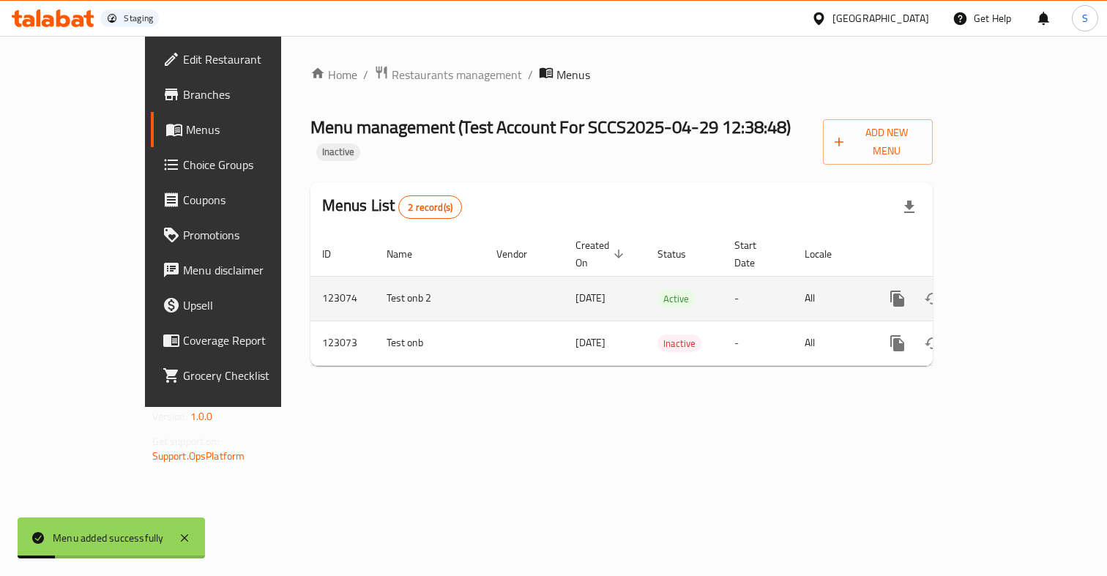
click at [310, 276] on td "123074" at bounding box center [342, 298] width 64 height 45
copy td "123074"
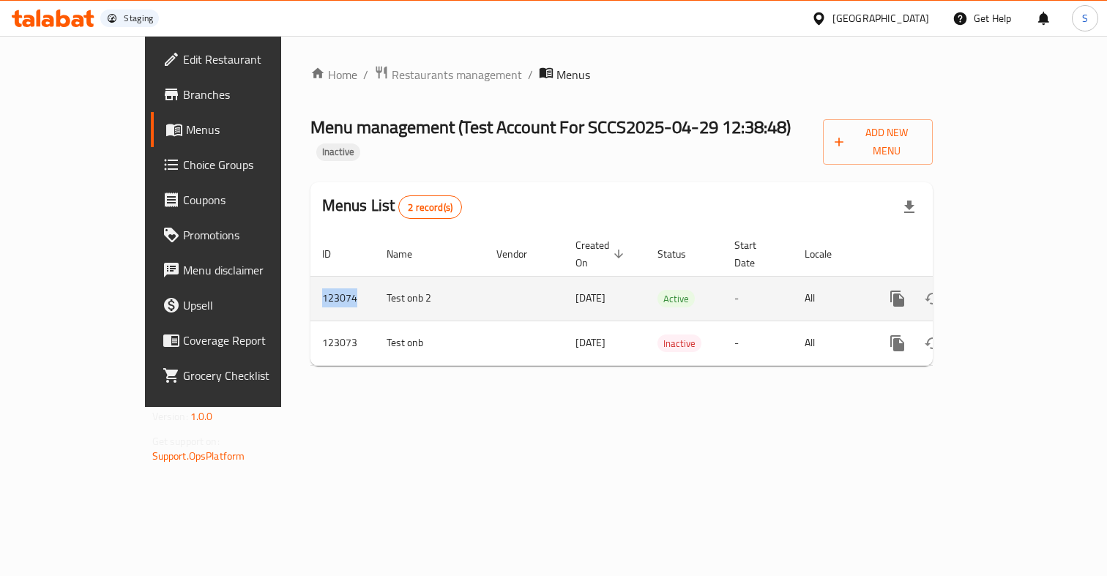
click at [310, 276] on td "123074" at bounding box center [342, 298] width 64 height 45
click at [1012, 290] on icon "enhanced table" at bounding box center [1003, 299] width 18 height 18
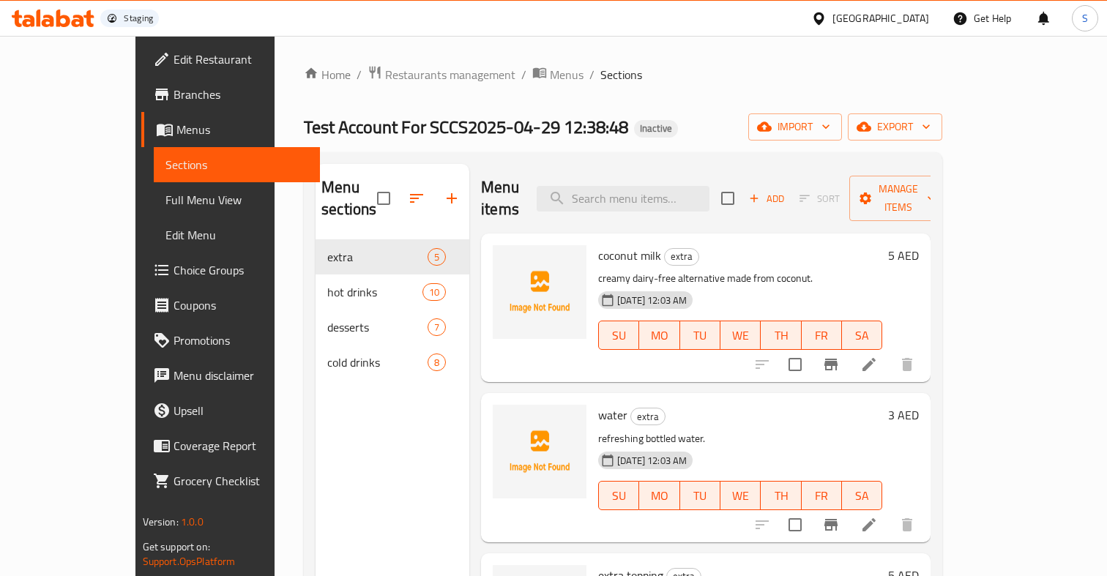
click at [882, 269] on p "creamy dairy-free alternative made from coconut." at bounding box center [740, 278] width 284 height 18
click at [878, 356] on icon at bounding box center [869, 365] width 18 height 18
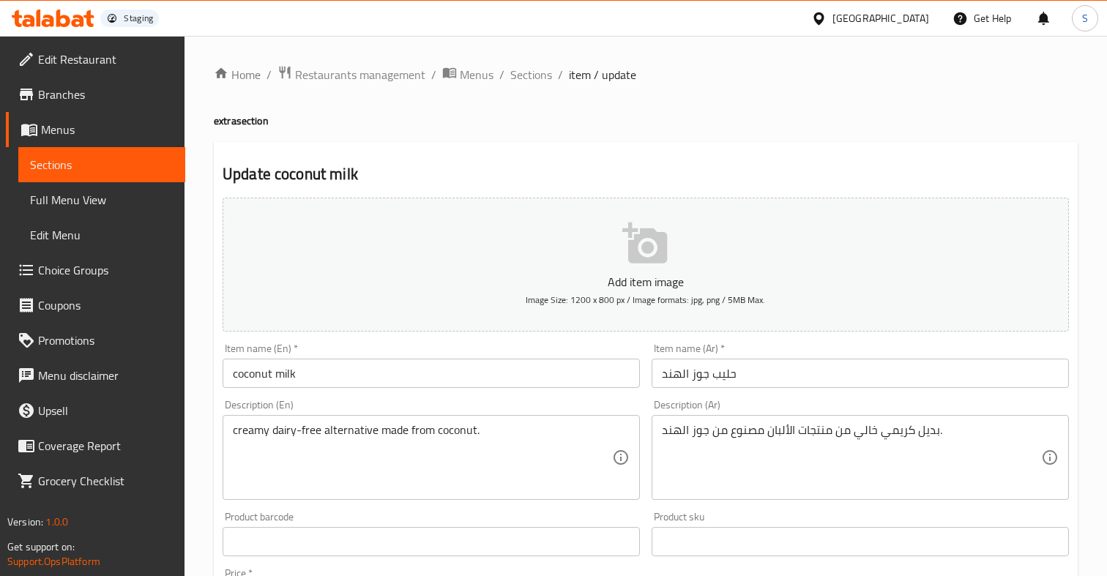
click at [575, 77] on span "item / update" at bounding box center [602, 75] width 67 height 18
click at [540, 77] on span "Sections" at bounding box center [531, 75] width 42 height 18
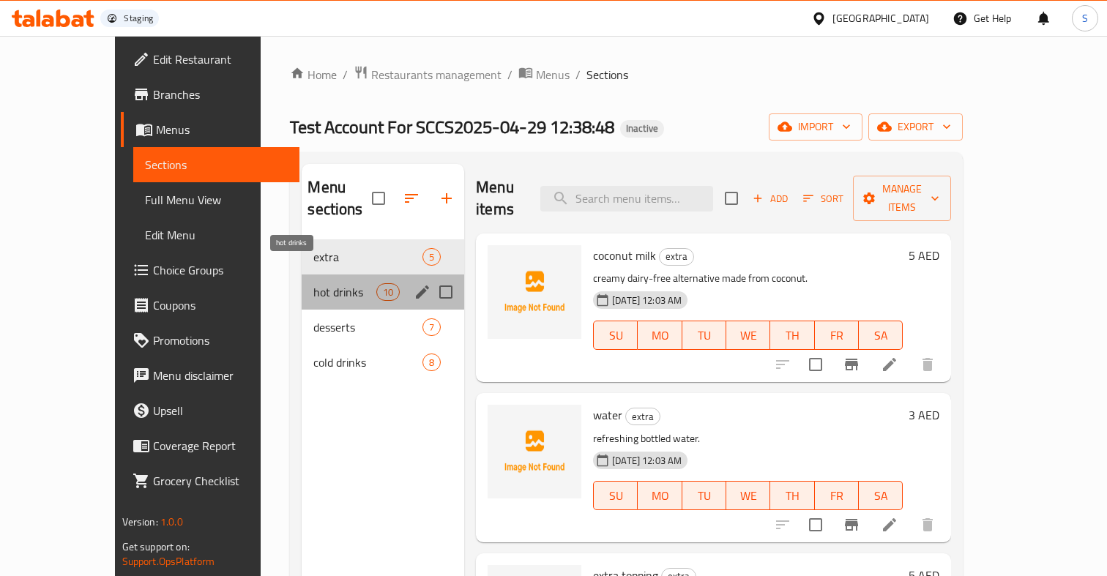
click at [313, 283] on span "hot drinks" at bounding box center [344, 292] width 62 height 18
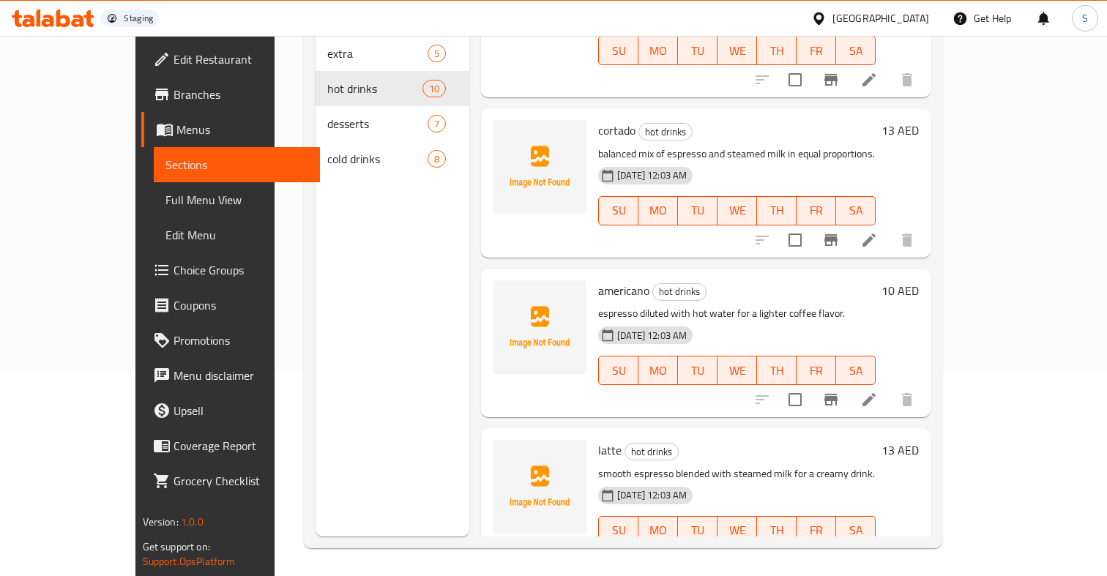
scroll to position [205, 0]
click at [691, 463] on p "smooth espresso blended with steamed milk for a creamy drink." at bounding box center [736, 472] width 277 height 18
click at [878, 550] on icon at bounding box center [869, 559] width 18 height 18
